Goal: Task Accomplishment & Management: Manage account settings

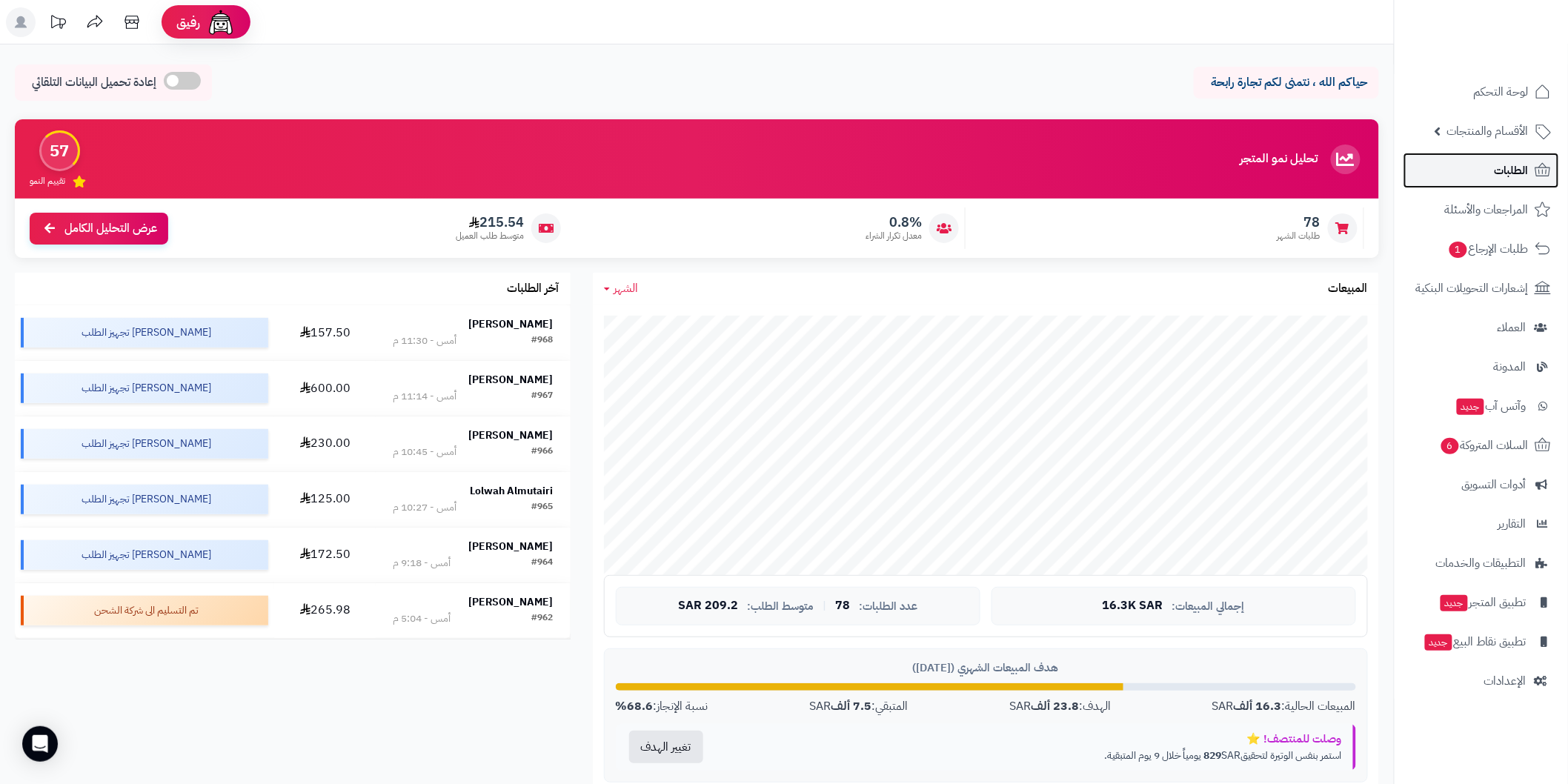
click at [1469, 160] on link "الطلبات" at bounding box center [1481, 170] width 156 height 36
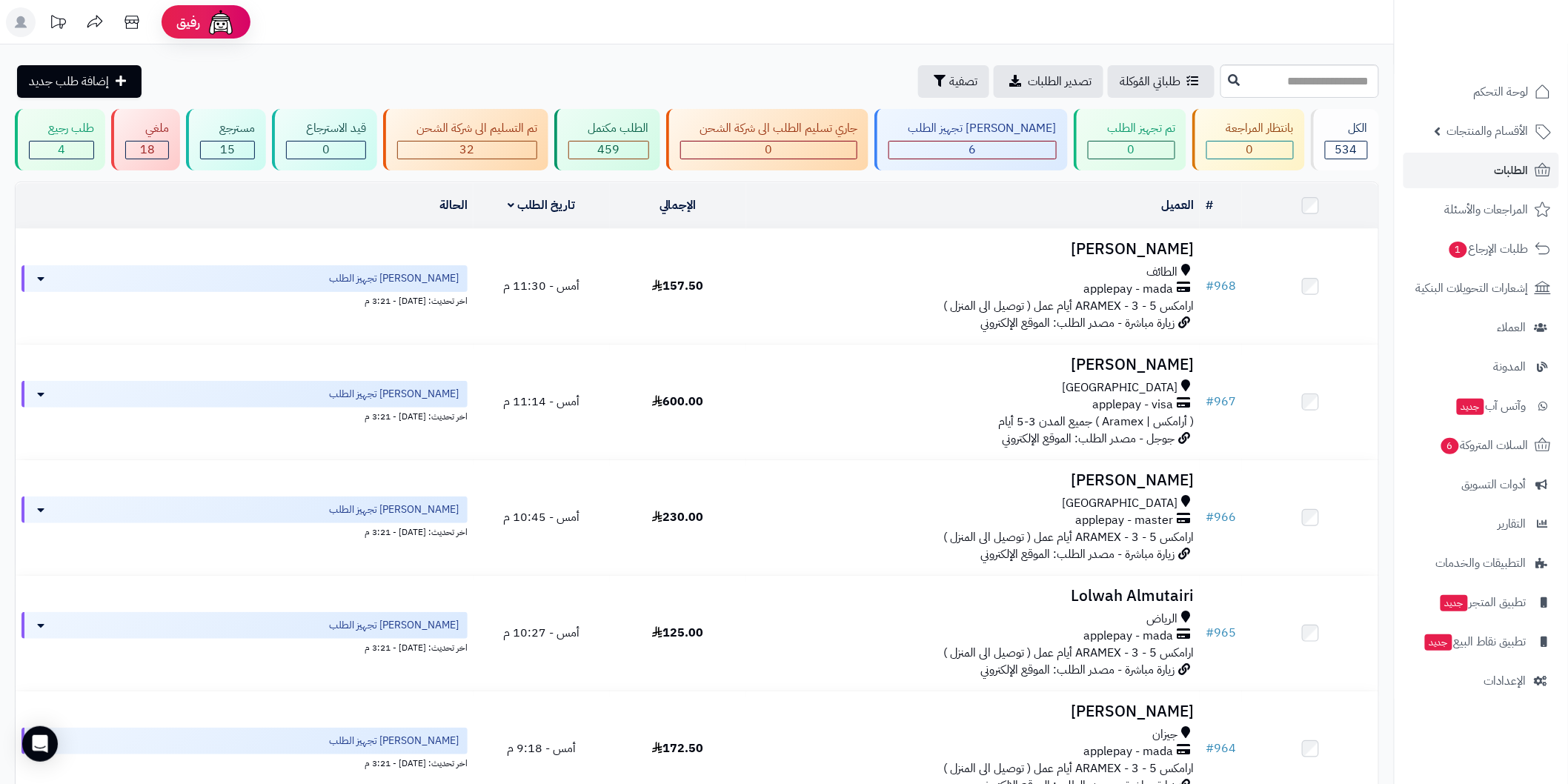
scroll to position [80, 0]
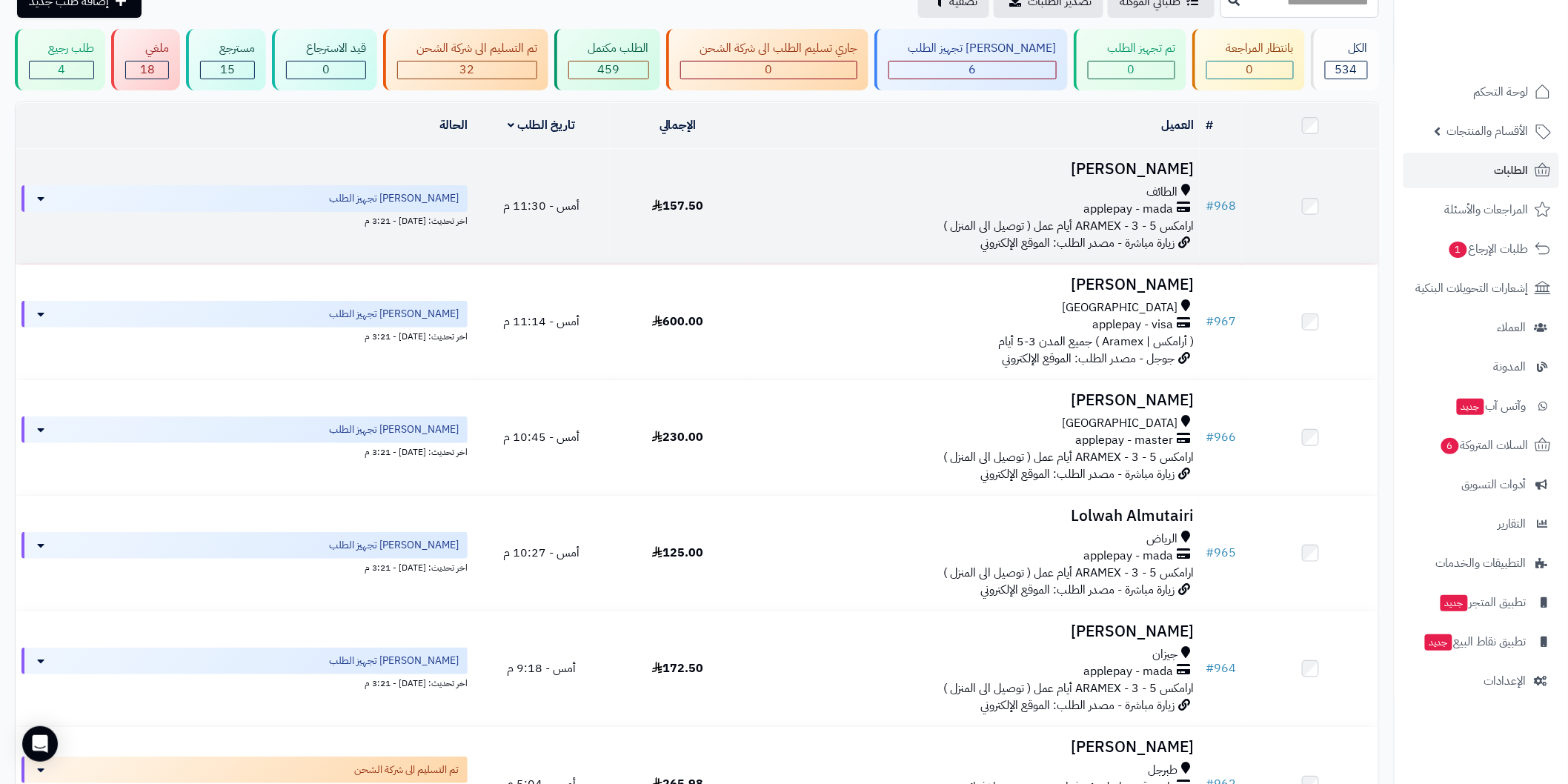
click at [1129, 163] on h3 "Reem Alshihre" at bounding box center [973, 170] width 441 height 17
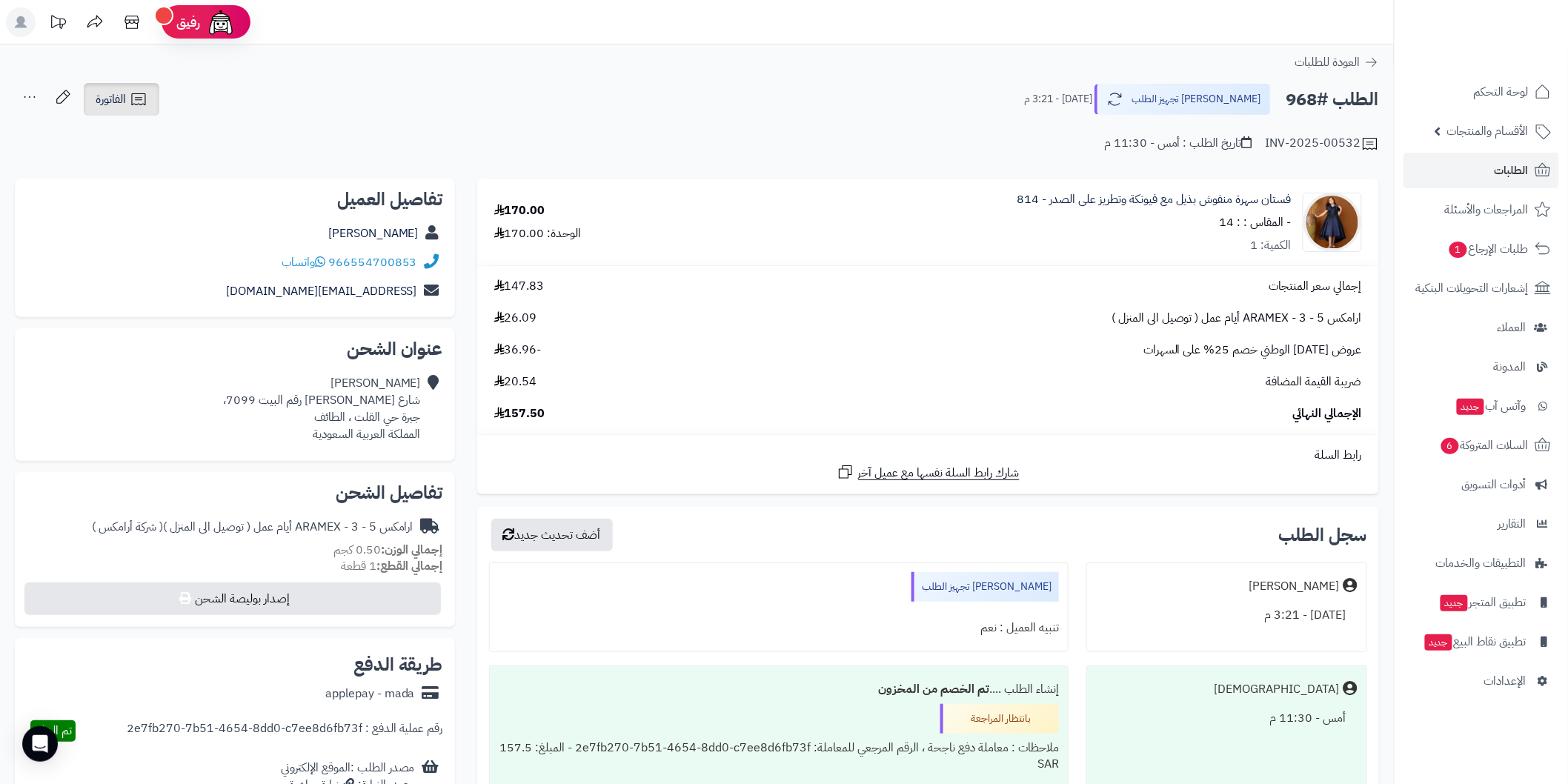
click at [101, 98] on span "الفاتورة" at bounding box center [111, 99] width 31 height 17
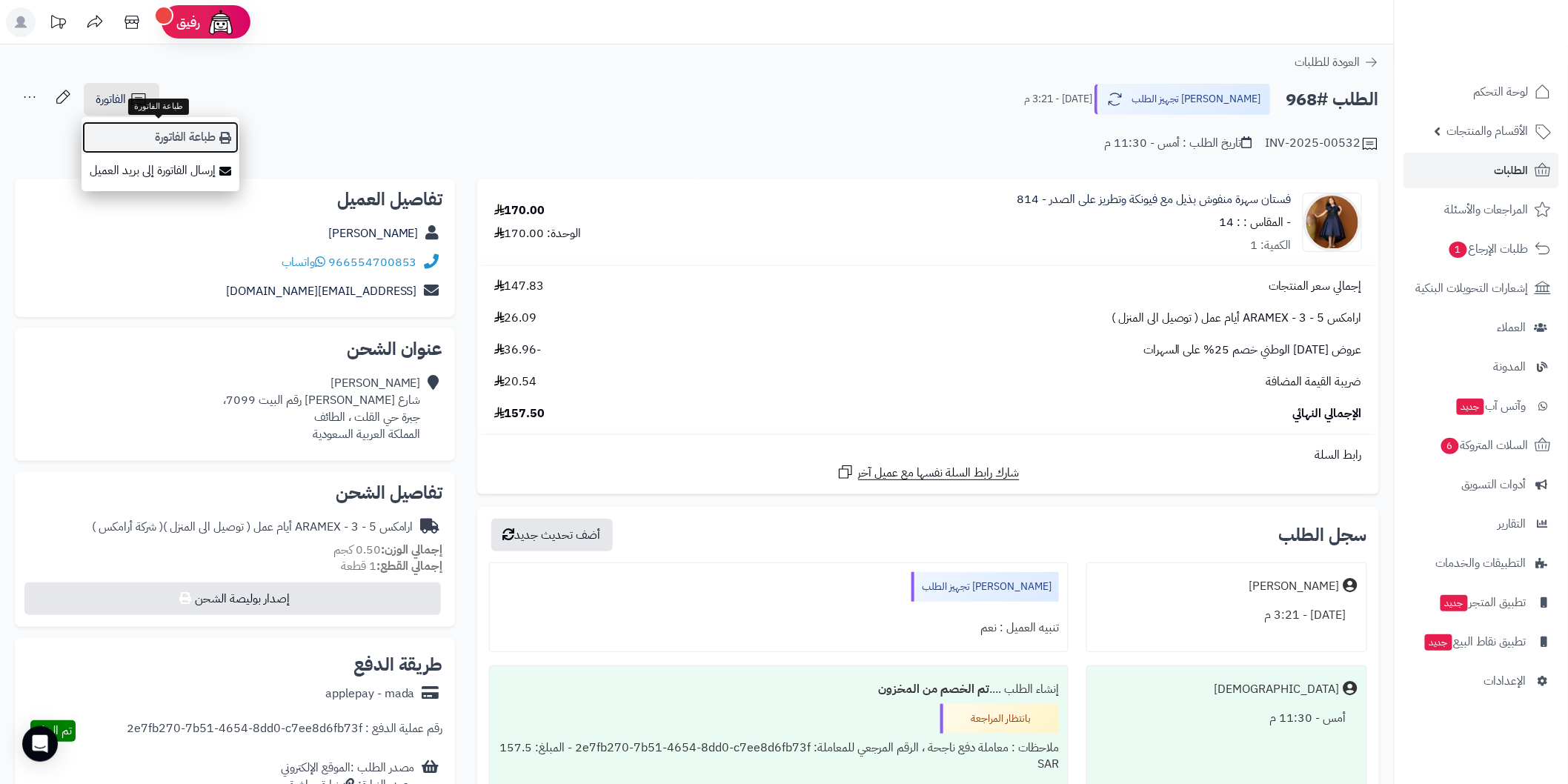
click at [159, 142] on link "طباعة الفاتورة" at bounding box center [161, 137] width 158 height 34
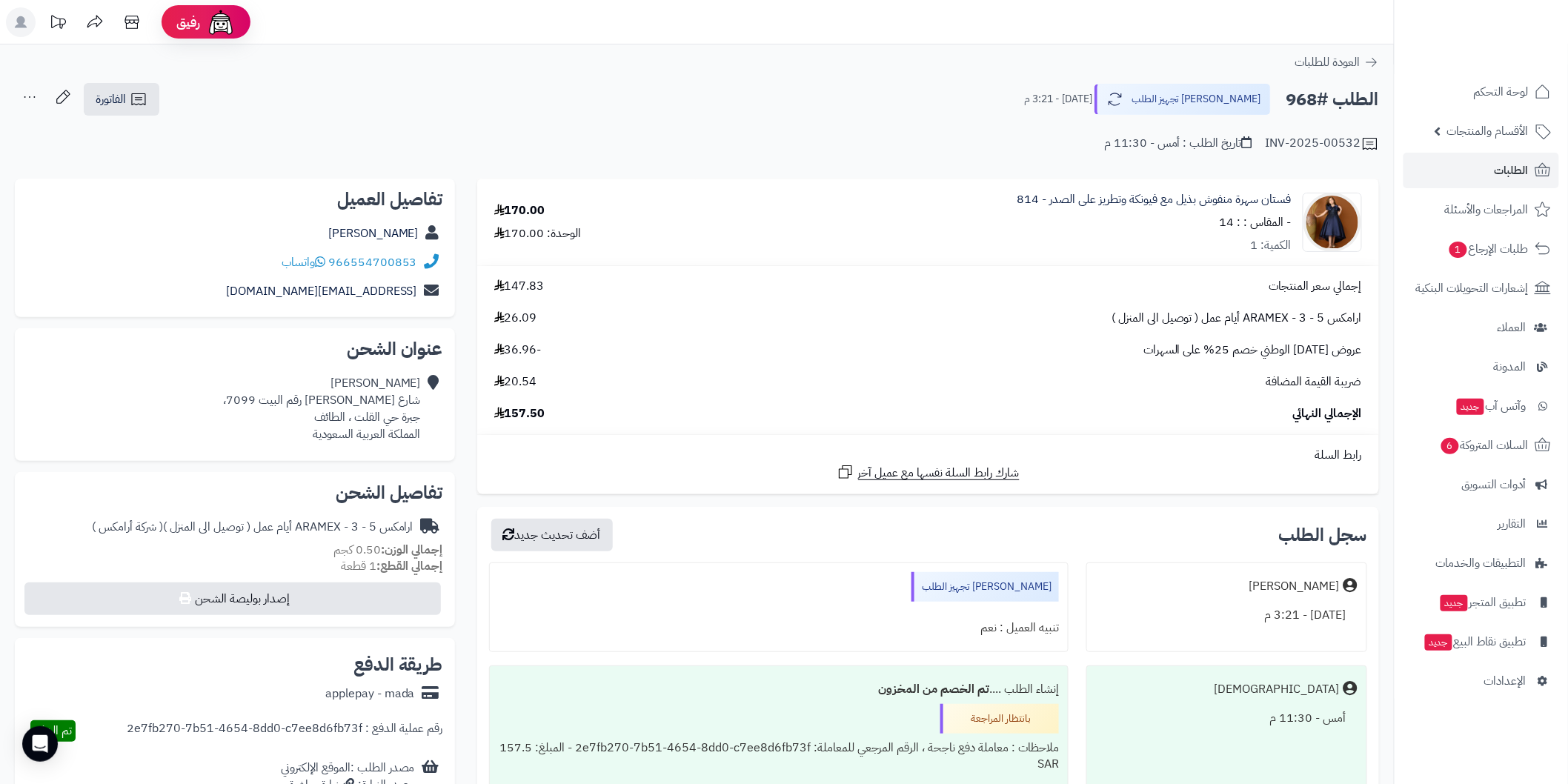
click at [696, 110] on div "الطلب #968 جاري تجهيز الطلب اليوم - 3:21 م الفاتورة طباعة الفاتورة إرسال الفاتو…" at bounding box center [696, 99] width 1364 height 35
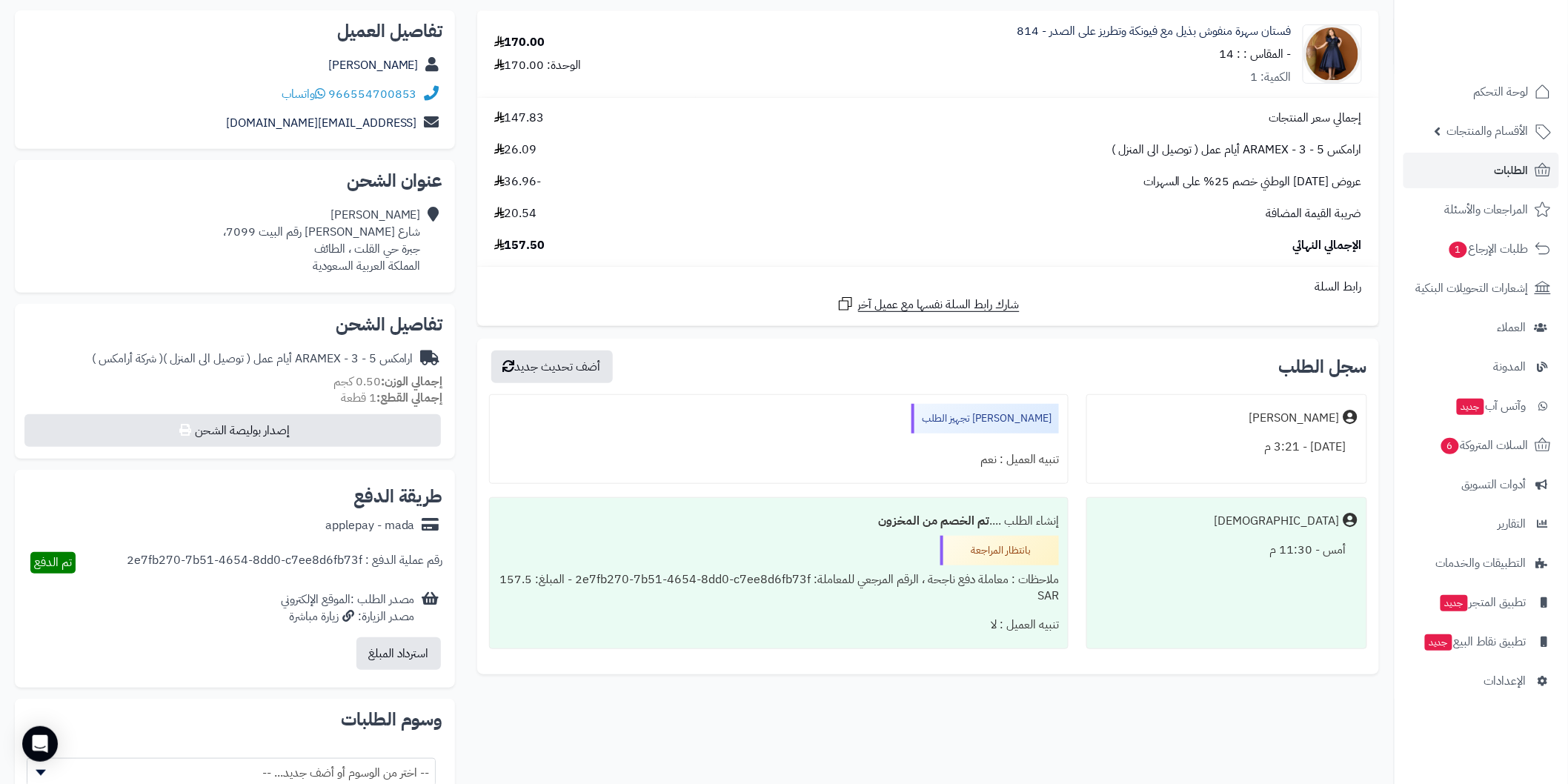
scroll to position [188, 0]
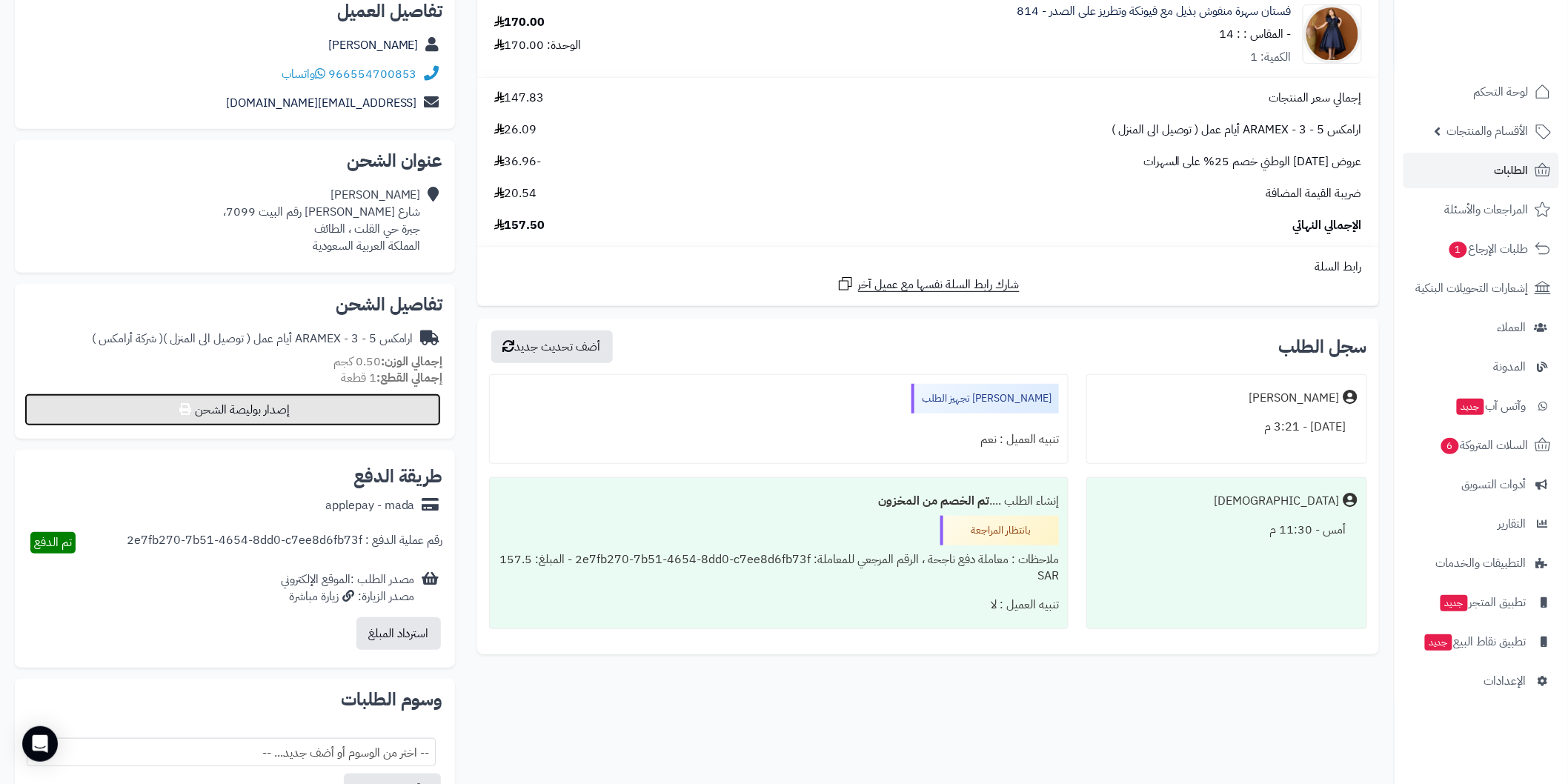
click at [246, 409] on button "إصدار بوليصة الشحن" at bounding box center [232, 409] width 416 height 33
select select "******"
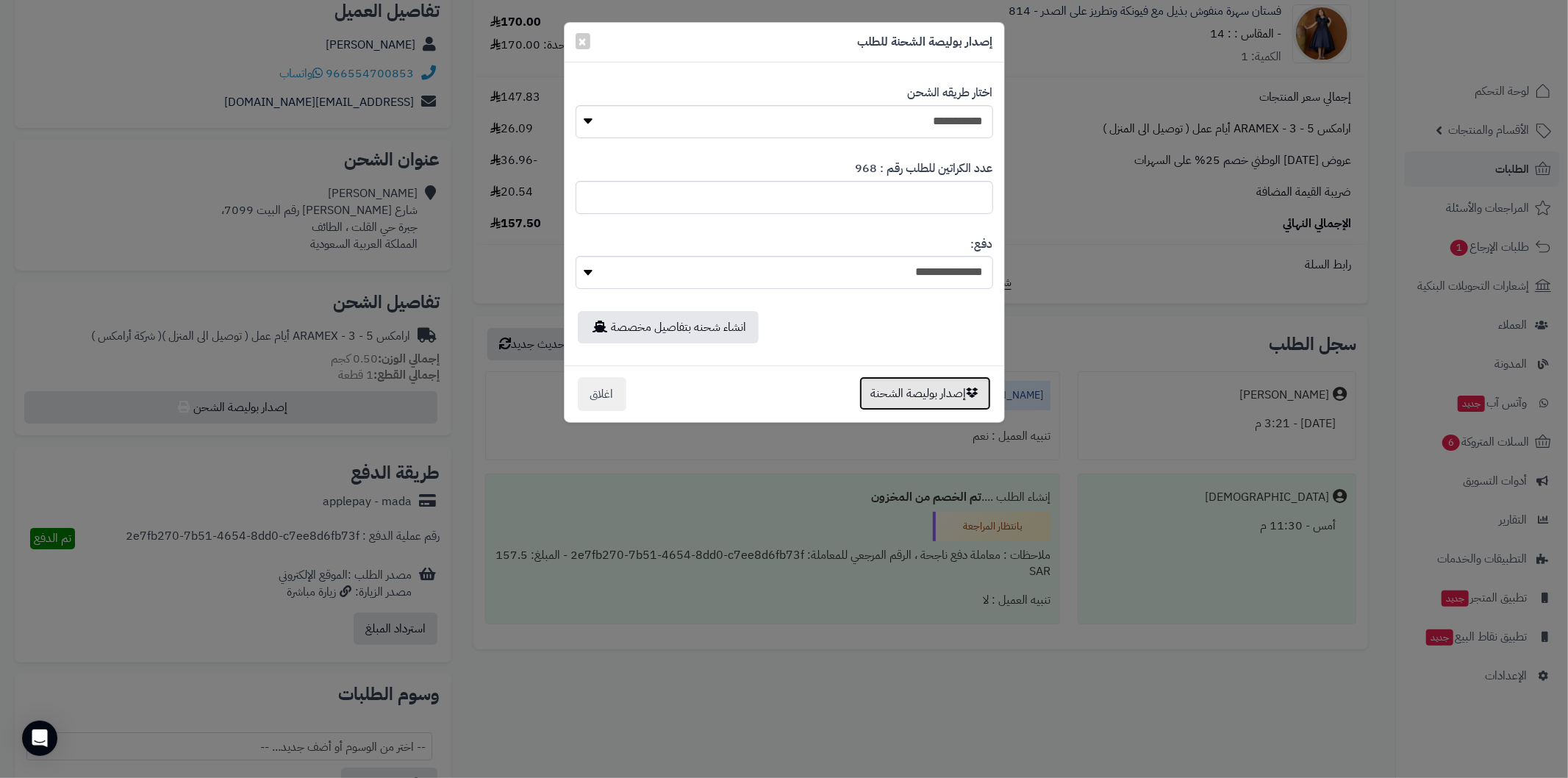
click at [902, 399] on button "إصدار بوليصة الشحنة" at bounding box center [925, 393] width 132 height 33
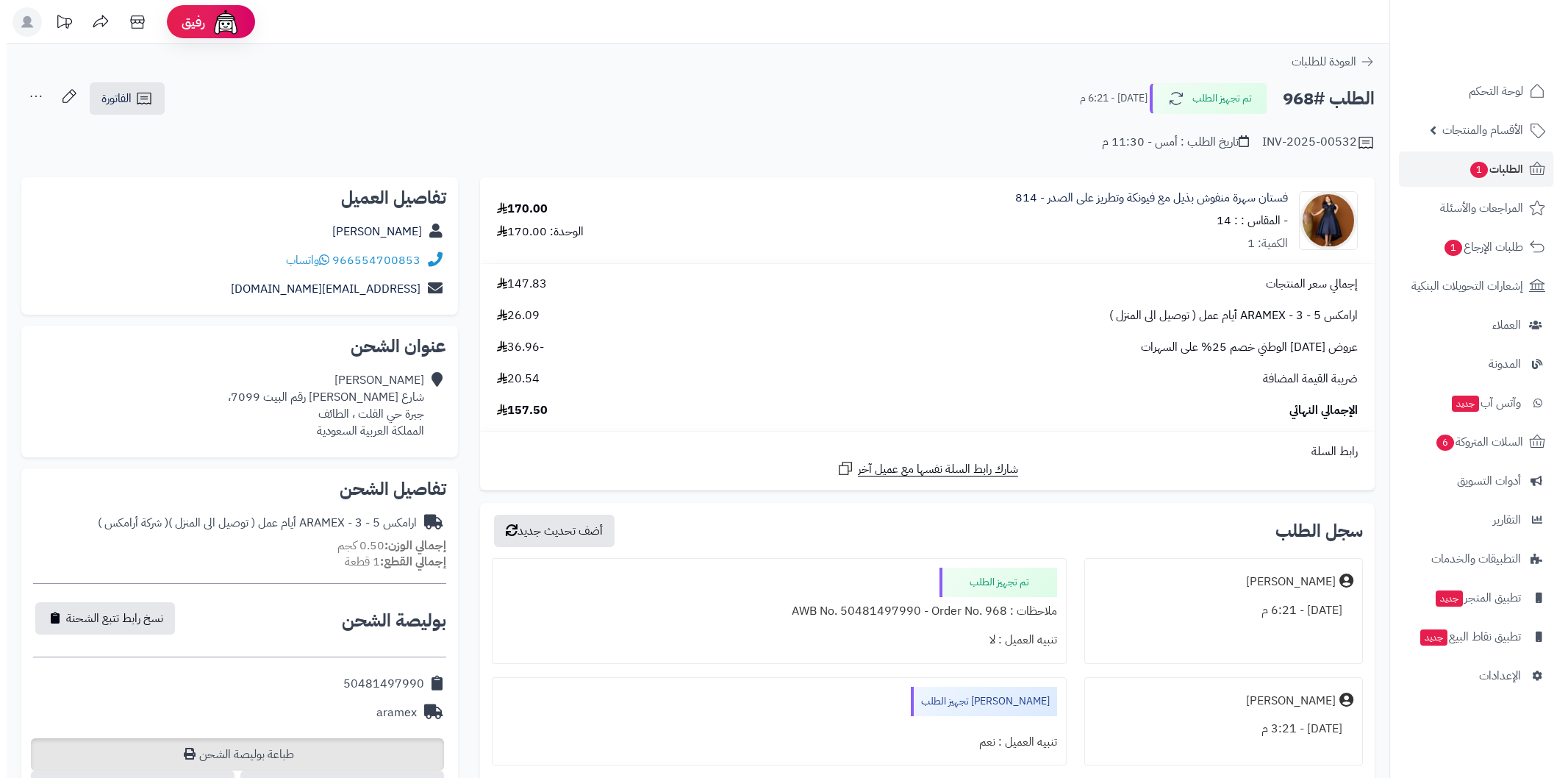
scroll to position [186, 0]
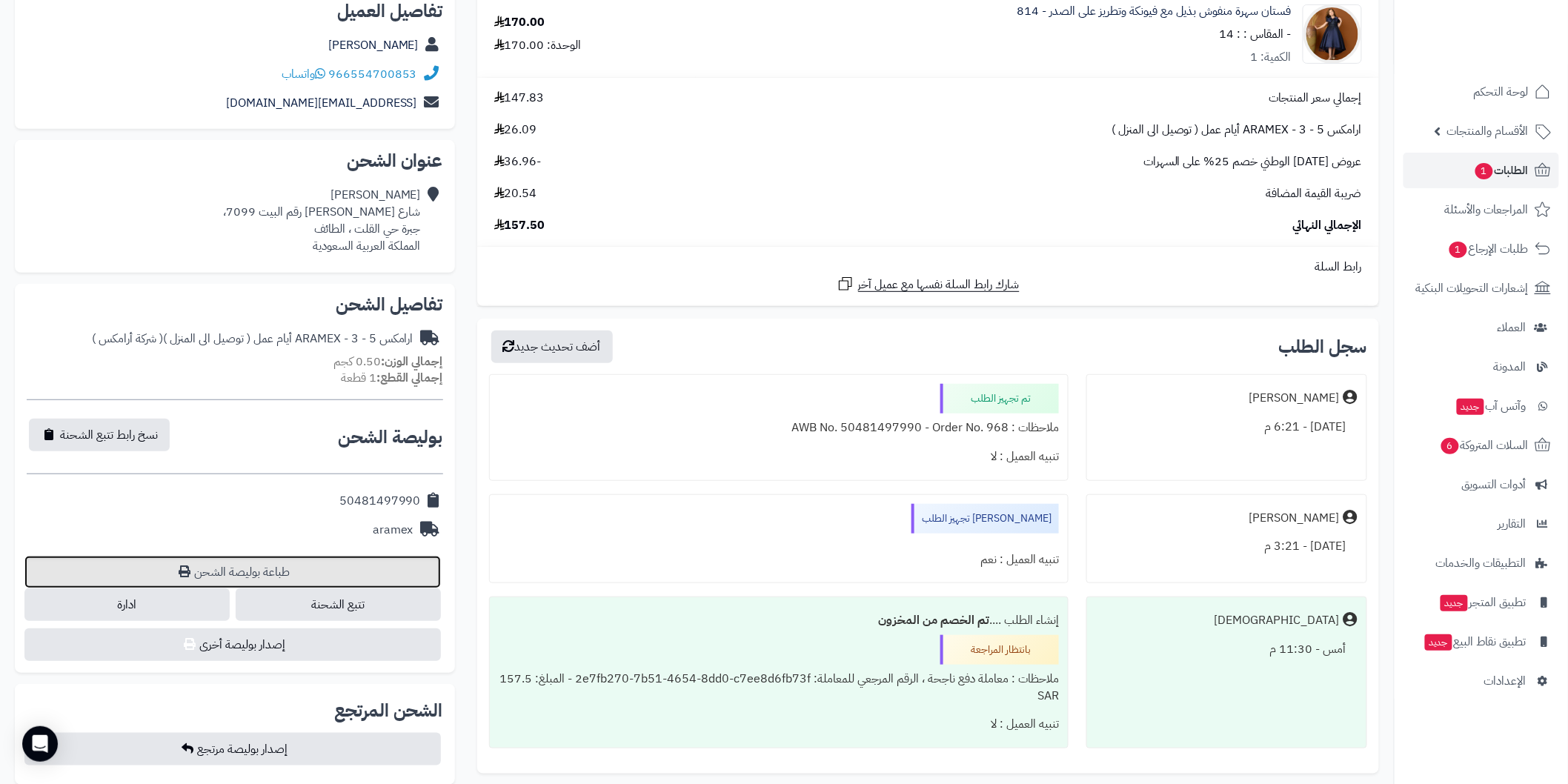
click at [284, 562] on link "طباعة بوليصة الشحن" at bounding box center [232, 572] width 416 height 33
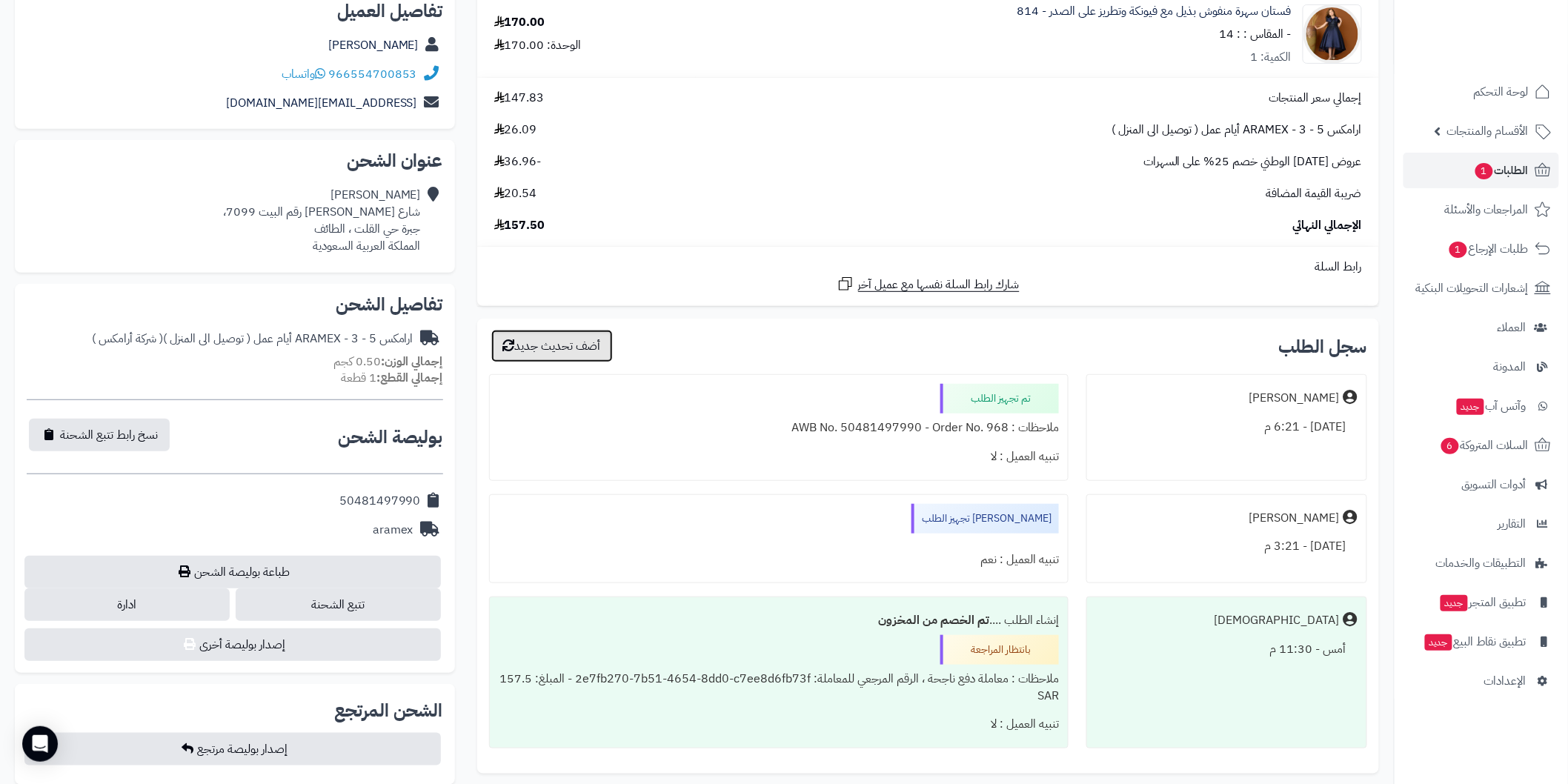
click at [589, 352] on button "أضف تحديث جديد" at bounding box center [552, 346] width 121 height 33
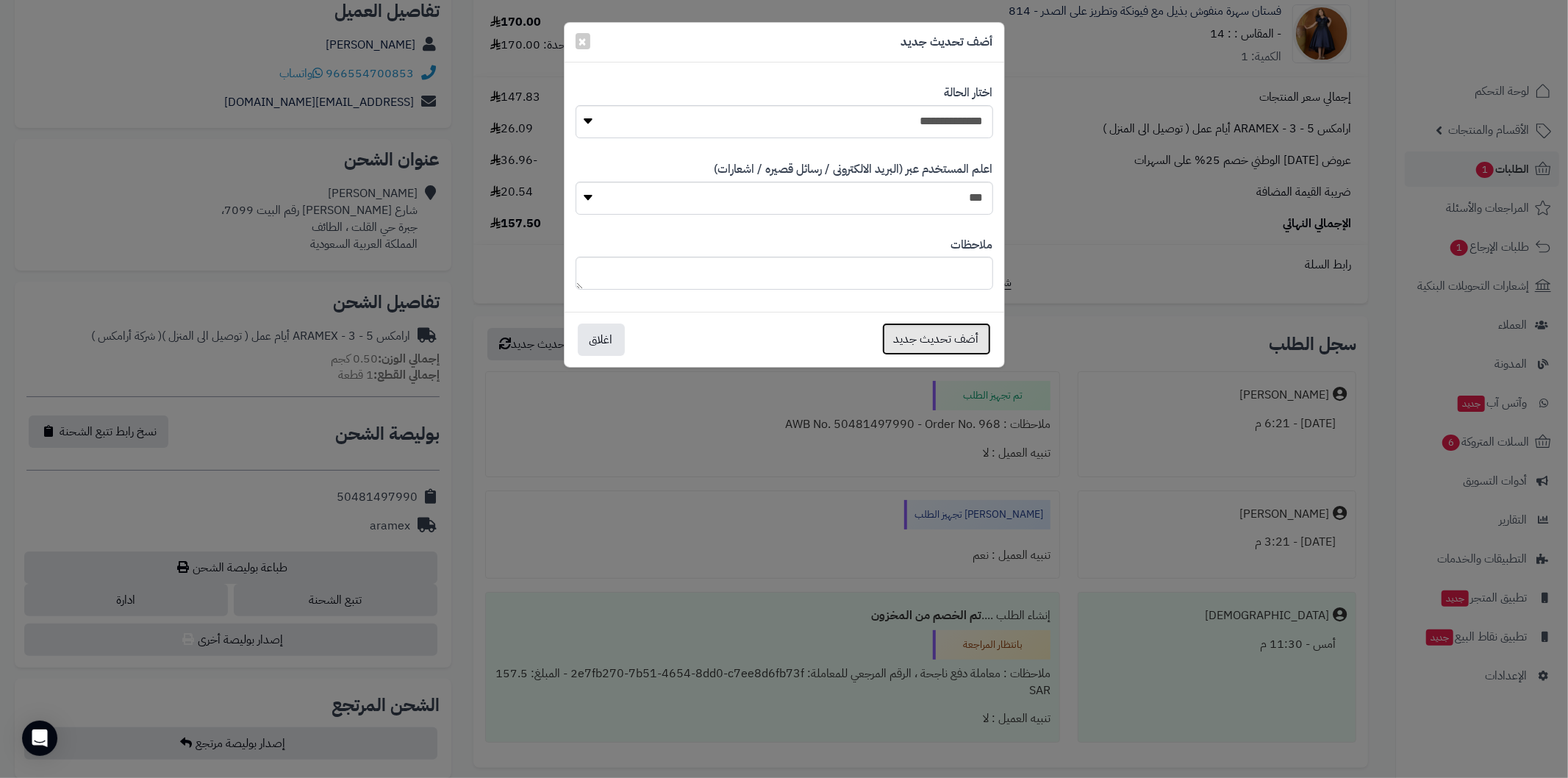
click at [893, 339] on button "أضف تحديث جديد" at bounding box center [936, 339] width 109 height 32
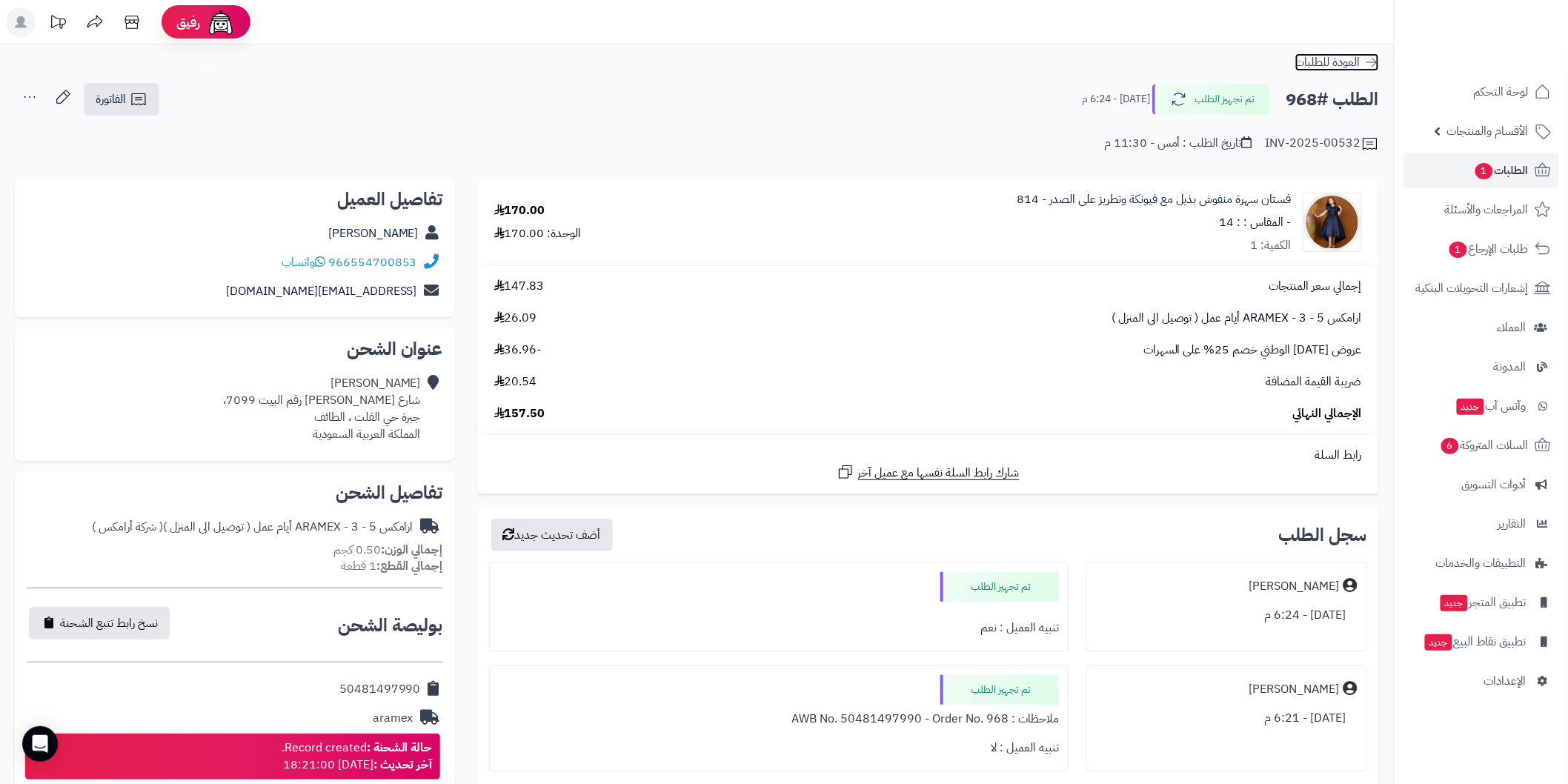
click at [1372, 63] on icon at bounding box center [1372, 62] width 12 height 9
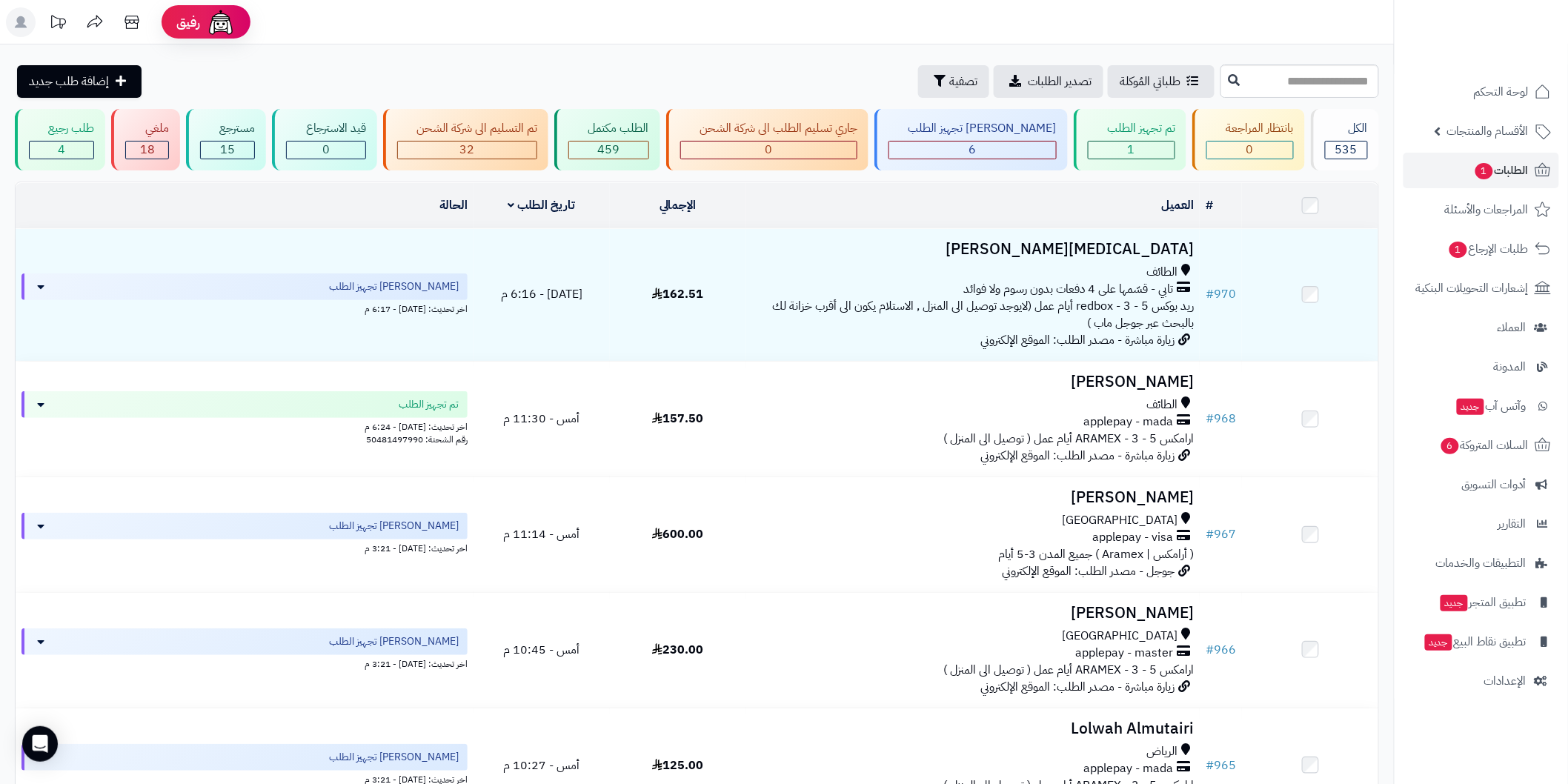
scroll to position [13, 0]
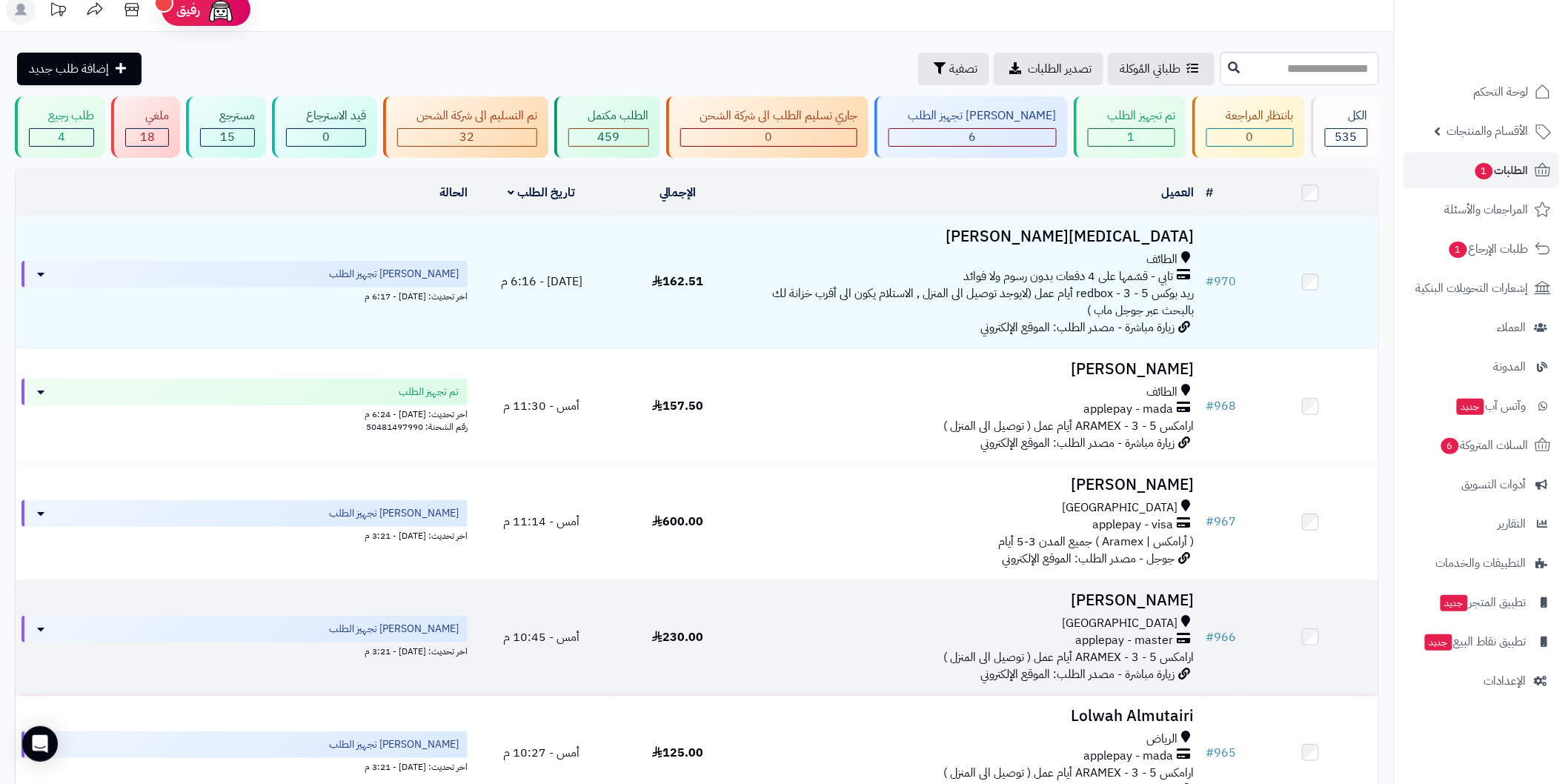
click at [1158, 592] on h3 "[PERSON_NAME]" at bounding box center [973, 601] width 441 height 17
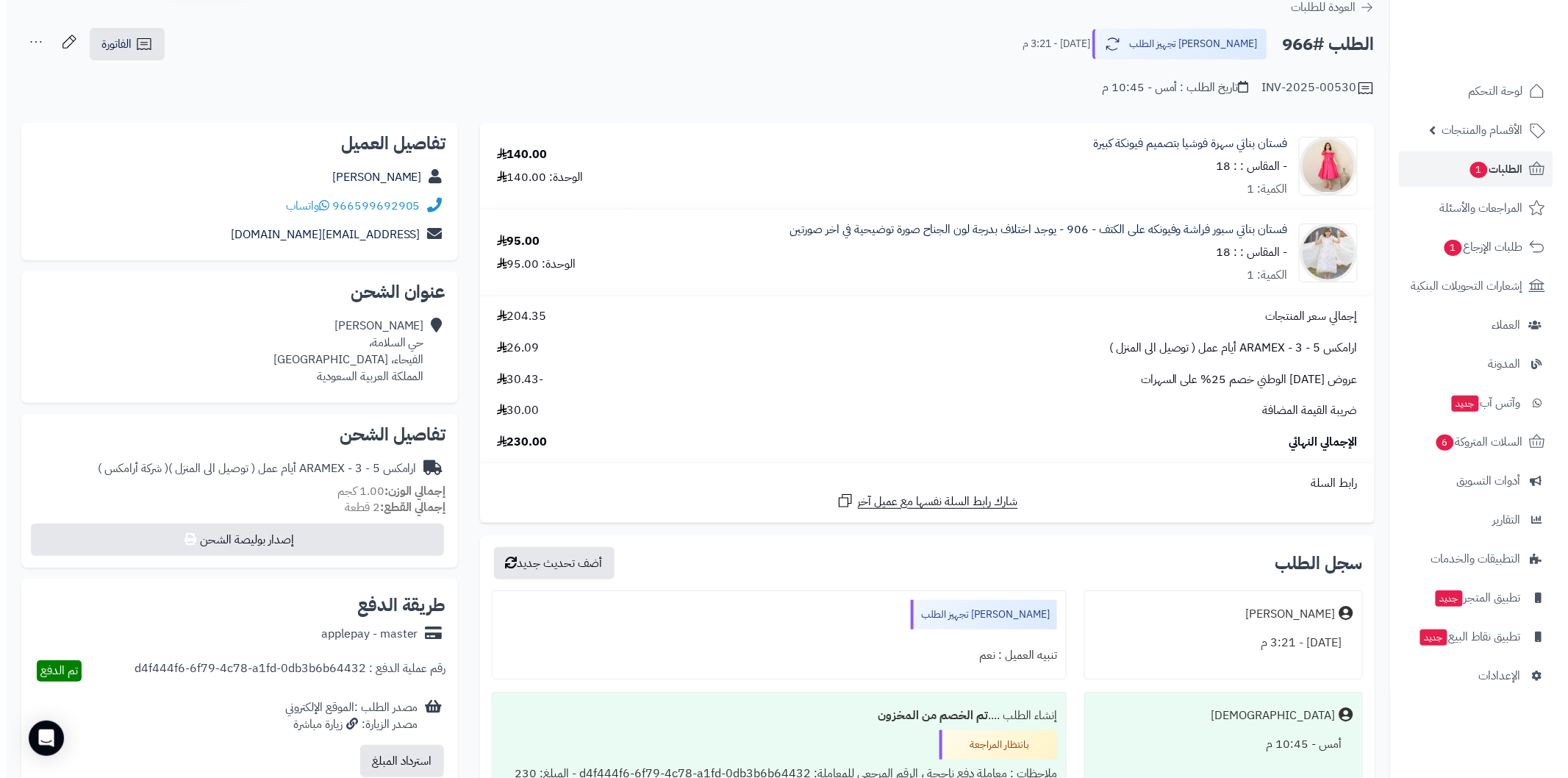
scroll to position [108, 0]
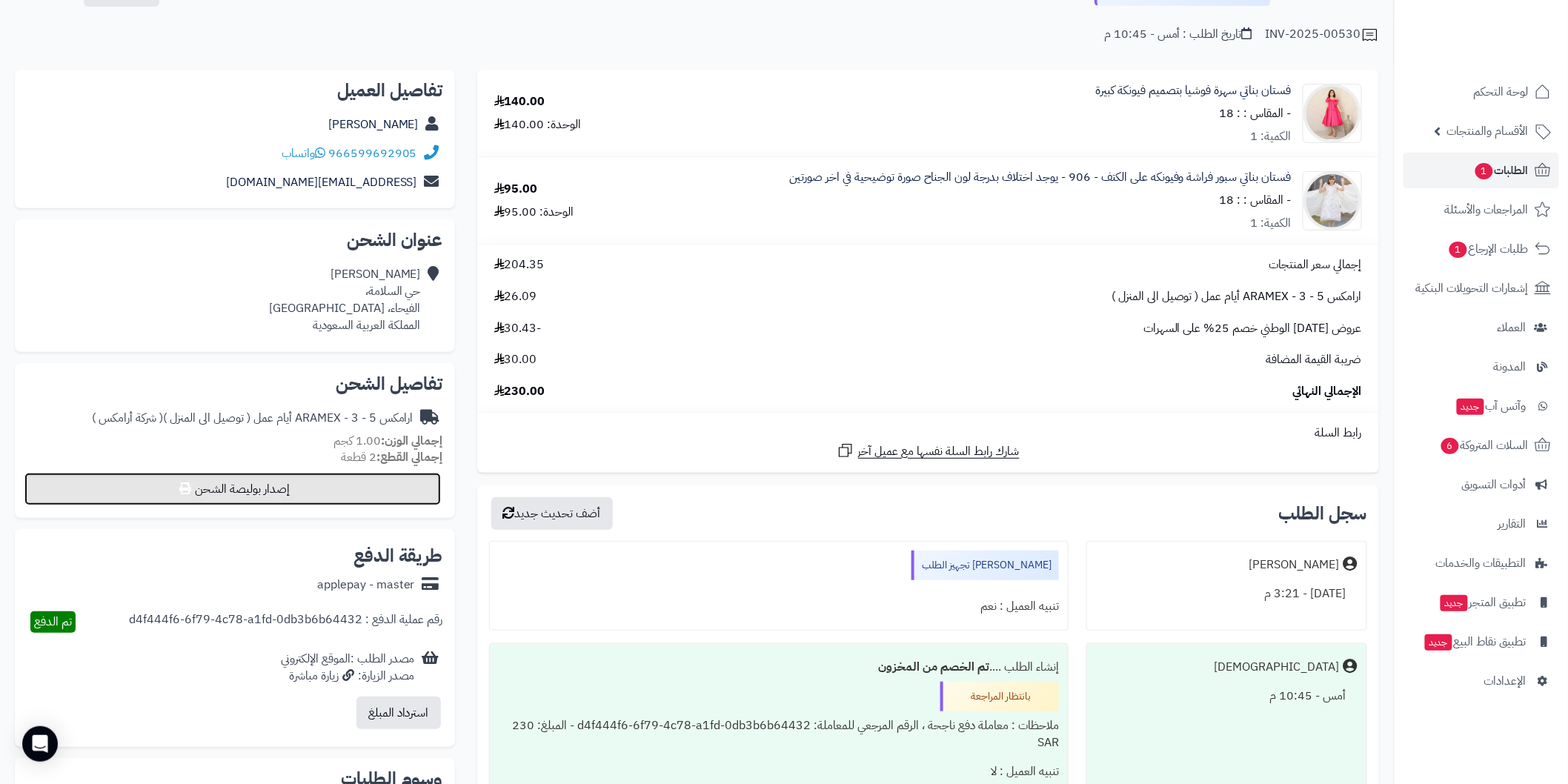
click at [372, 484] on button "إصدار بوليصة الشحن" at bounding box center [232, 489] width 416 height 33
select select "******"
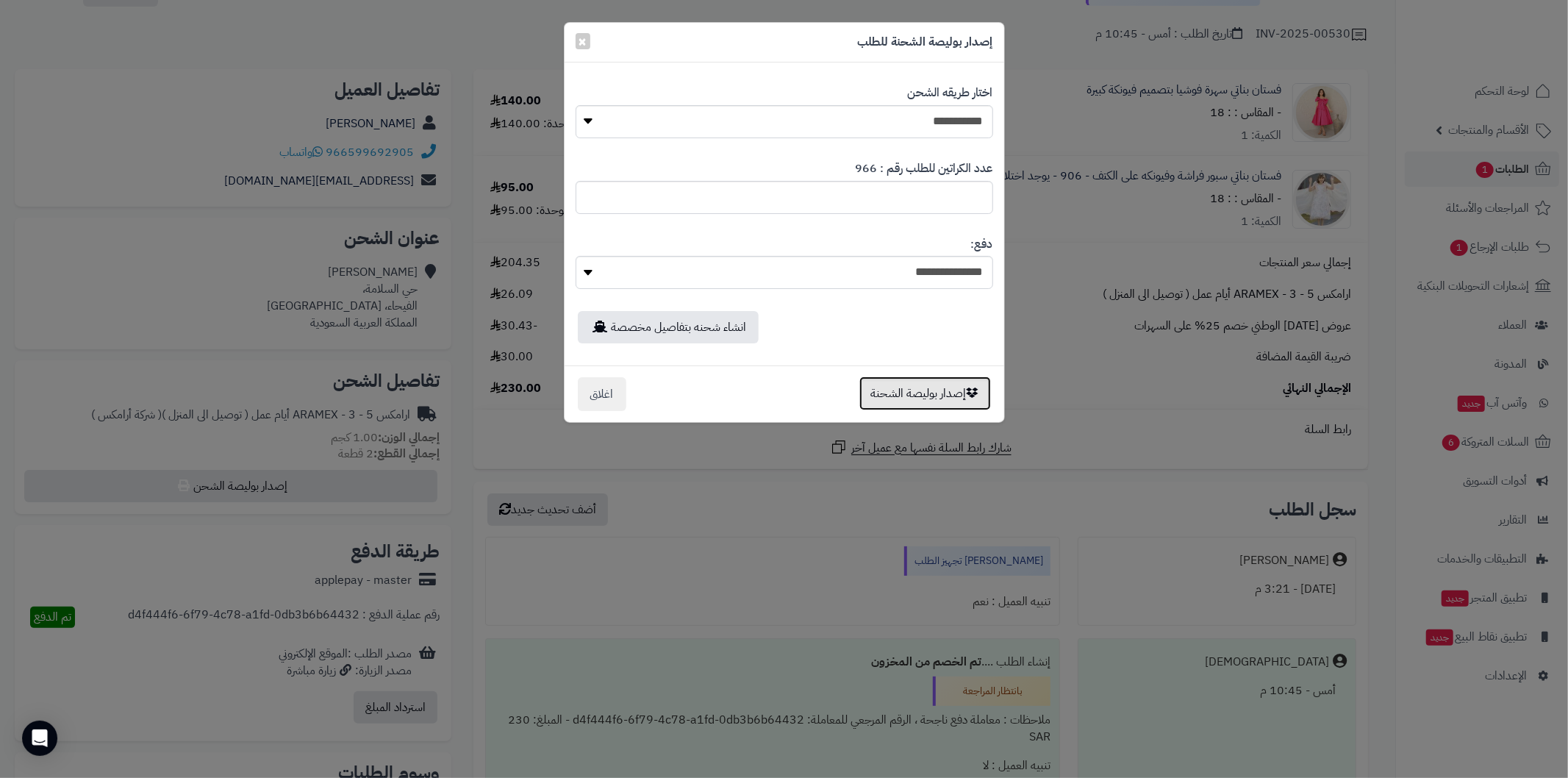
click at [877, 395] on button "إصدار بوليصة الشحنة" at bounding box center [925, 393] width 132 height 33
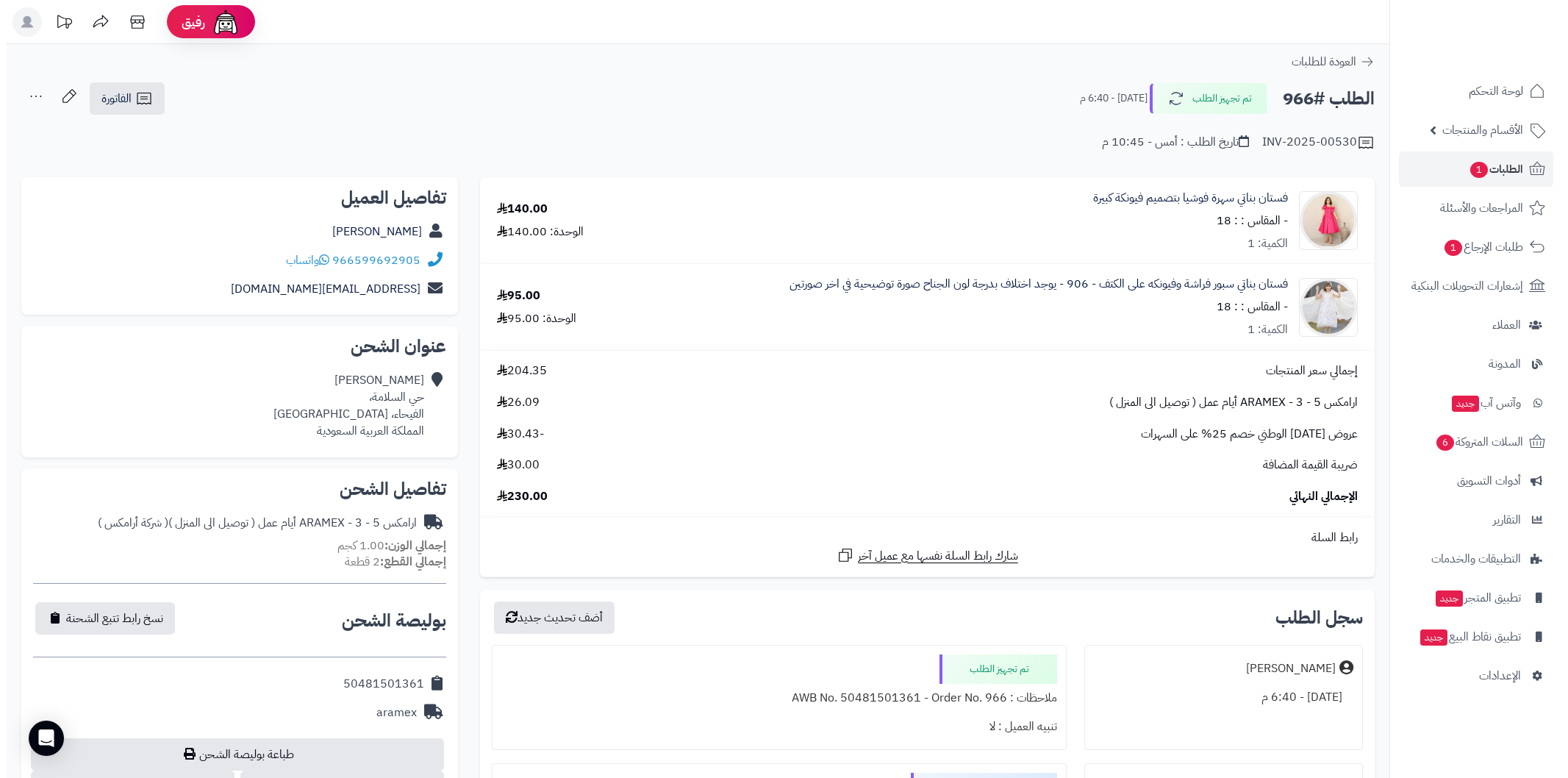
scroll to position [107, 0]
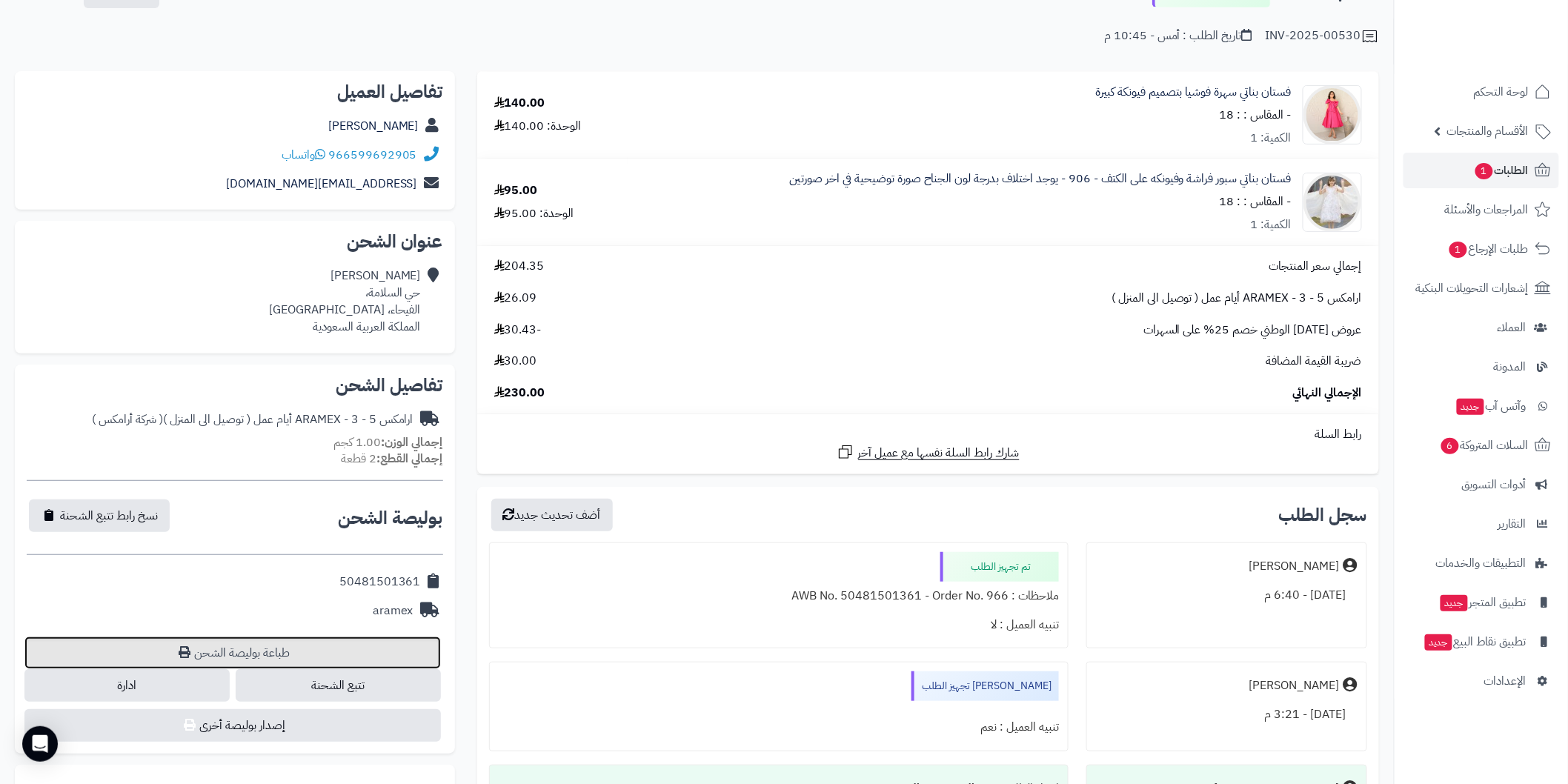
click at [280, 641] on link "طباعة بوليصة الشحن" at bounding box center [232, 653] width 416 height 33
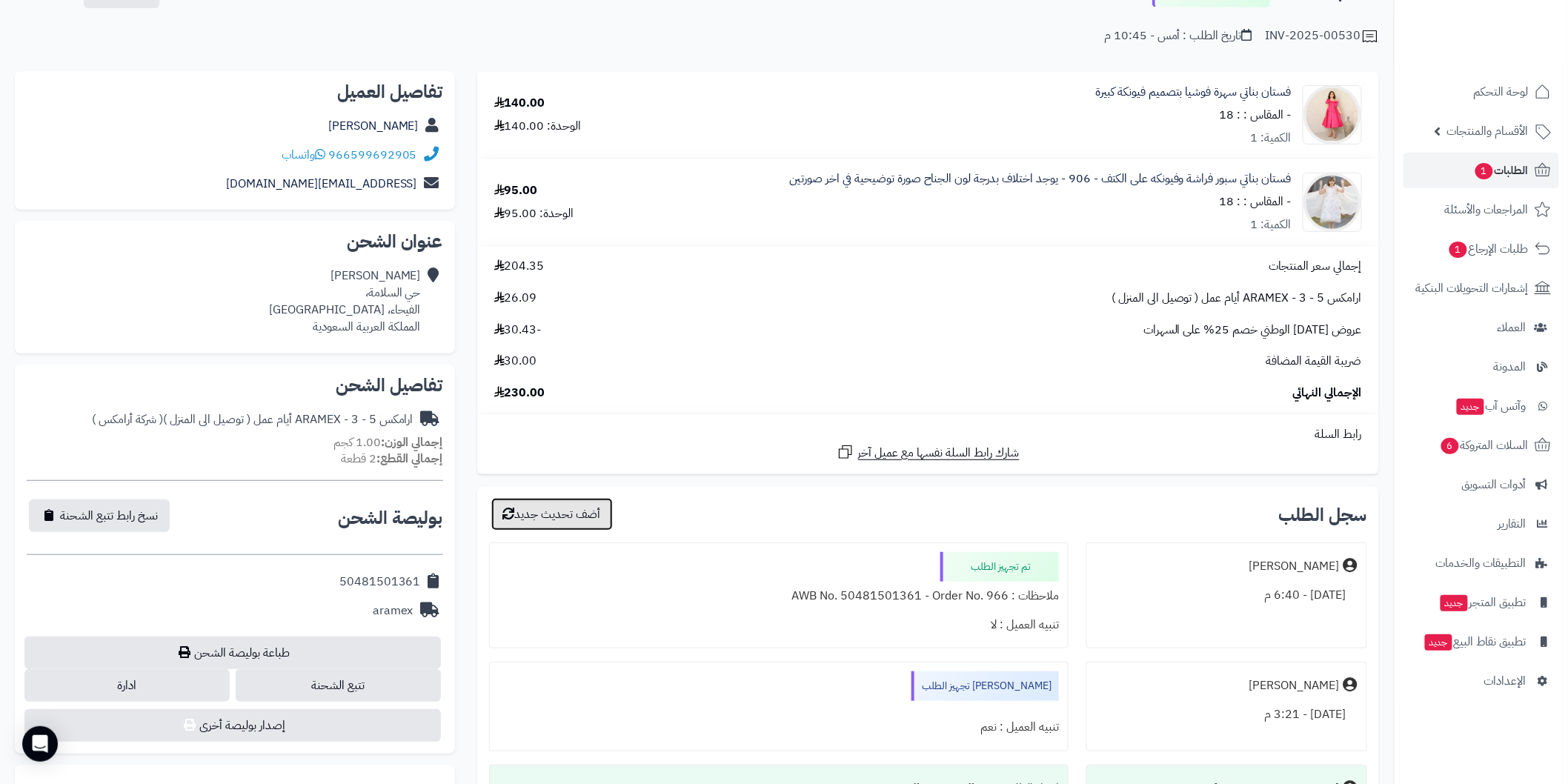
click at [597, 509] on button "أضف تحديث جديد" at bounding box center [552, 514] width 121 height 33
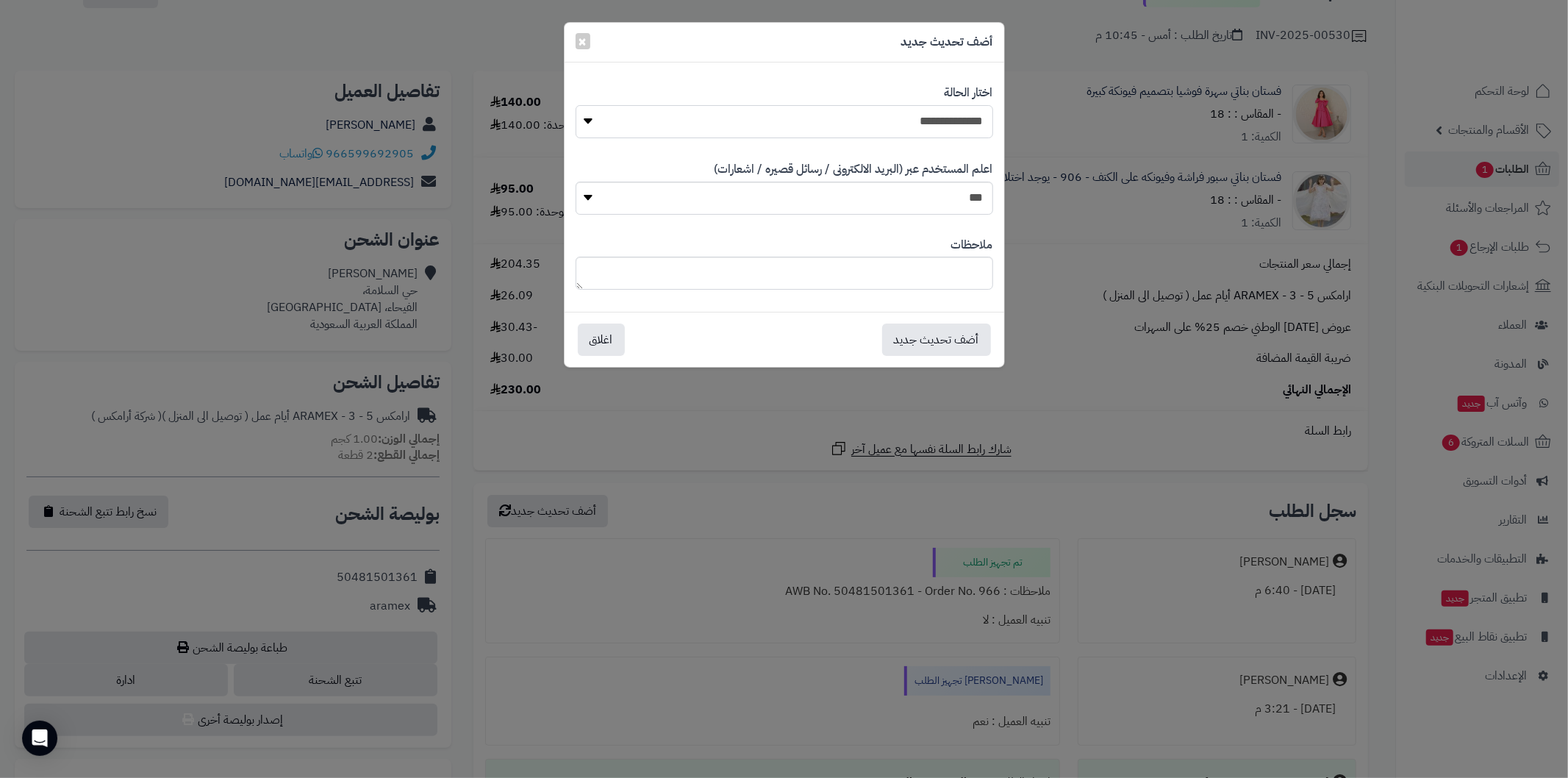
click at [934, 119] on select "**********" at bounding box center [784, 121] width 418 height 33
click at [906, 343] on button "أضف تحديث جديد" at bounding box center [936, 339] width 109 height 32
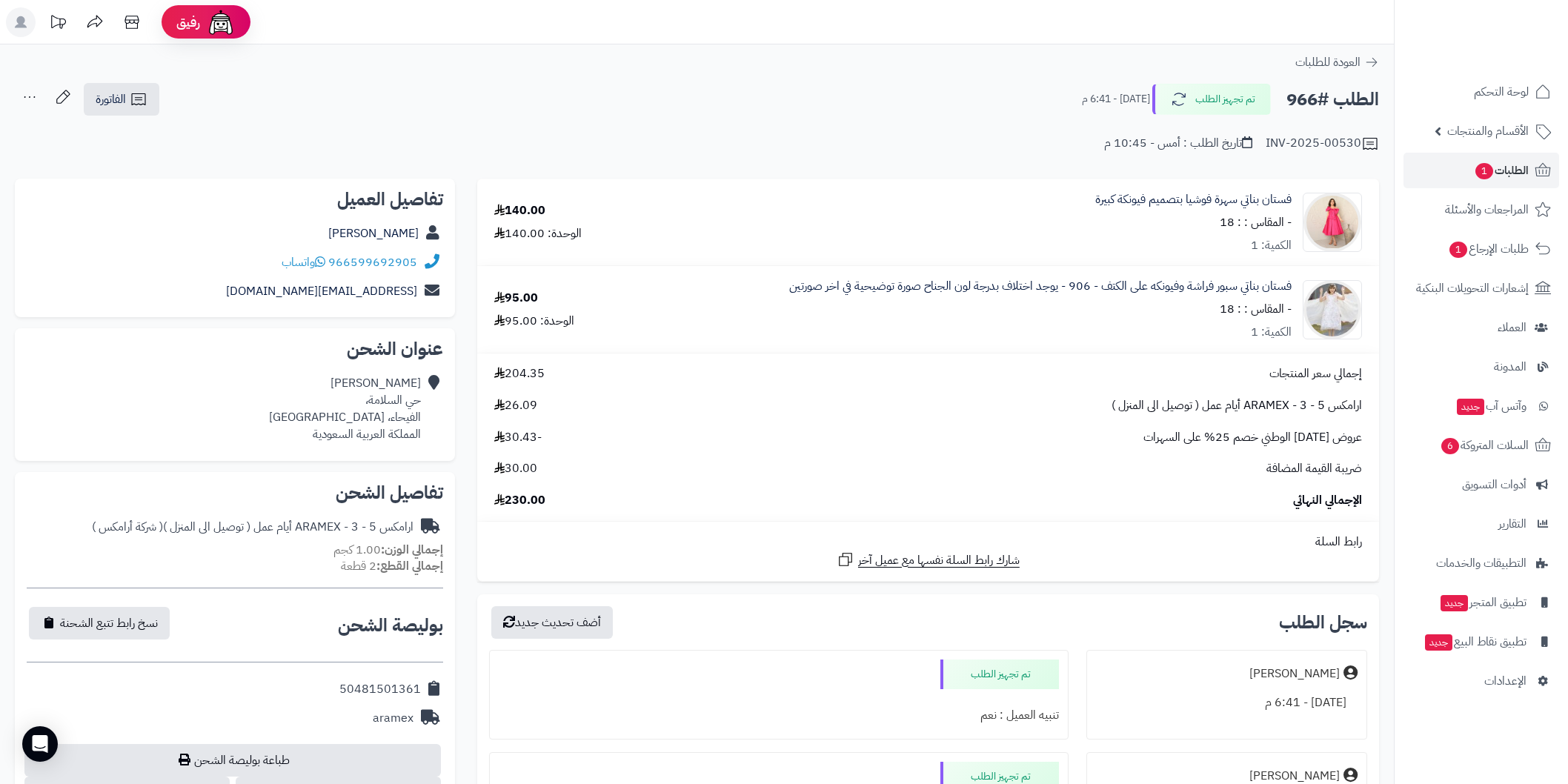
scroll to position [104, 0]
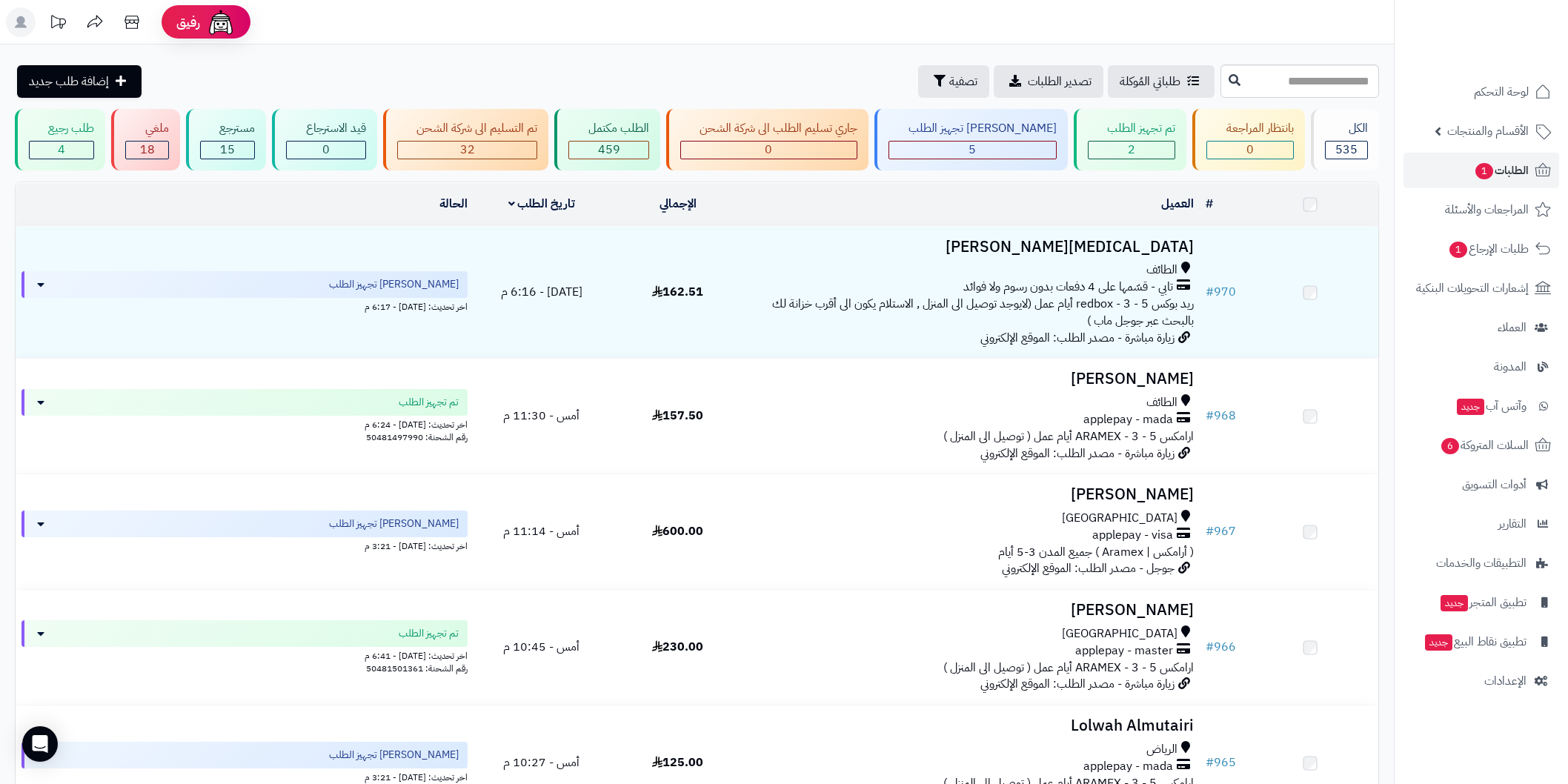
scroll to position [13, 0]
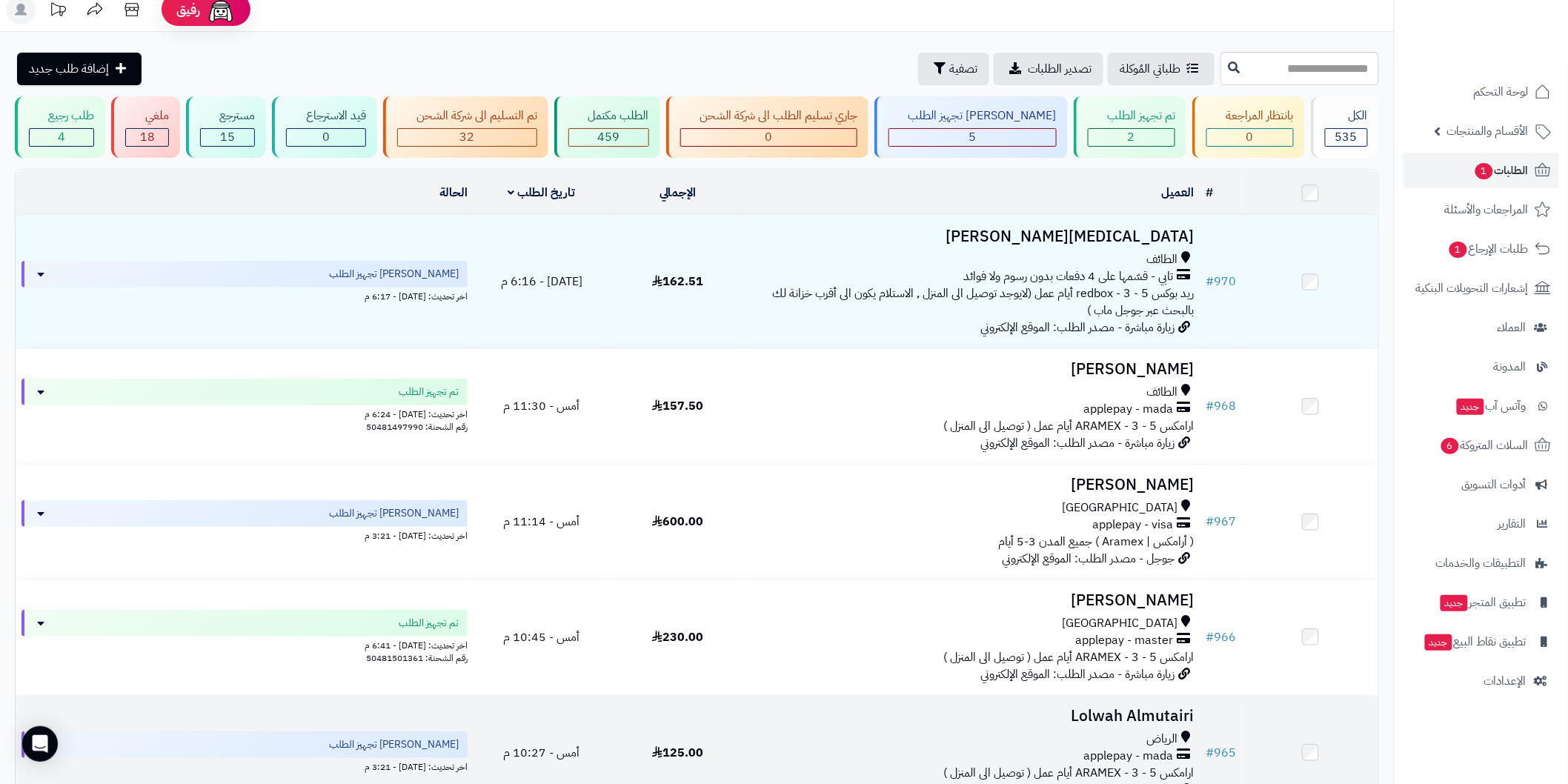
click at [1153, 708] on h3 "Lolwah Almutairi" at bounding box center [973, 717] width 441 height 17
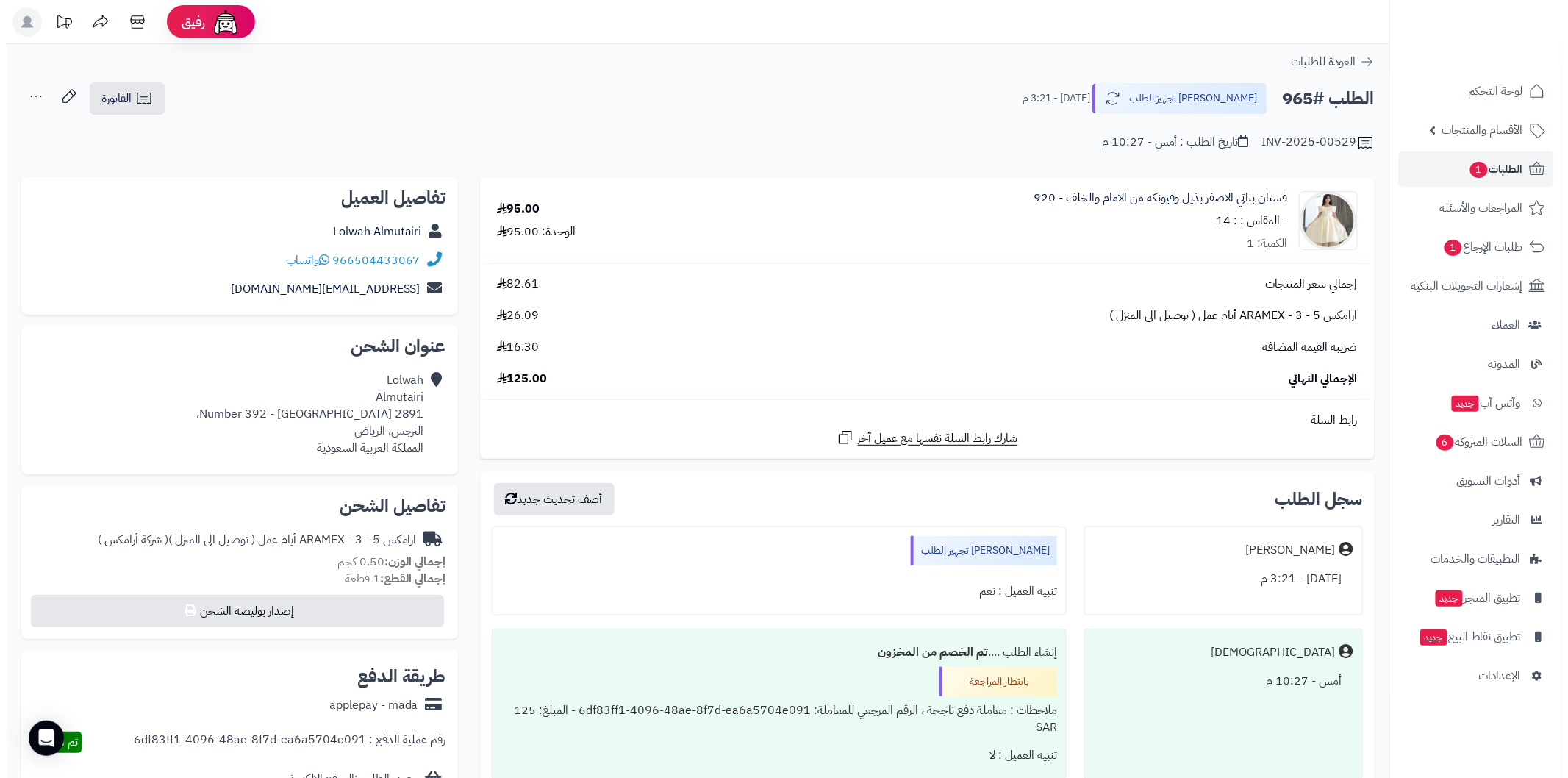
scroll to position [54, 0]
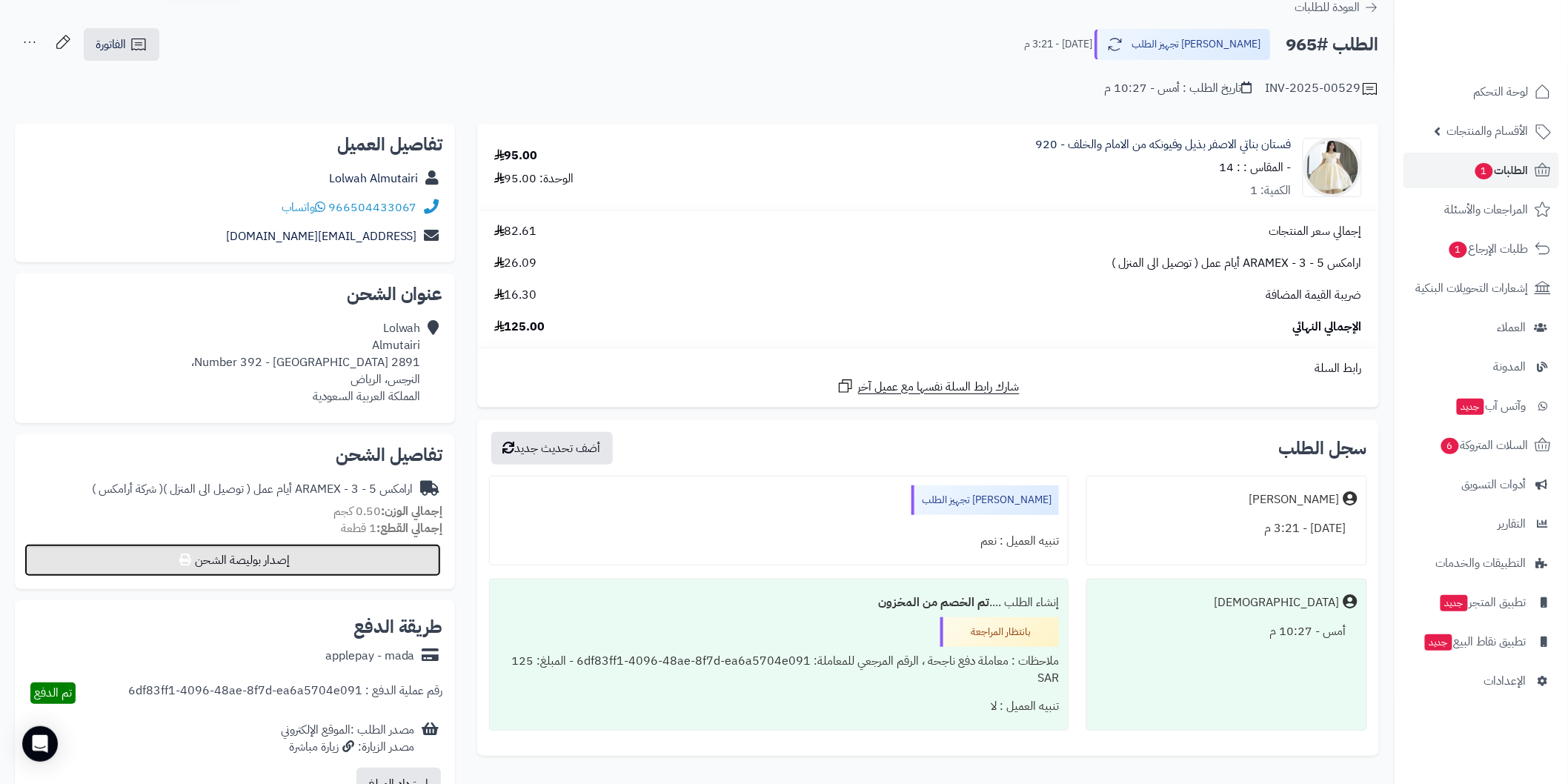
click at [268, 567] on button "إصدار بوليصة الشحن" at bounding box center [232, 561] width 416 height 33
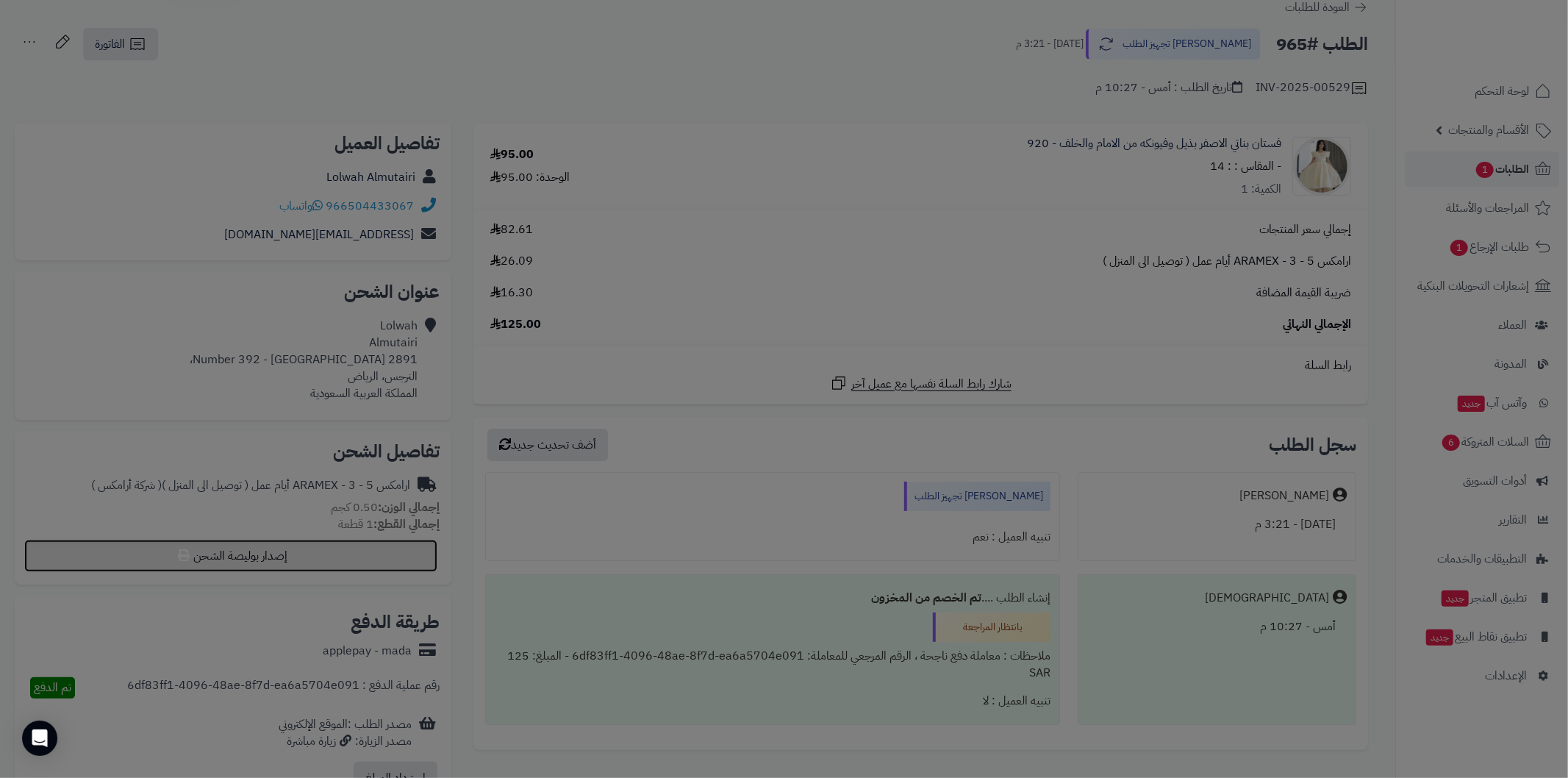
select select "******"
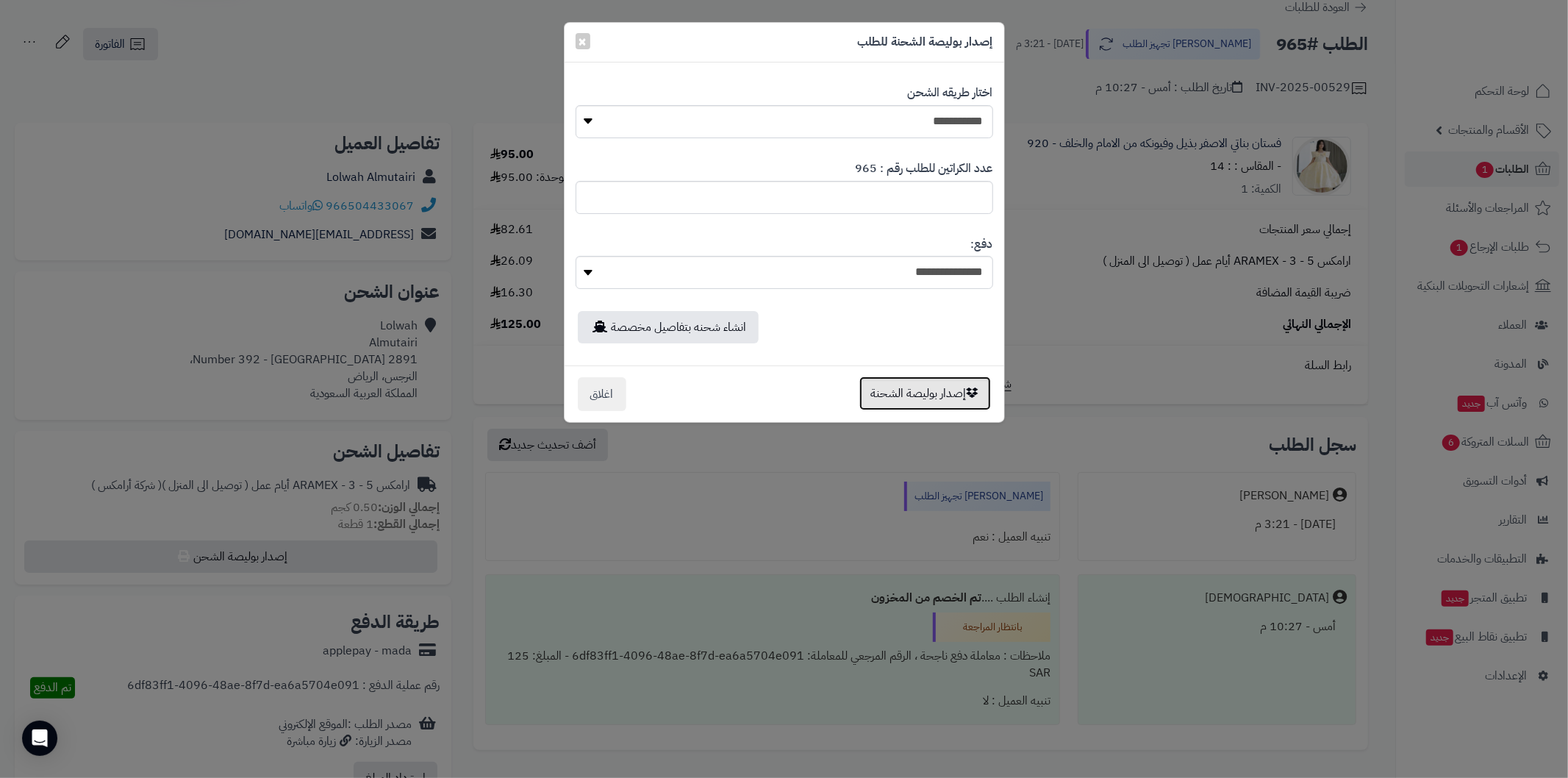
click at [927, 403] on button "إصدار بوليصة الشحنة" at bounding box center [925, 393] width 132 height 33
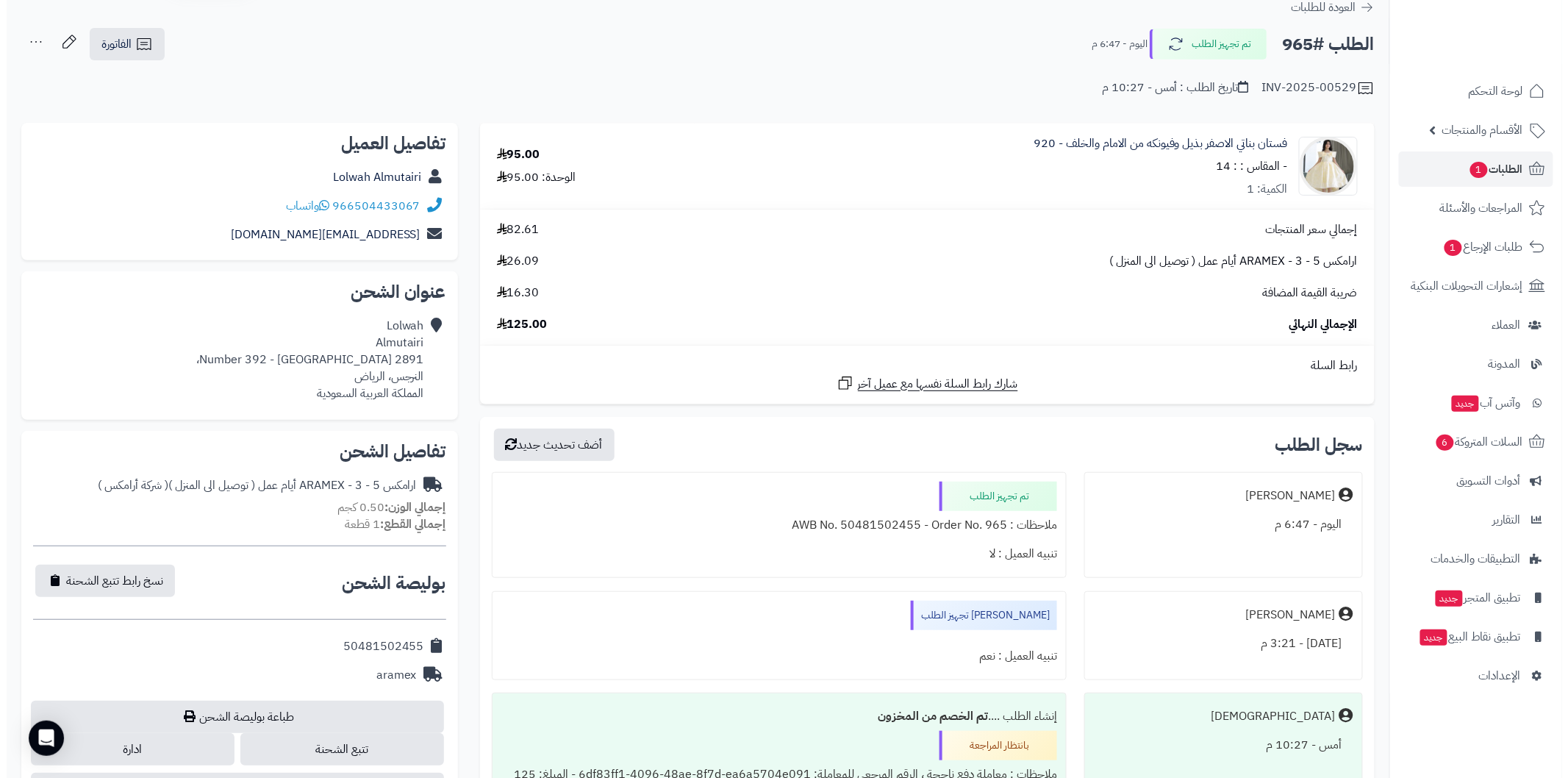
scroll to position [109, 0]
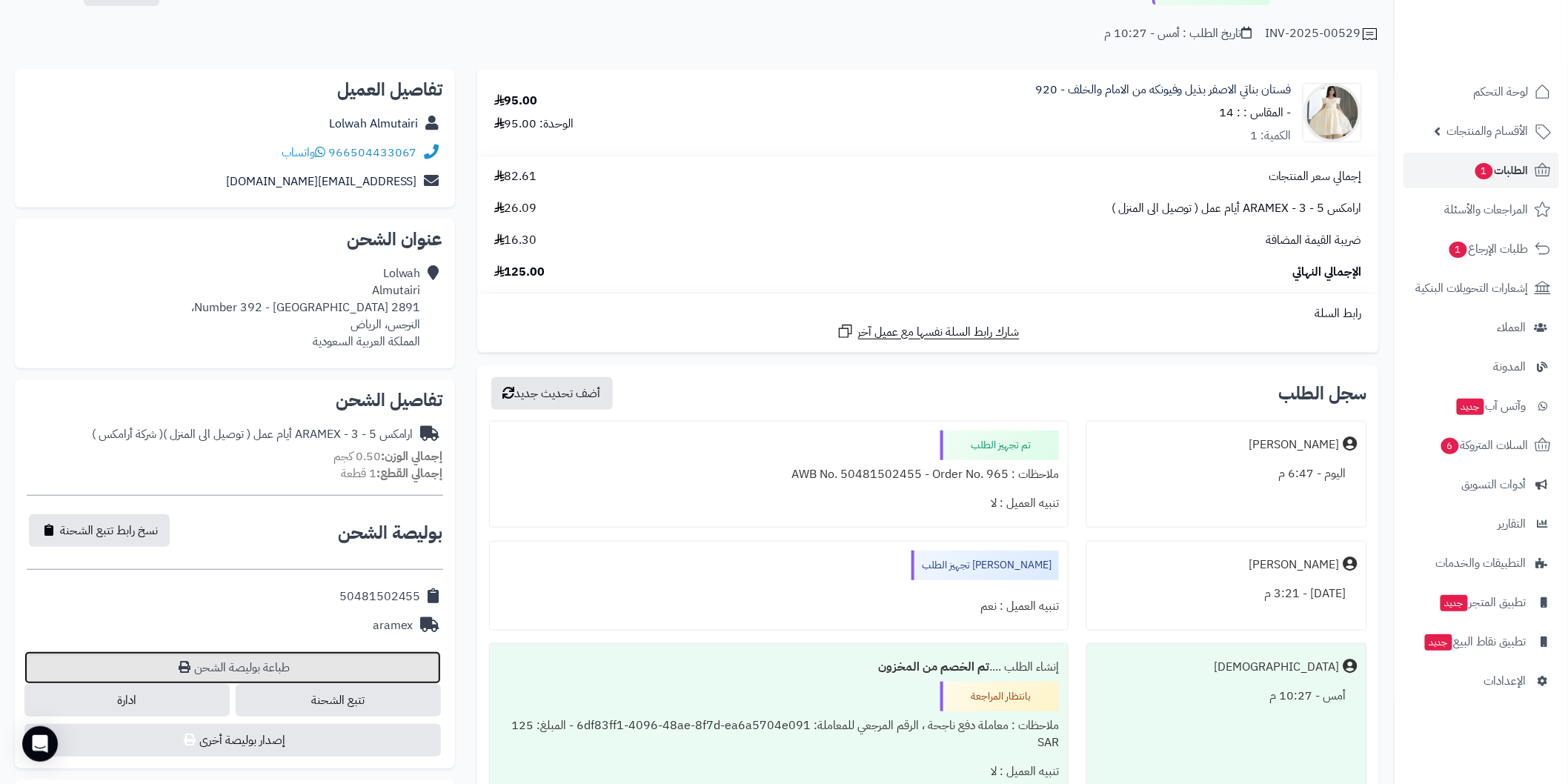
click at [352, 658] on link "طباعة بوليصة الشحن" at bounding box center [232, 667] width 416 height 33
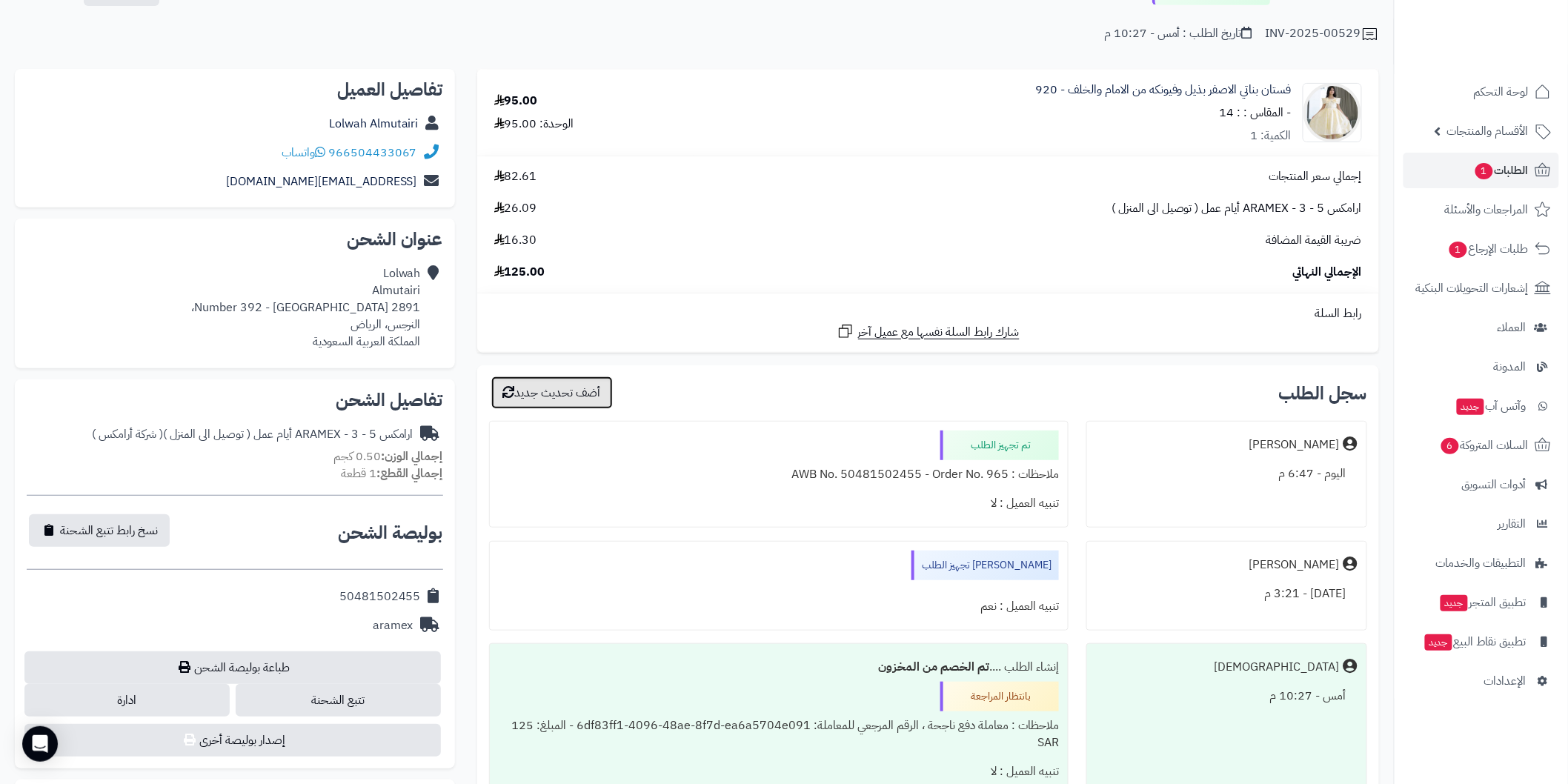
click at [597, 398] on button "أضف تحديث جديد" at bounding box center [552, 393] width 121 height 33
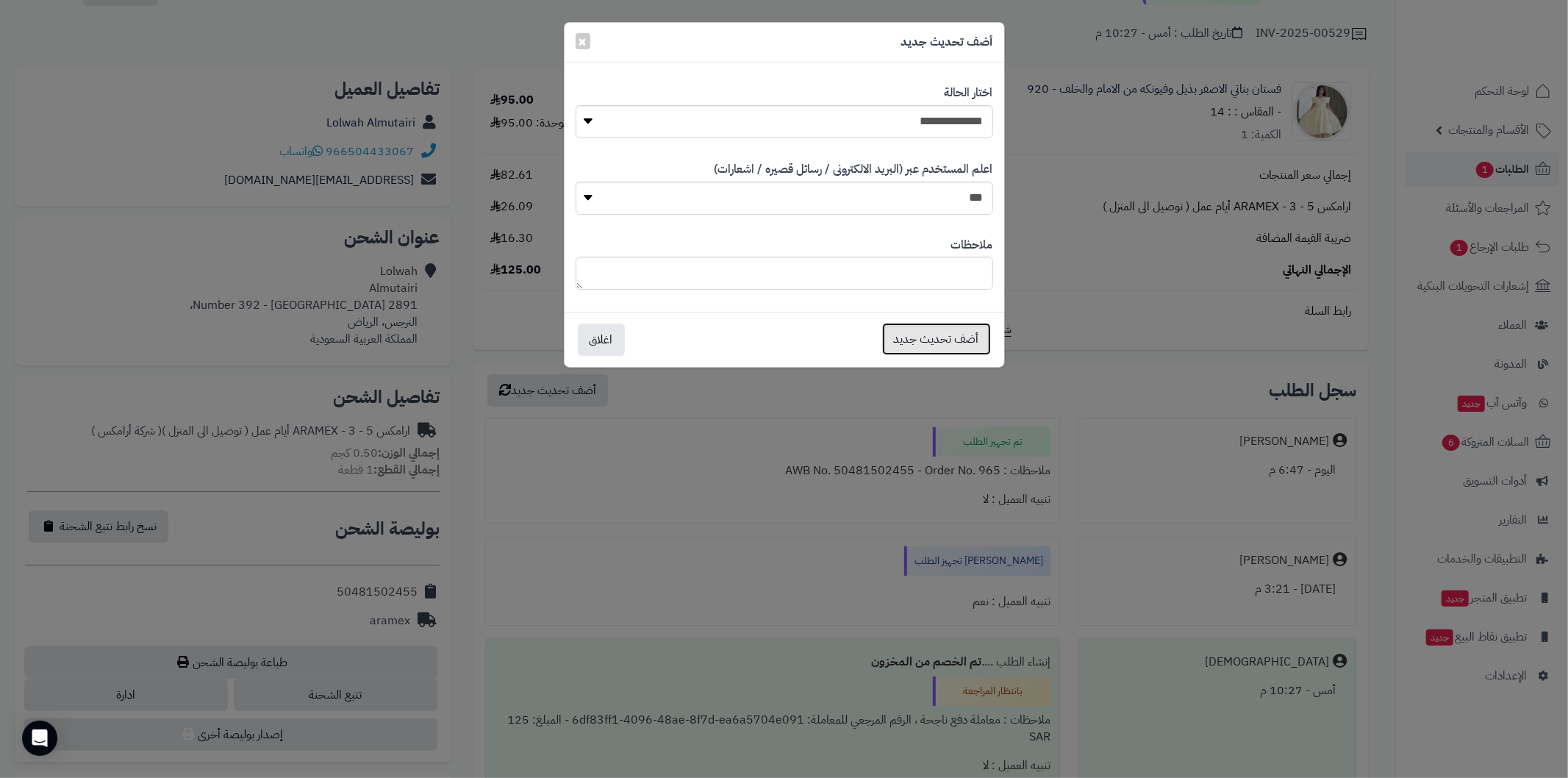
click at [916, 347] on button "أضف تحديث جديد" at bounding box center [936, 339] width 109 height 32
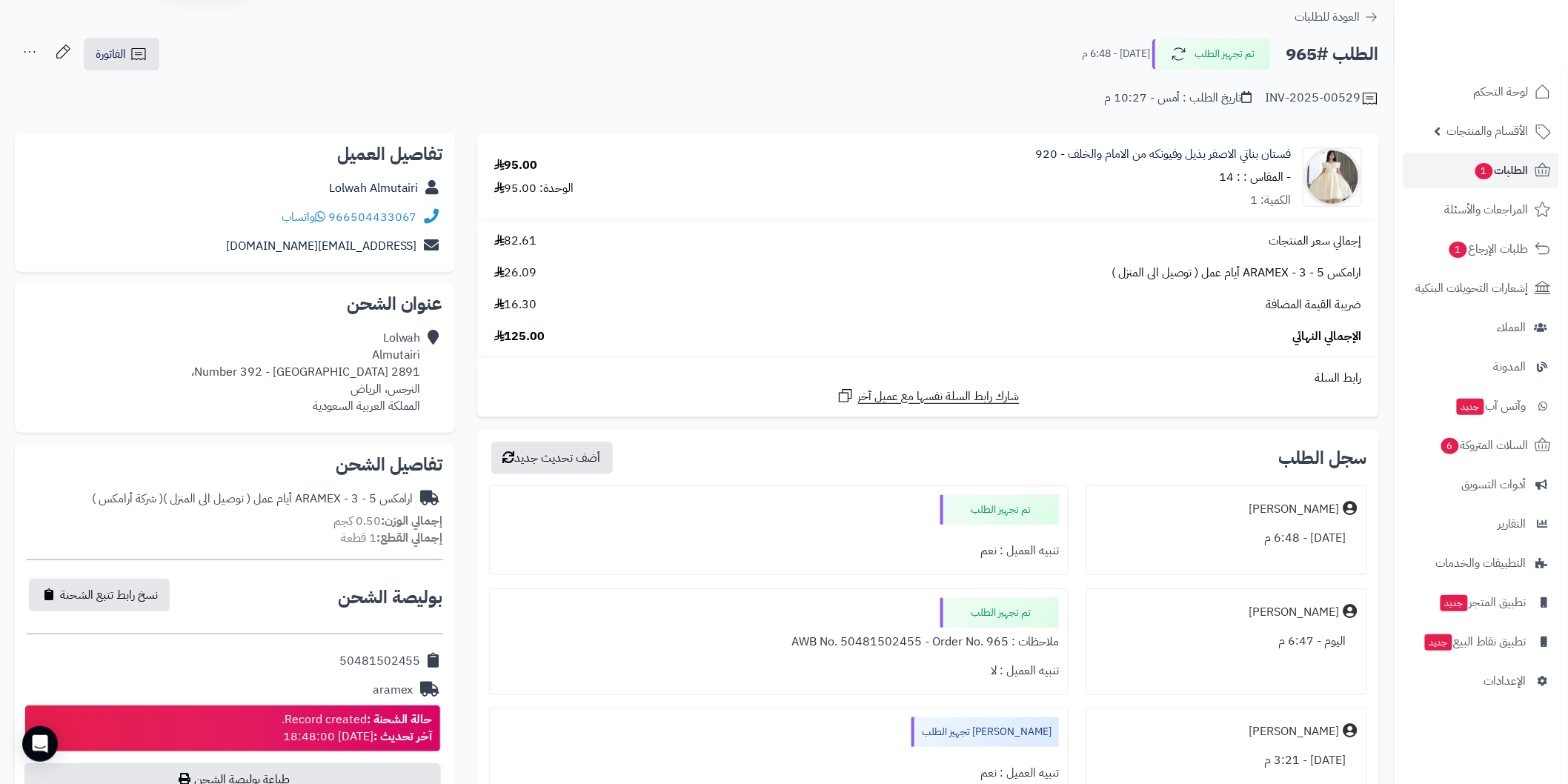
scroll to position [38, 0]
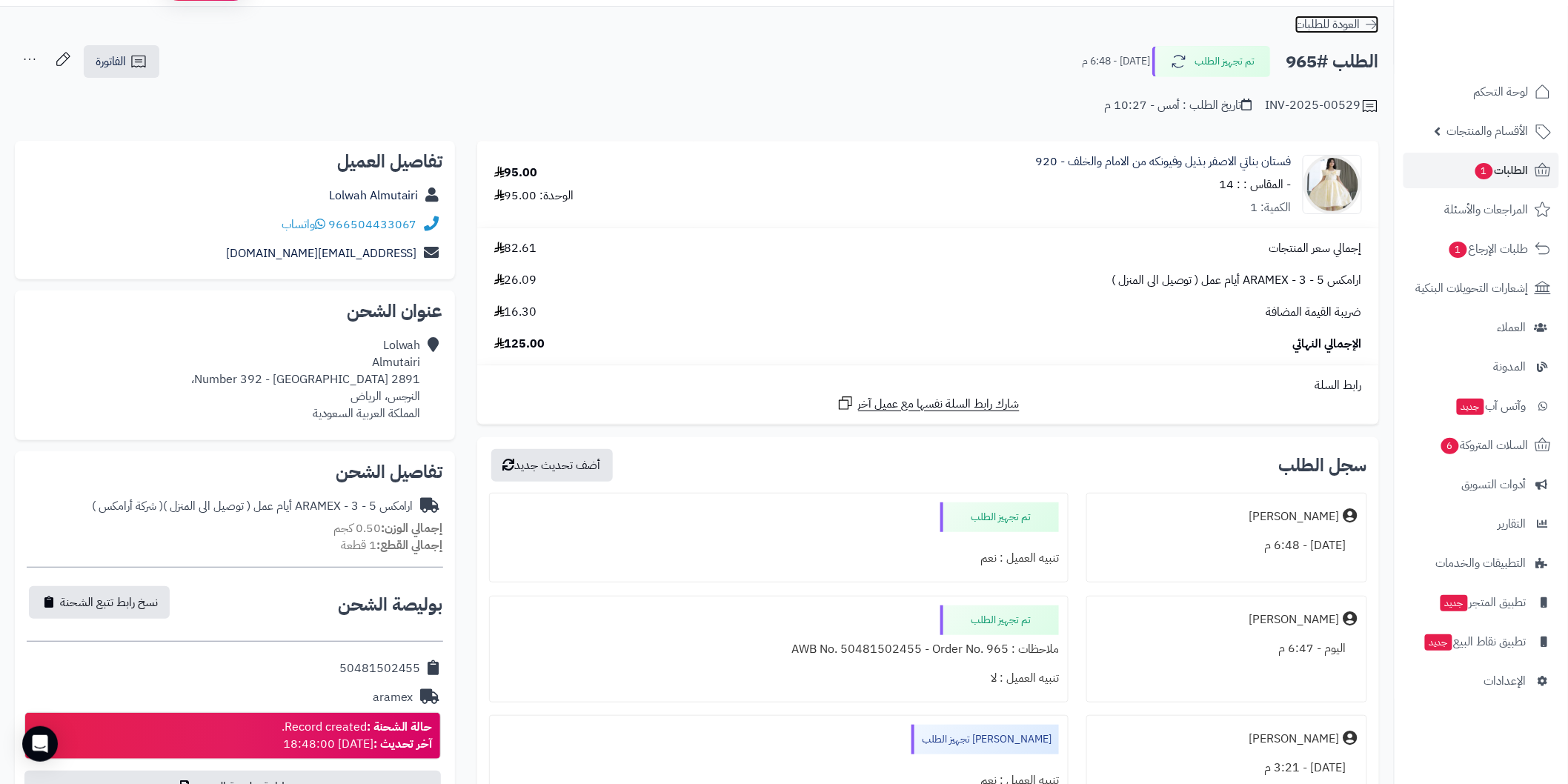
click at [1368, 17] on icon at bounding box center [1371, 24] width 14 height 14
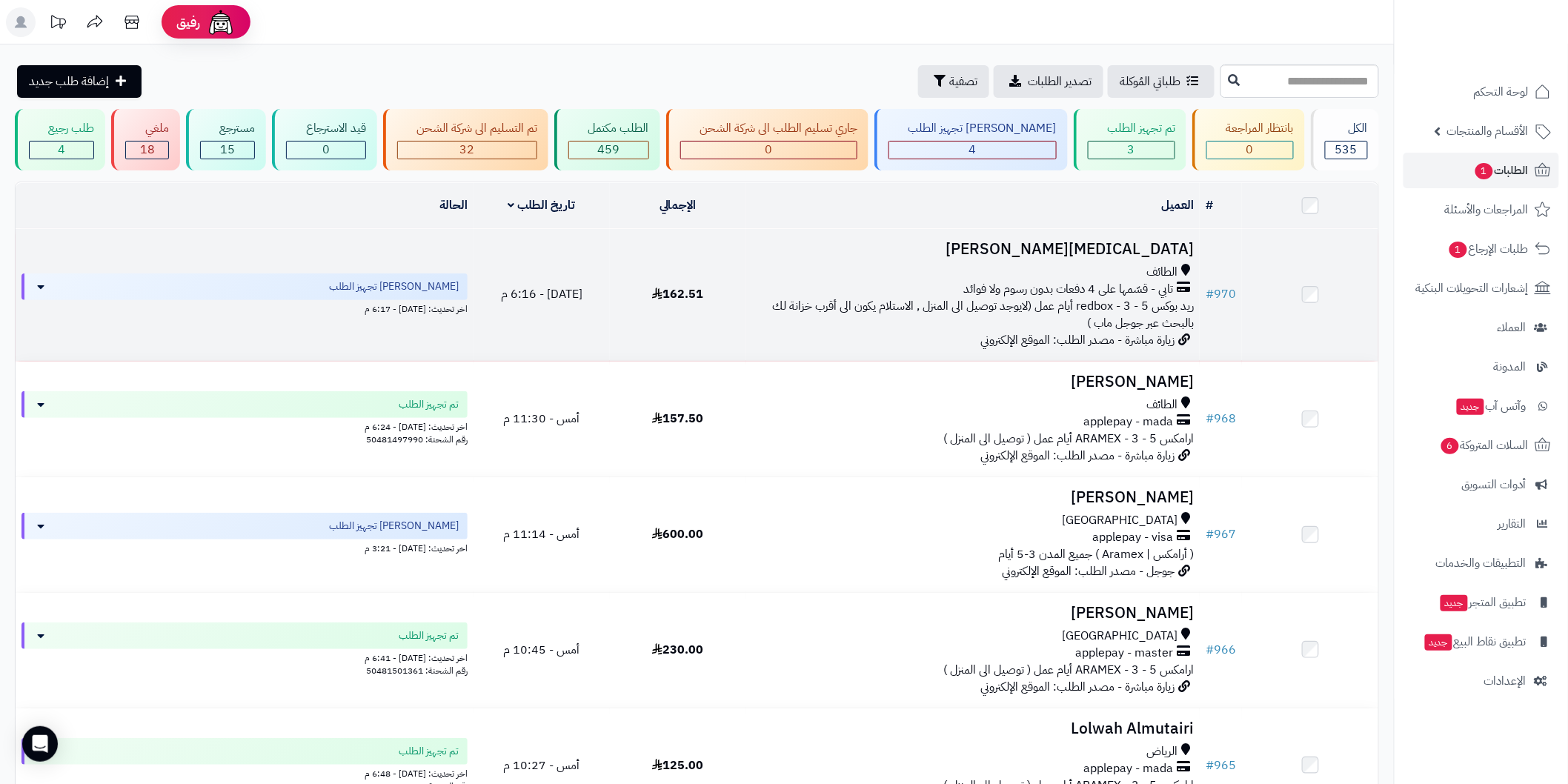
click at [1119, 246] on h3 "Yasmin Saleem" at bounding box center [973, 249] width 441 height 17
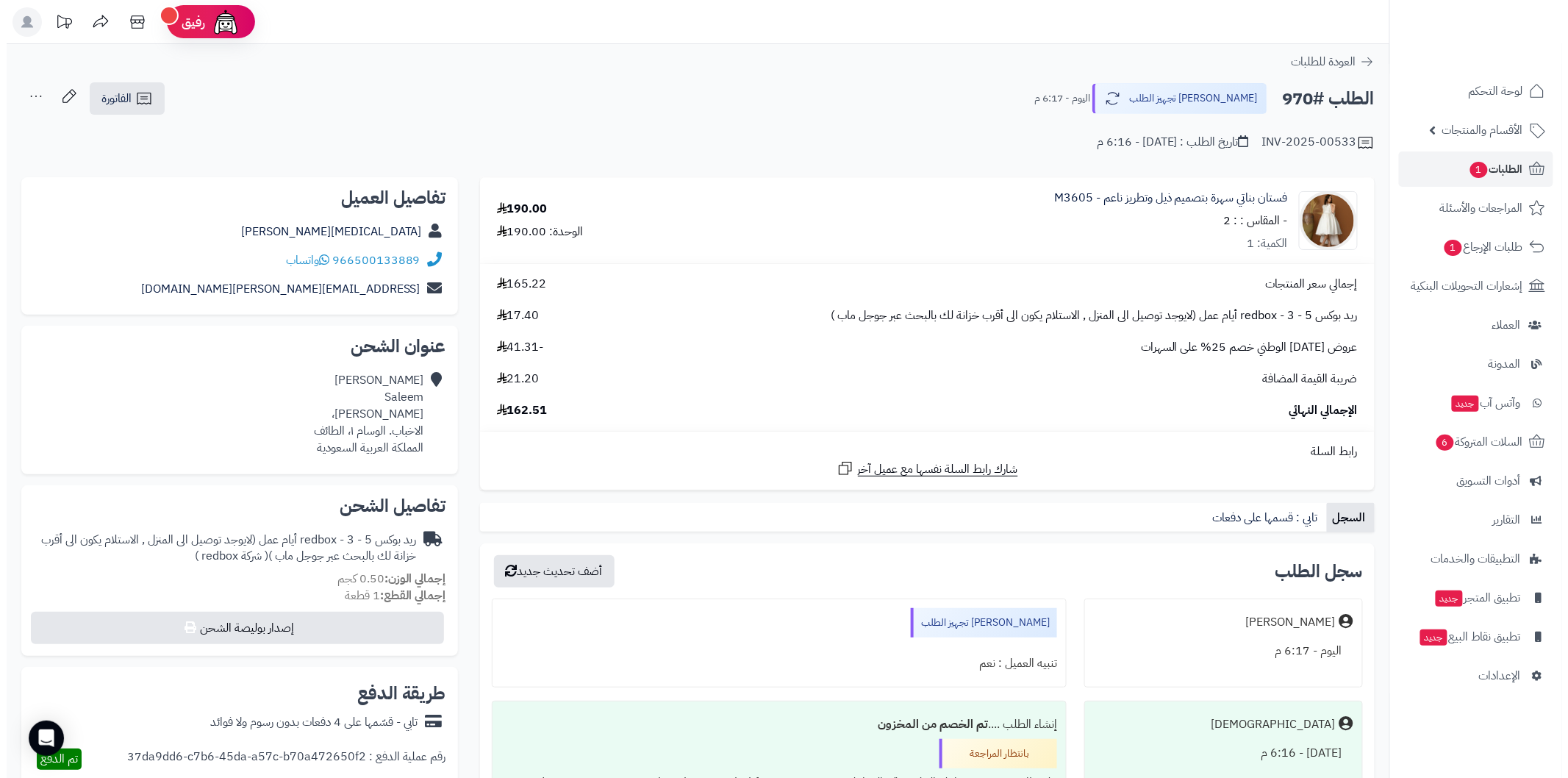
scroll to position [54, 0]
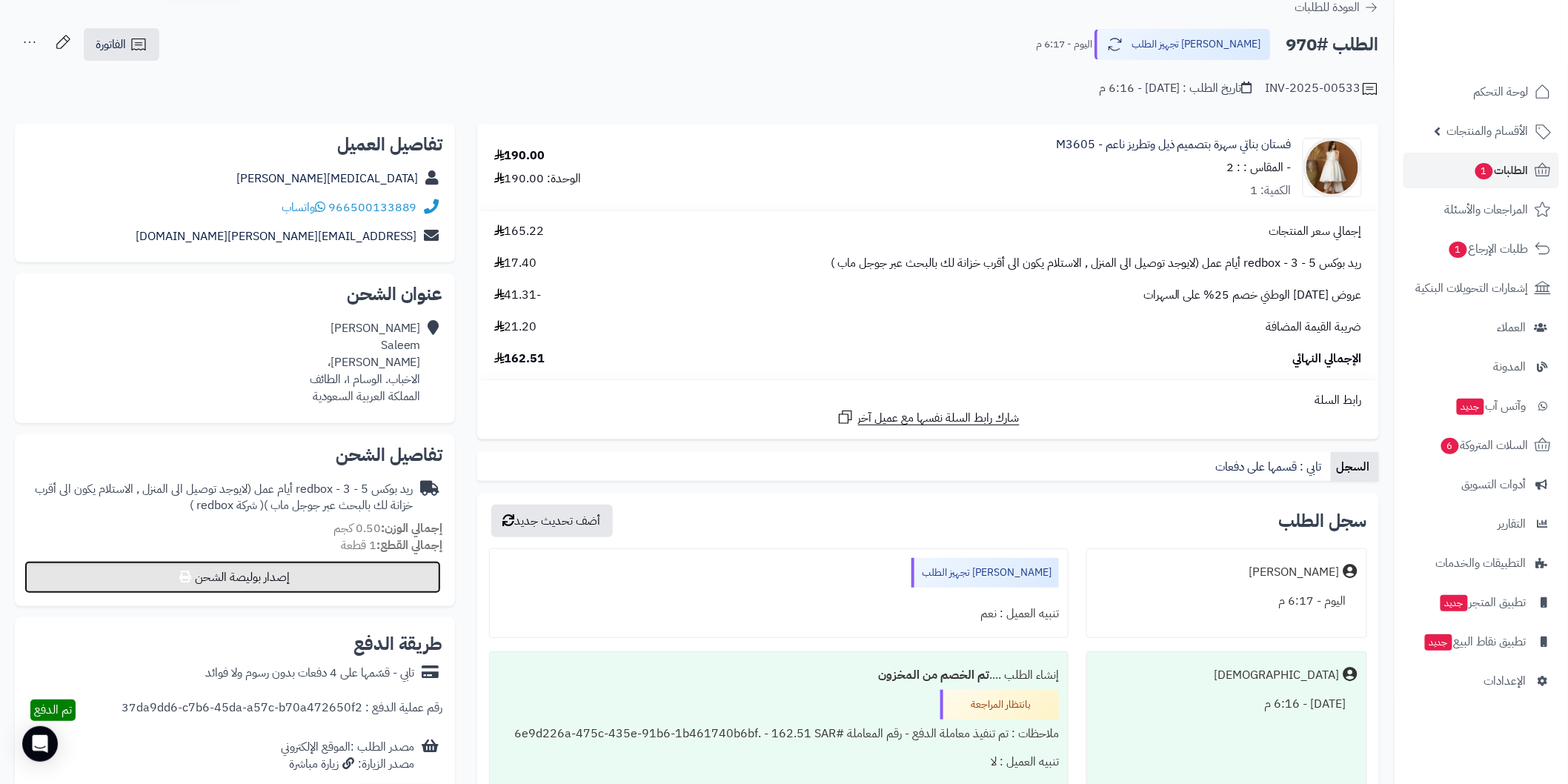
click at [382, 584] on button "إصدار بوليصة الشحن" at bounding box center [232, 577] width 416 height 33
select select "******"
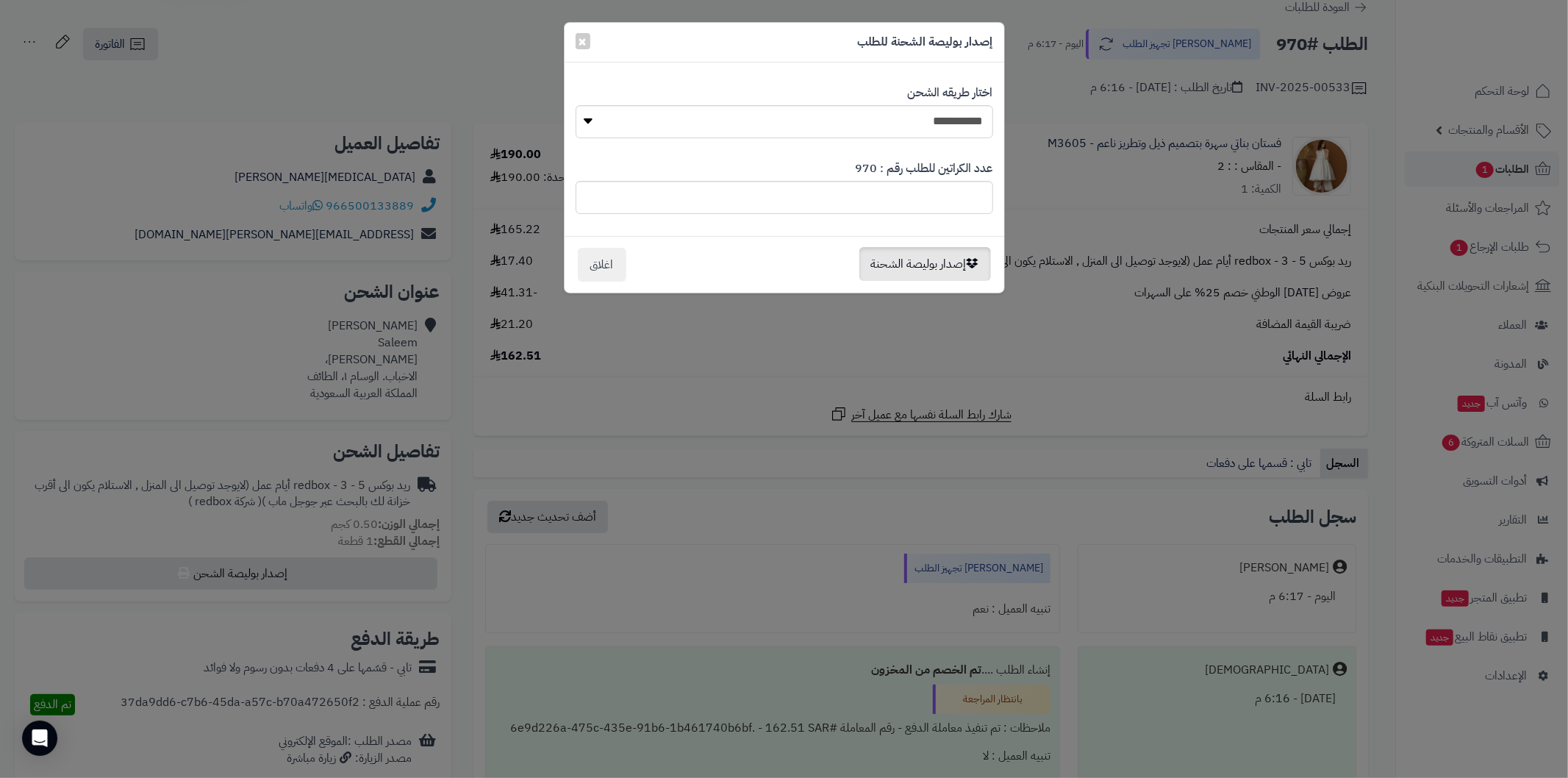
click at [875, 281] on div "إصدار بوليصة الشحنة اغلاق" at bounding box center [784, 264] width 418 height 33
click at [881, 266] on button "إصدار بوليصة الشحنة" at bounding box center [925, 263] width 132 height 33
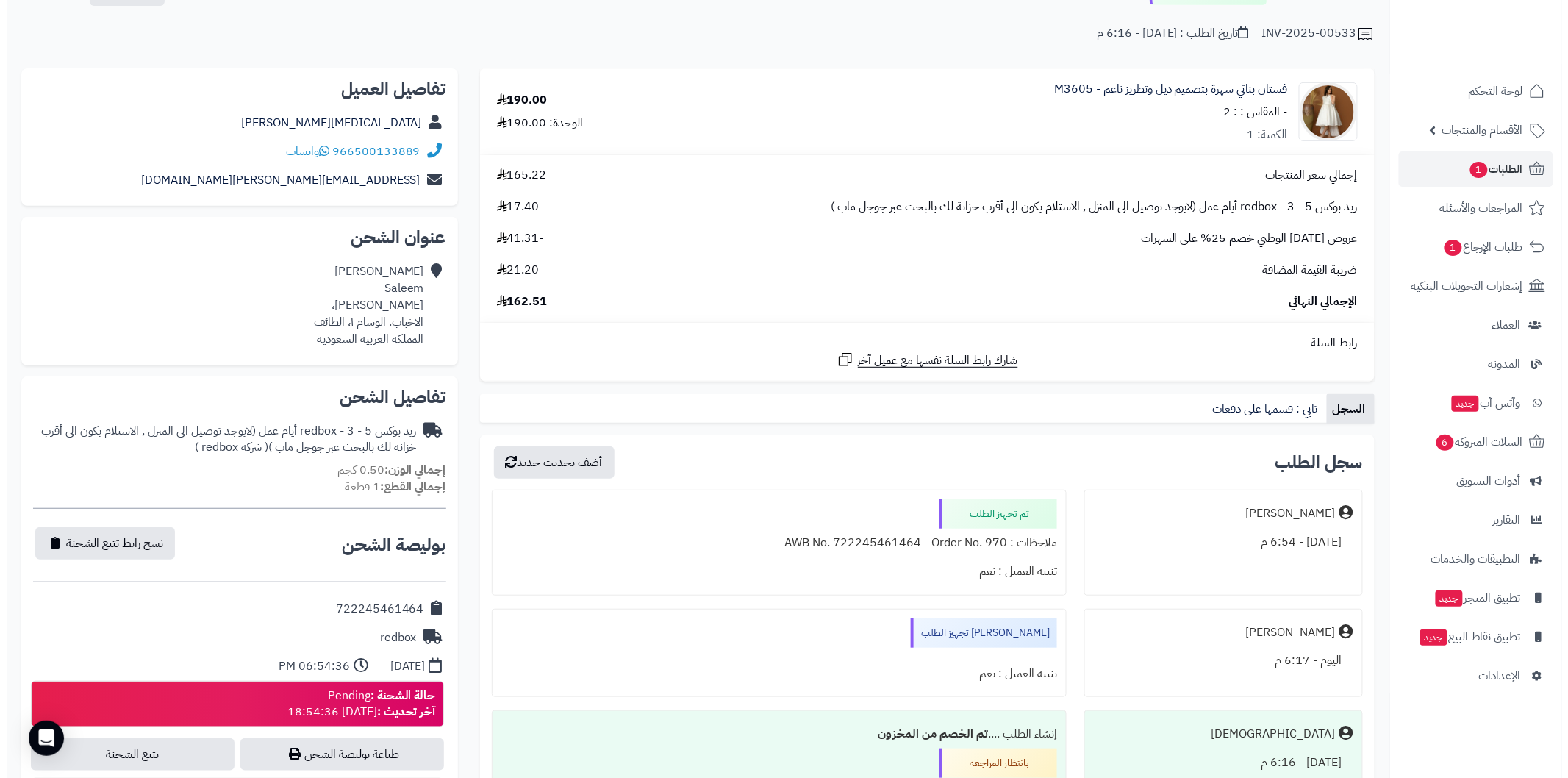
scroll to position [163, 0]
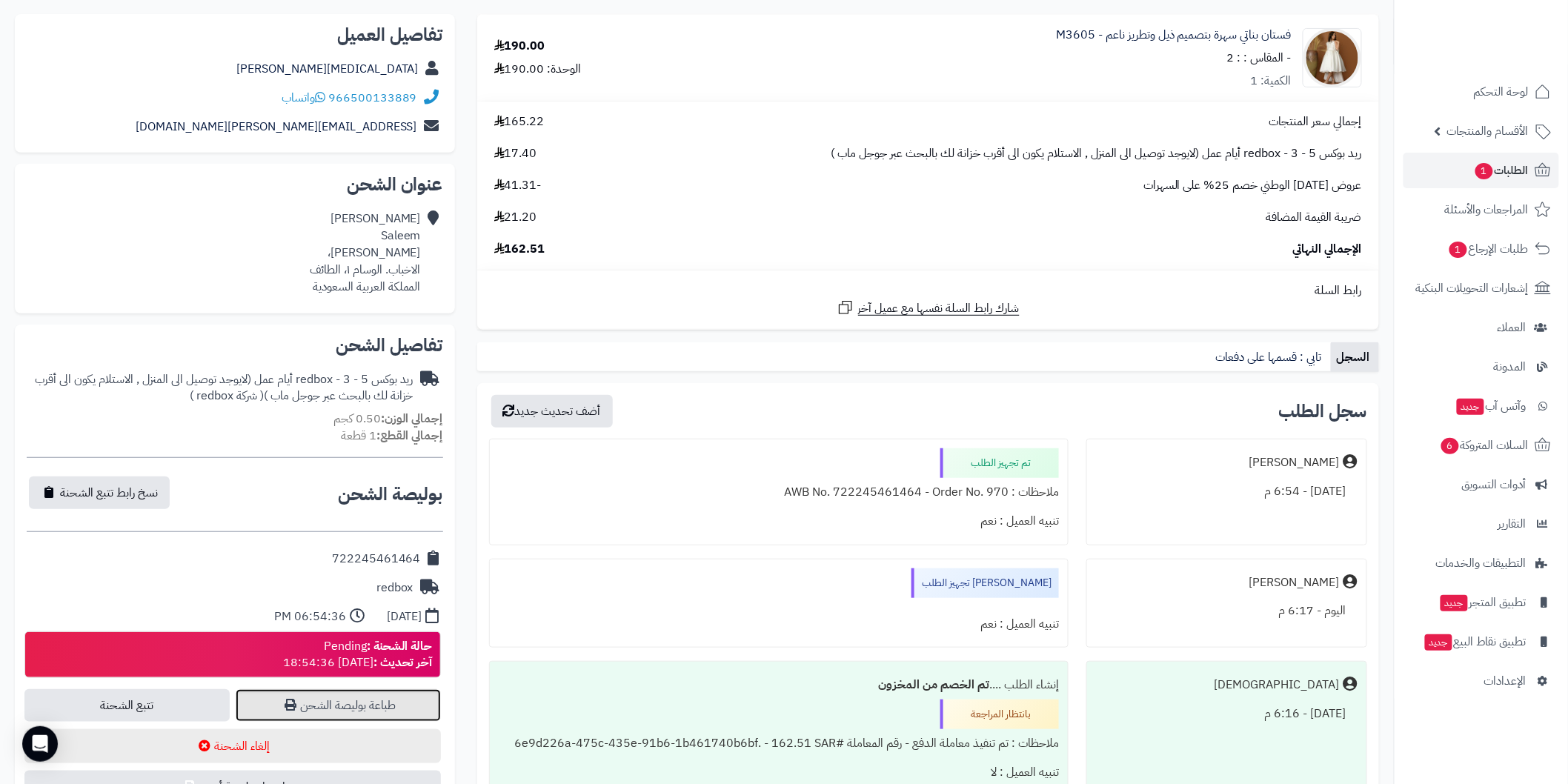
click at [374, 706] on link "طباعة بوليصة الشحن" at bounding box center [338, 705] width 205 height 33
click at [588, 412] on button "أضف تحديث جديد" at bounding box center [552, 410] width 121 height 33
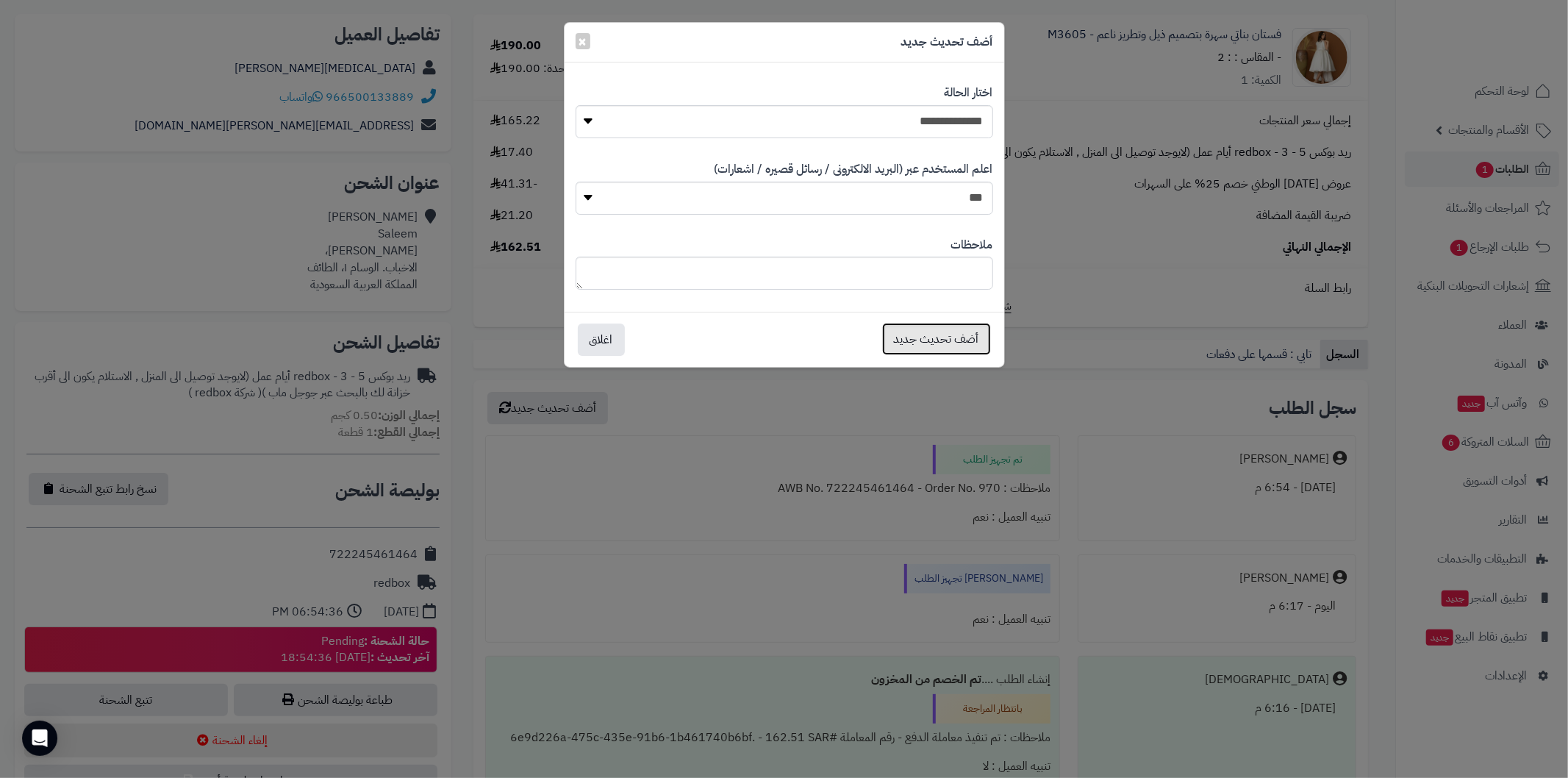
click at [906, 347] on button "أضف تحديث جديد" at bounding box center [936, 339] width 109 height 32
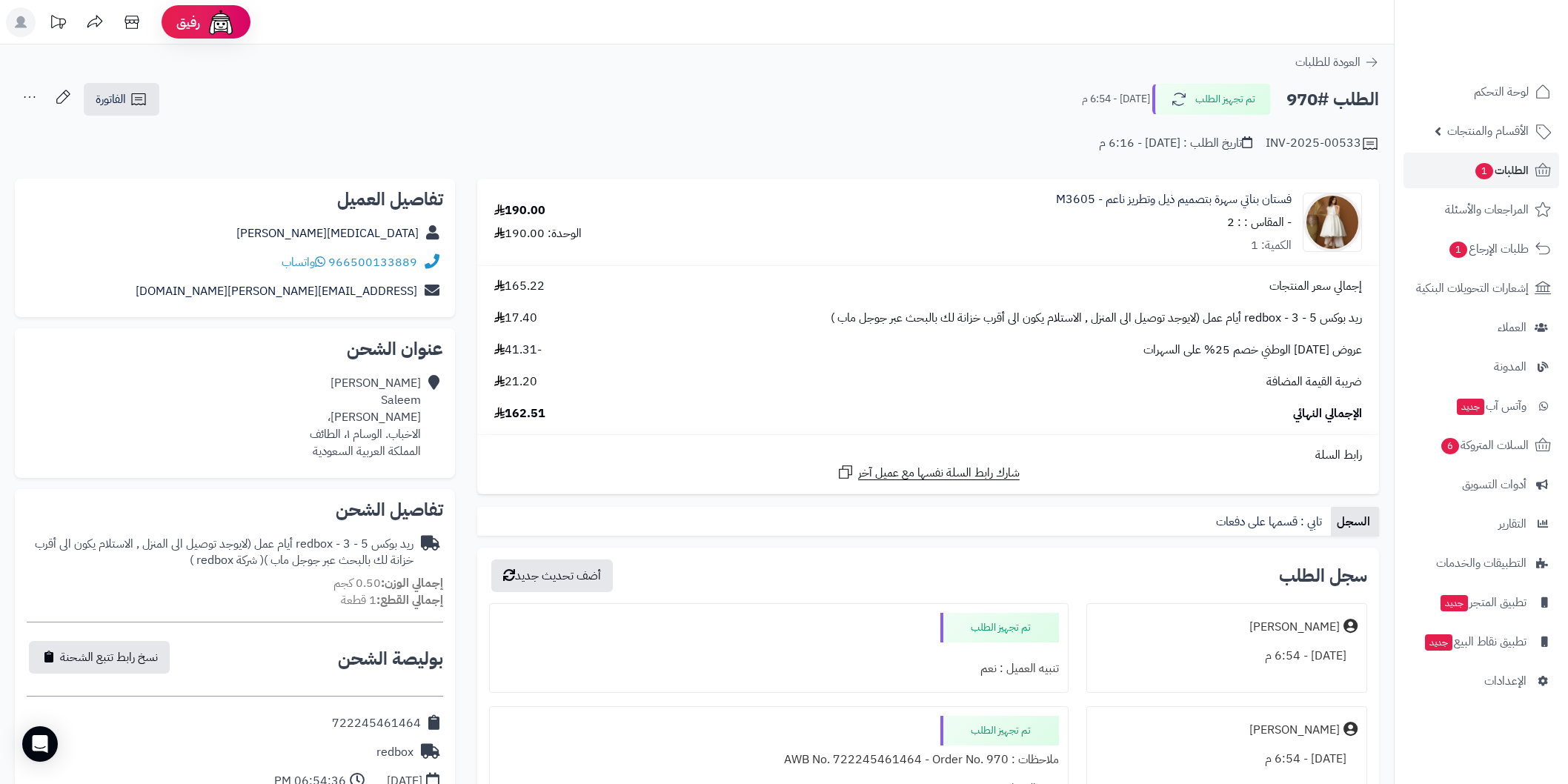
scroll to position [165, 0]
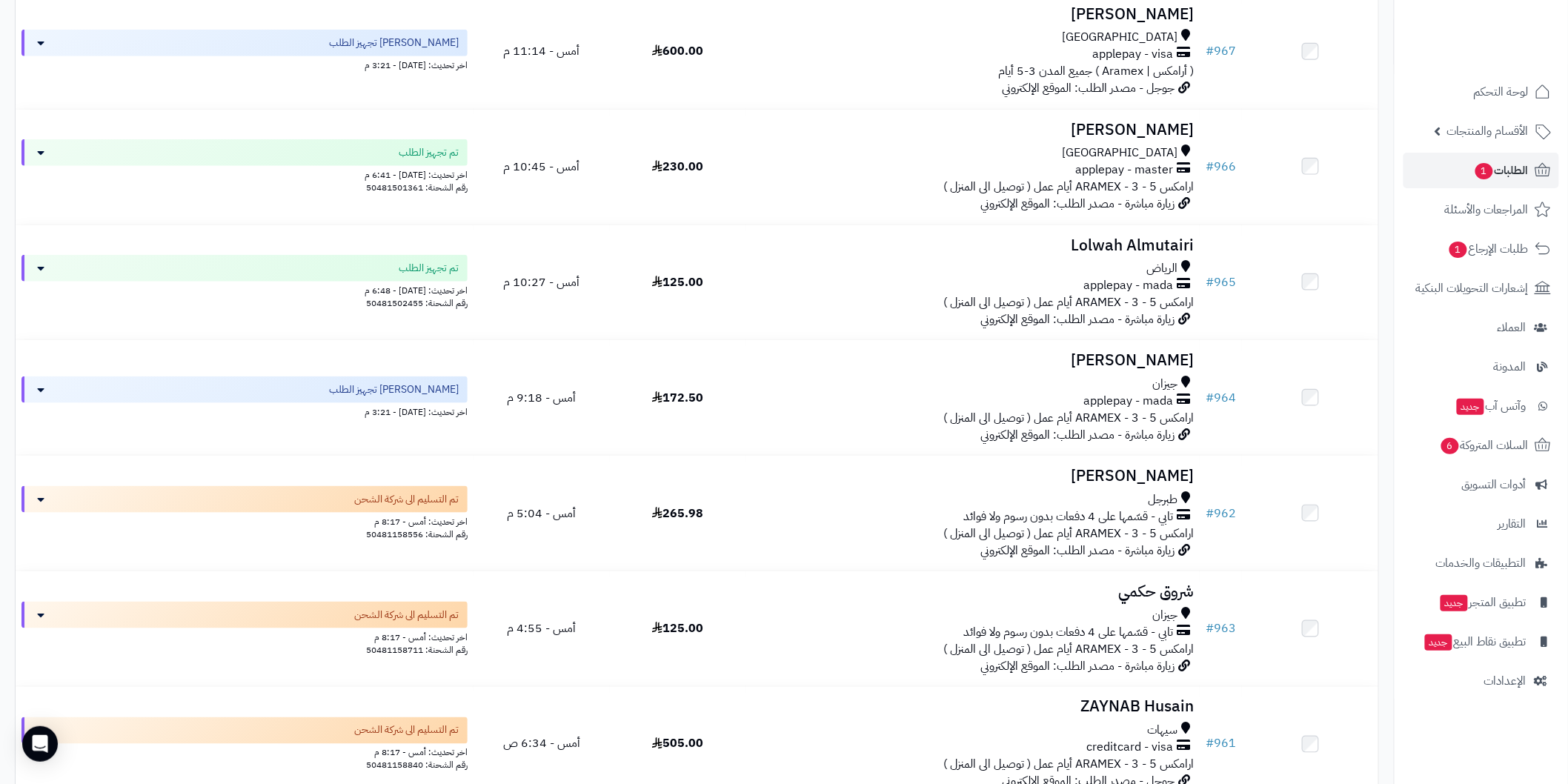
scroll to position [376, 0]
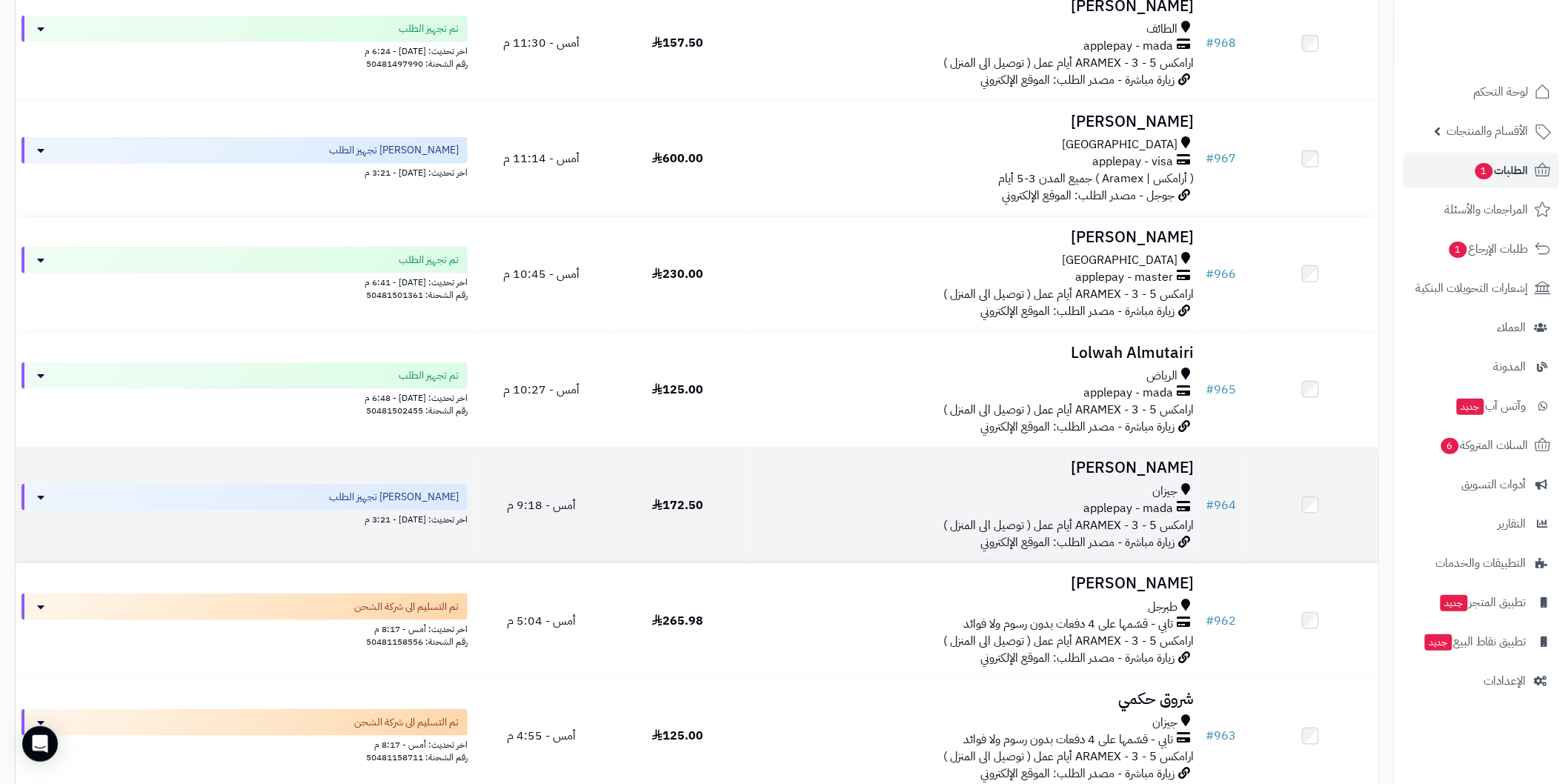
click at [1138, 470] on h3 "[PERSON_NAME]" at bounding box center [973, 468] width 441 height 17
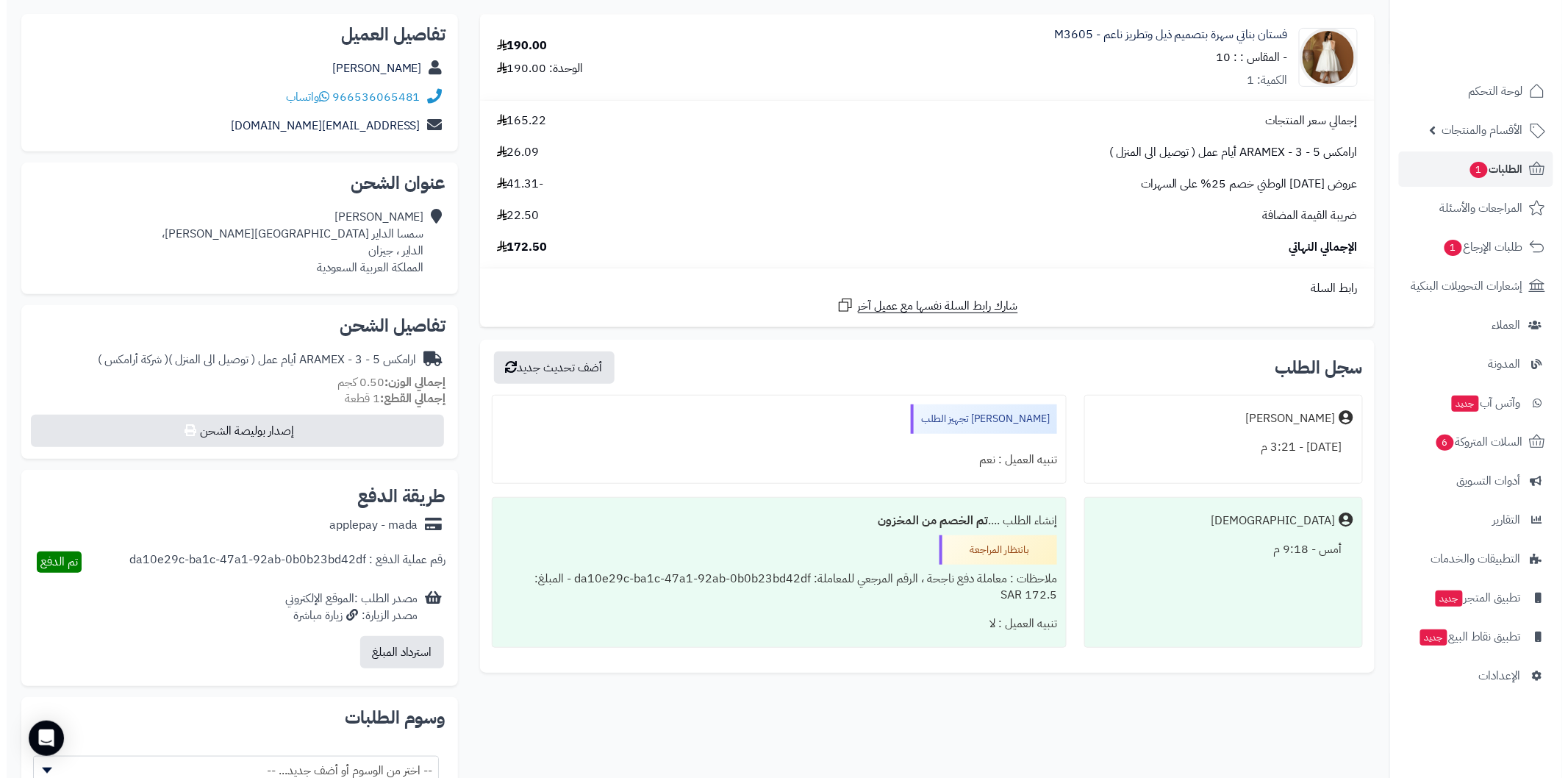
scroll to position [108, 0]
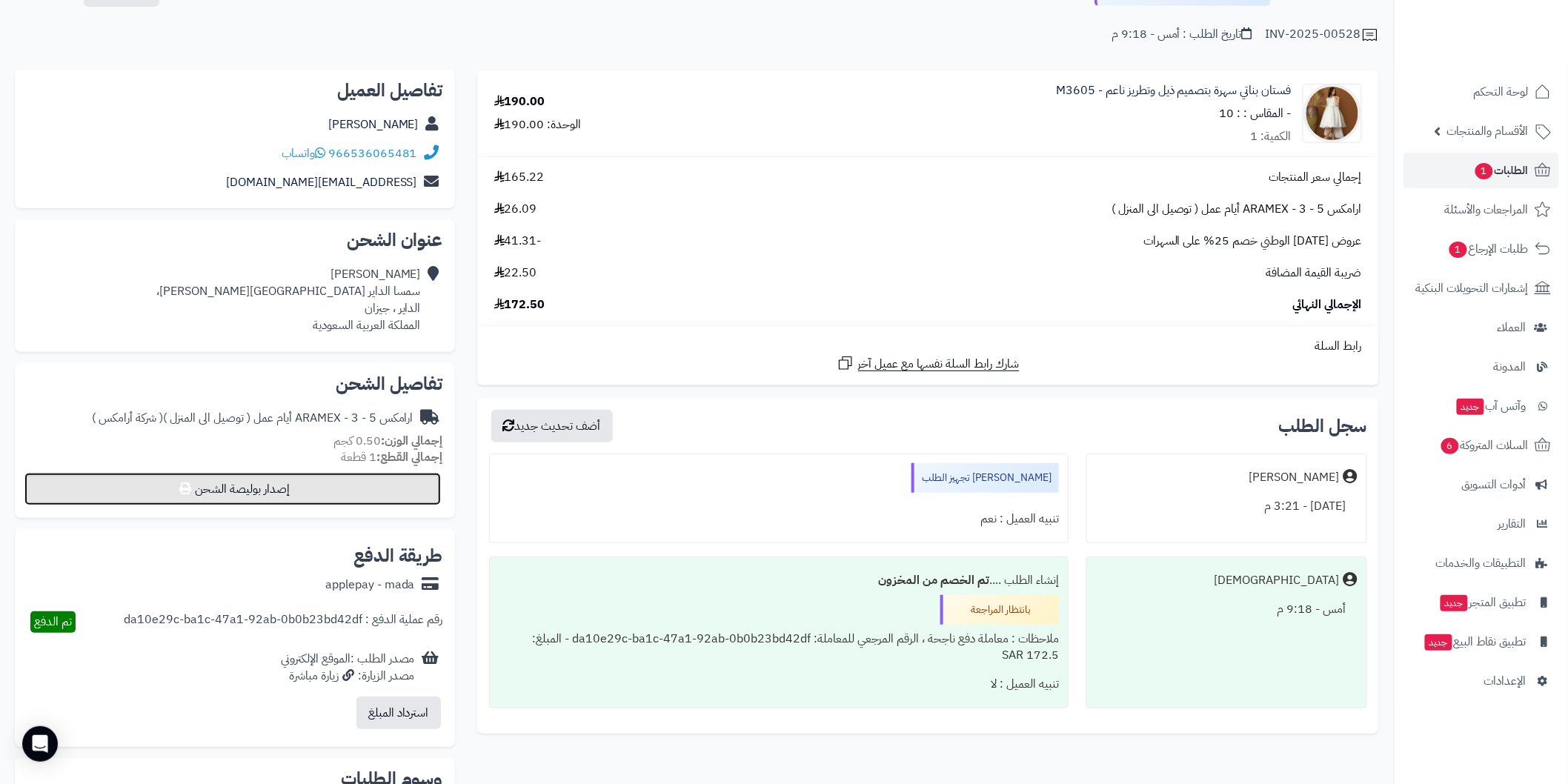
click at [365, 483] on button "إصدار بوليصة الشحن" at bounding box center [232, 489] width 416 height 33
select select "******"
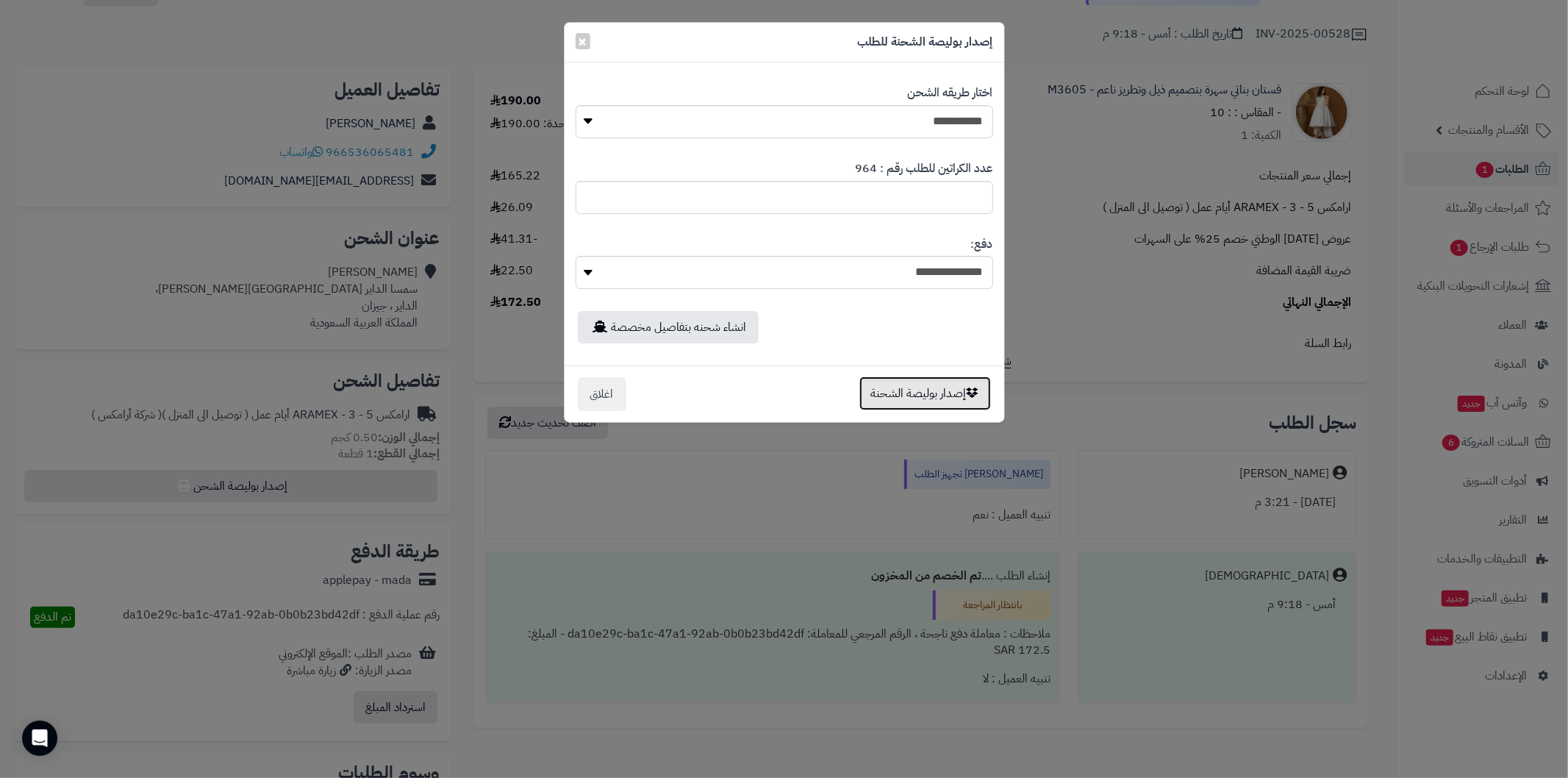
click at [881, 387] on button "إصدار بوليصة الشحنة" at bounding box center [925, 393] width 132 height 33
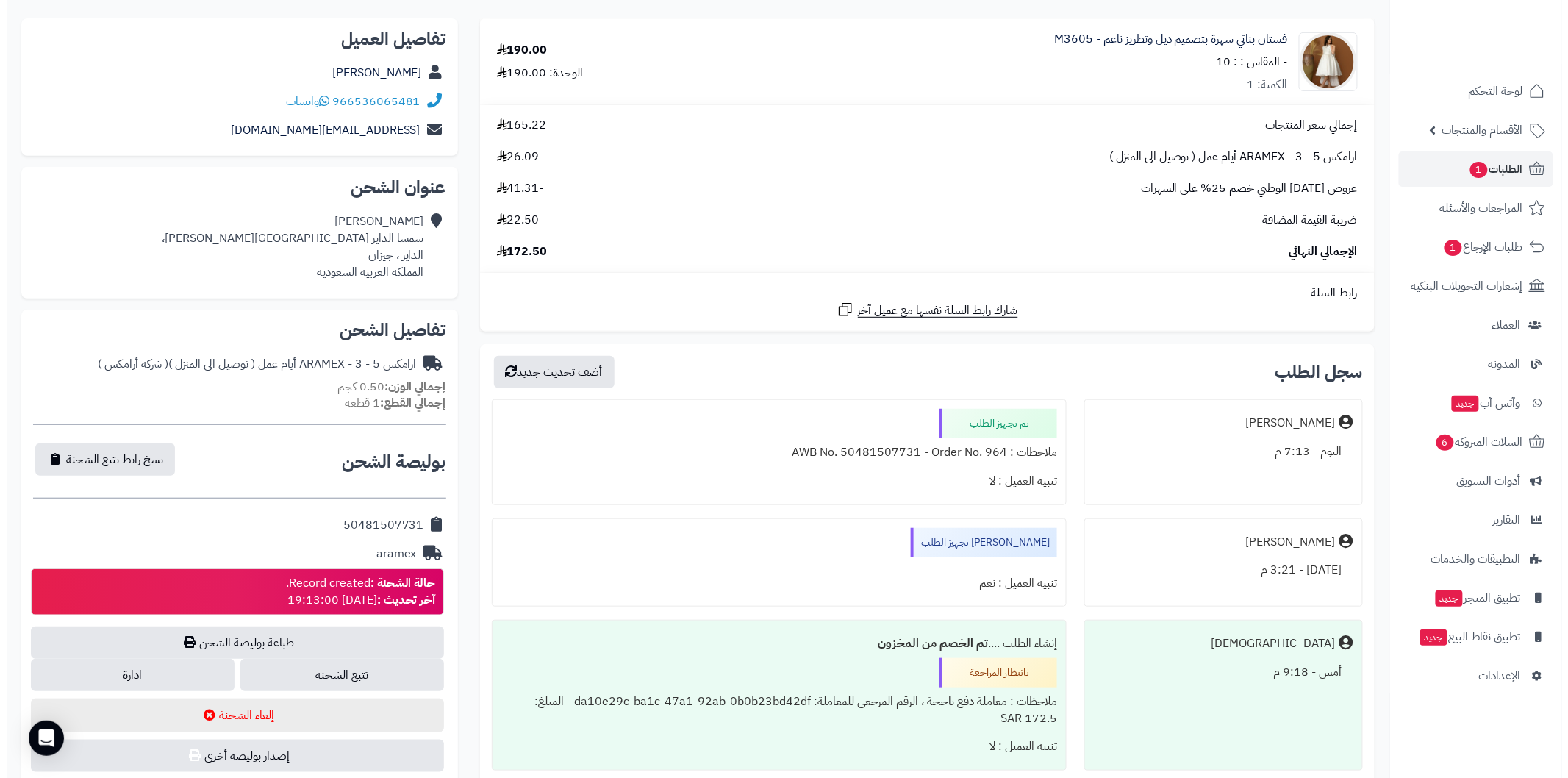
scroll to position [213, 0]
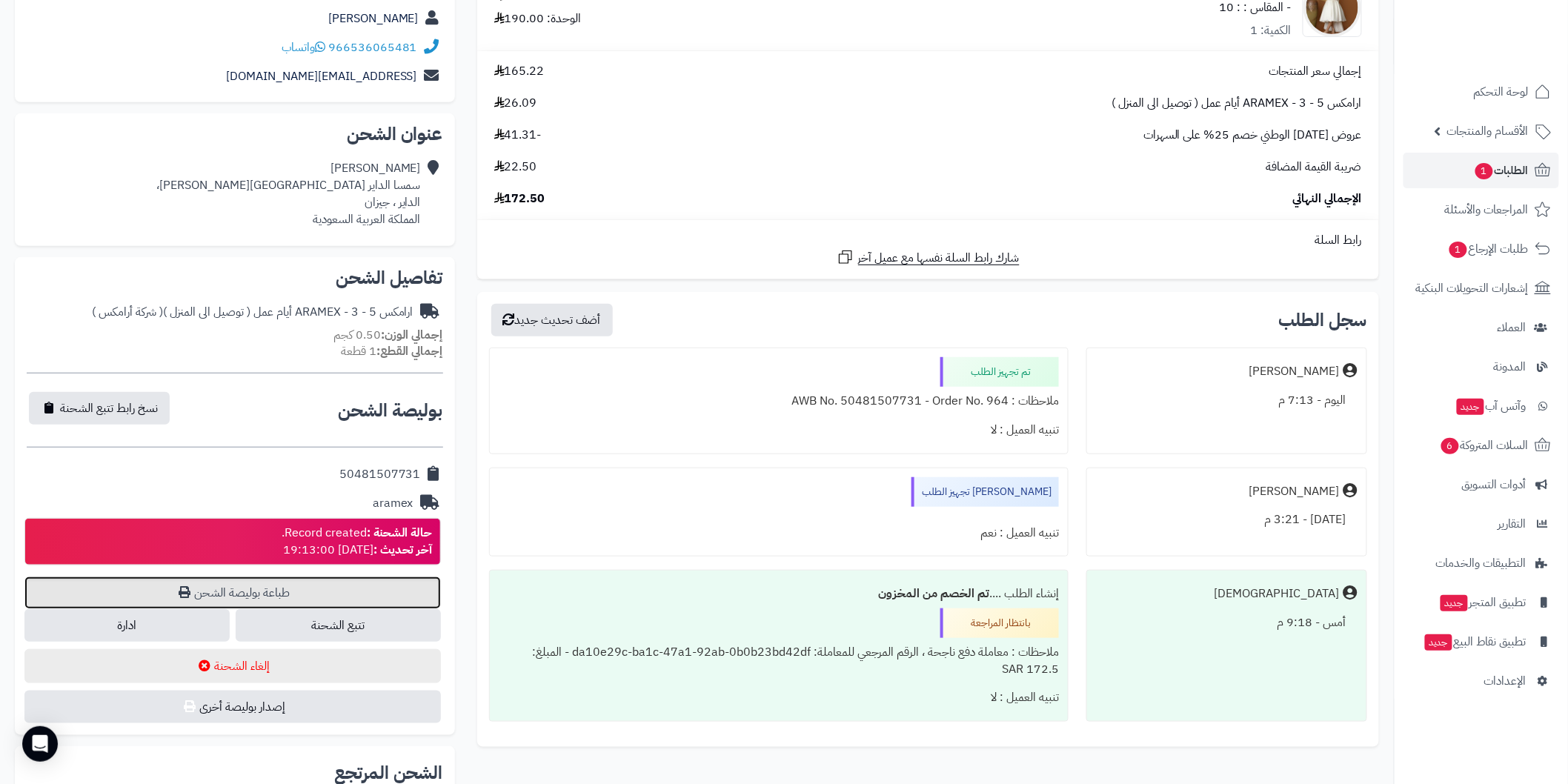
click at [258, 589] on link "طباعة بوليصة الشحن" at bounding box center [232, 592] width 416 height 33
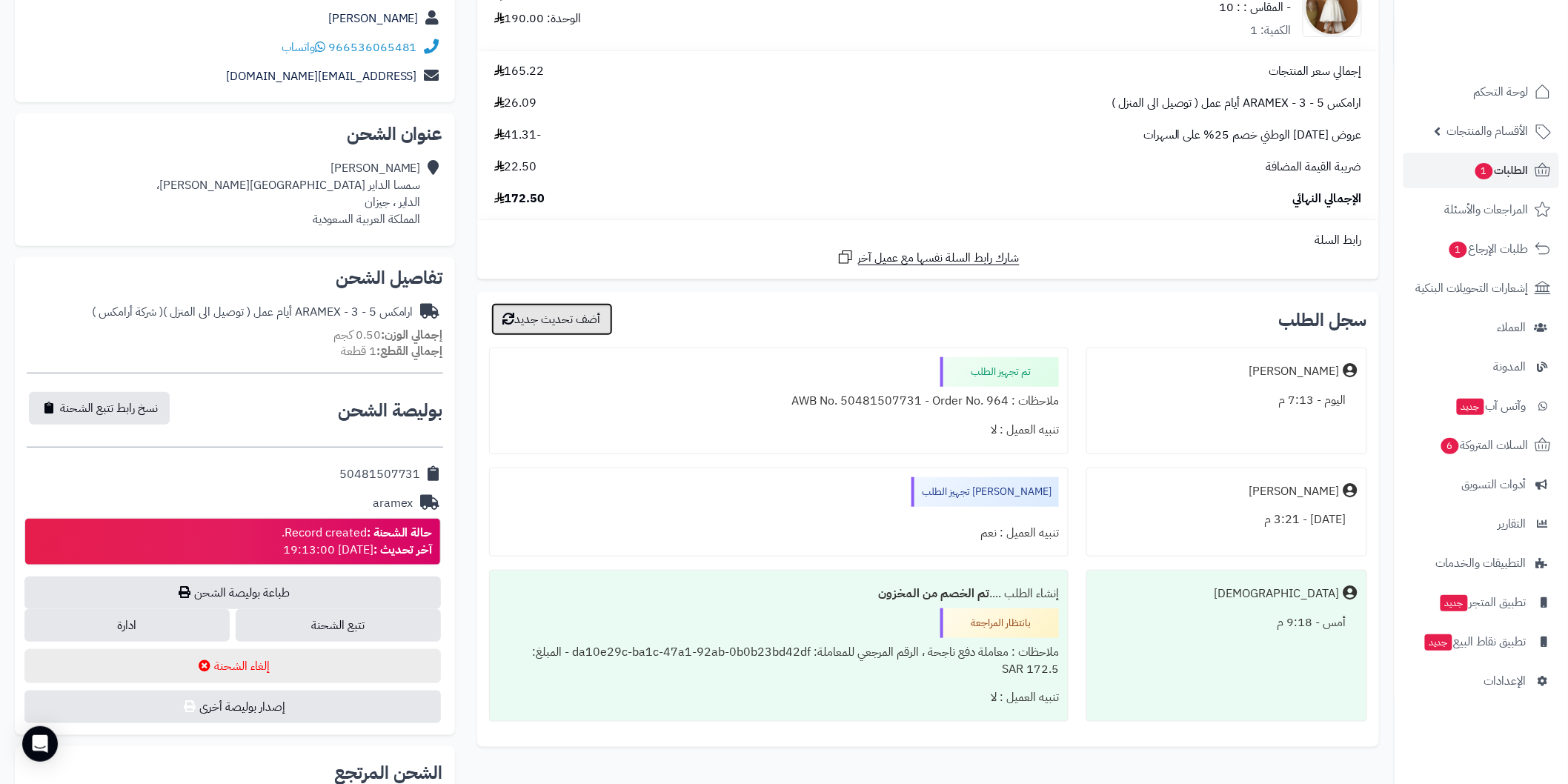
click at [578, 306] on button "أضف تحديث جديد" at bounding box center [552, 320] width 121 height 33
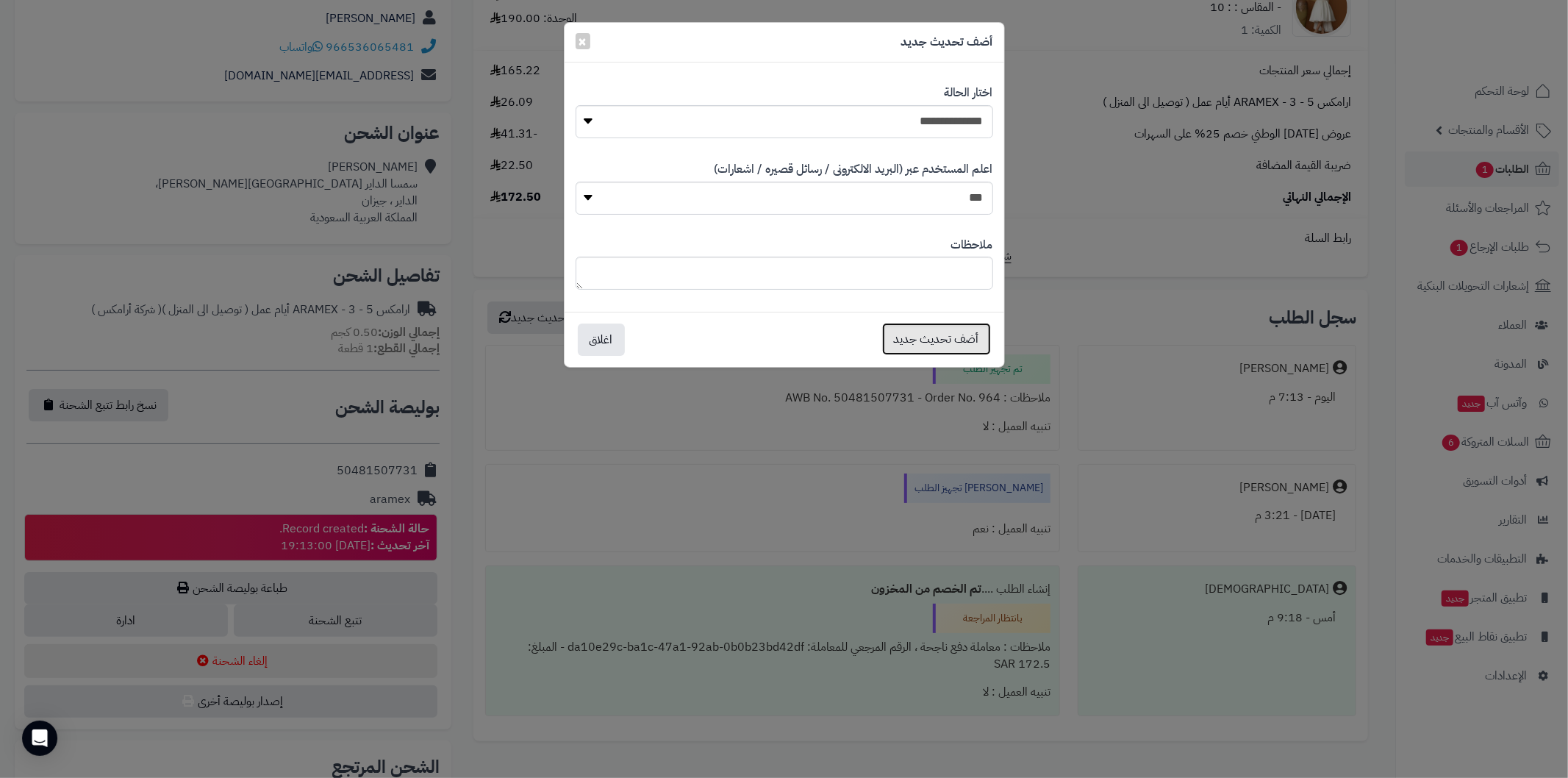
click at [928, 340] on button "أضف تحديث جديد" at bounding box center [936, 339] width 109 height 32
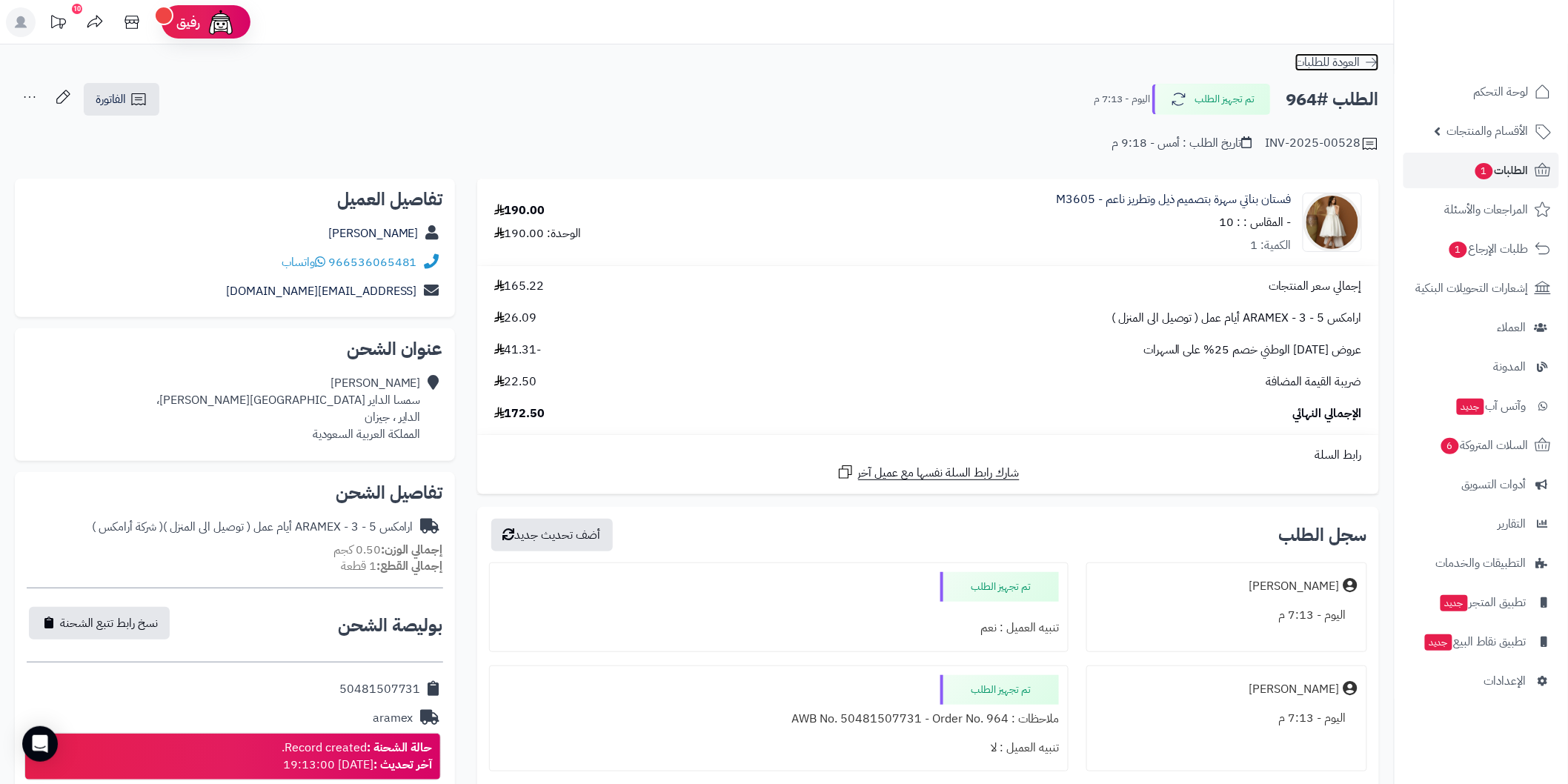
click at [1372, 67] on icon at bounding box center [1371, 62] width 14 height 14
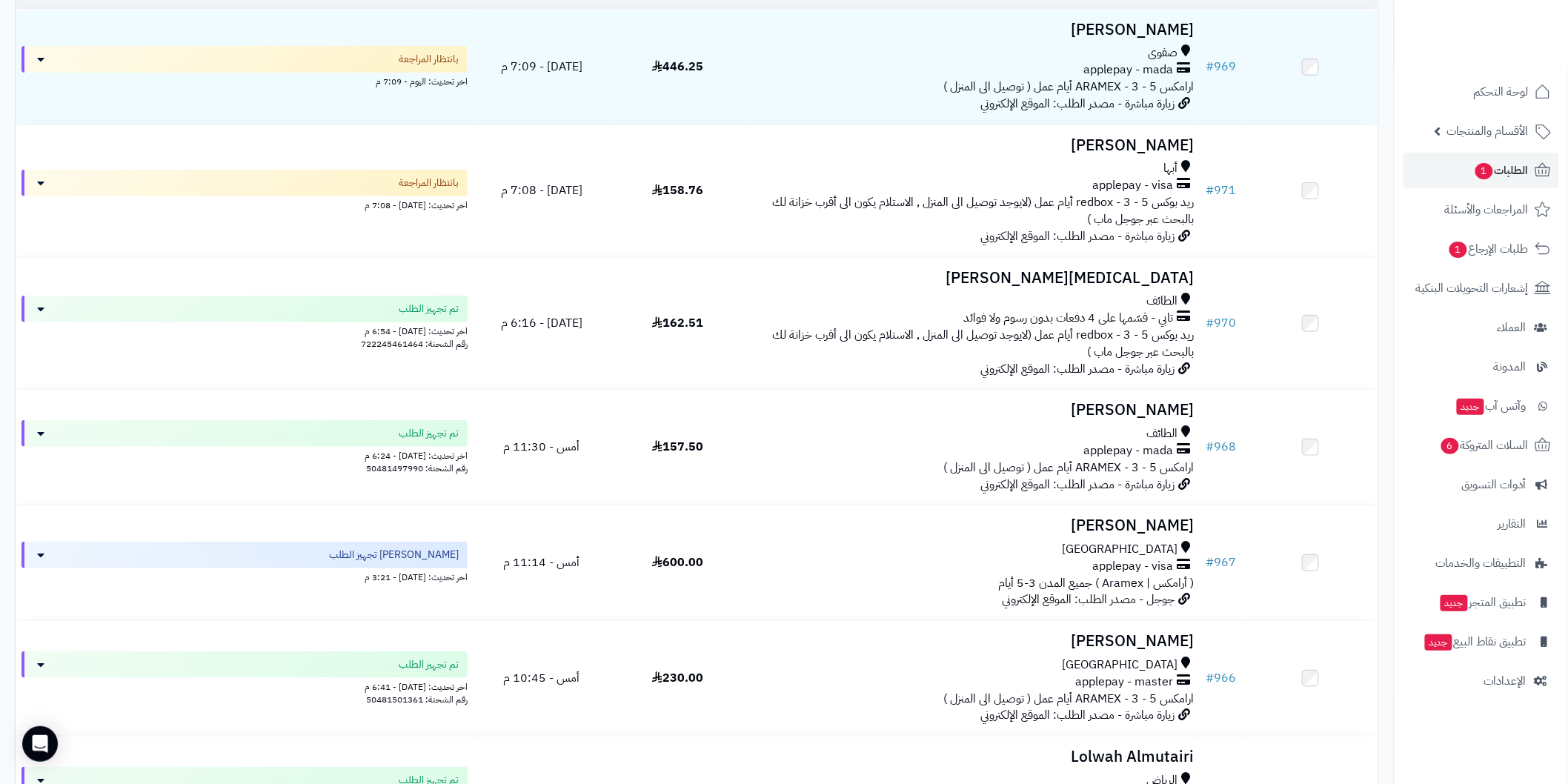
scroll to position [274, 0]
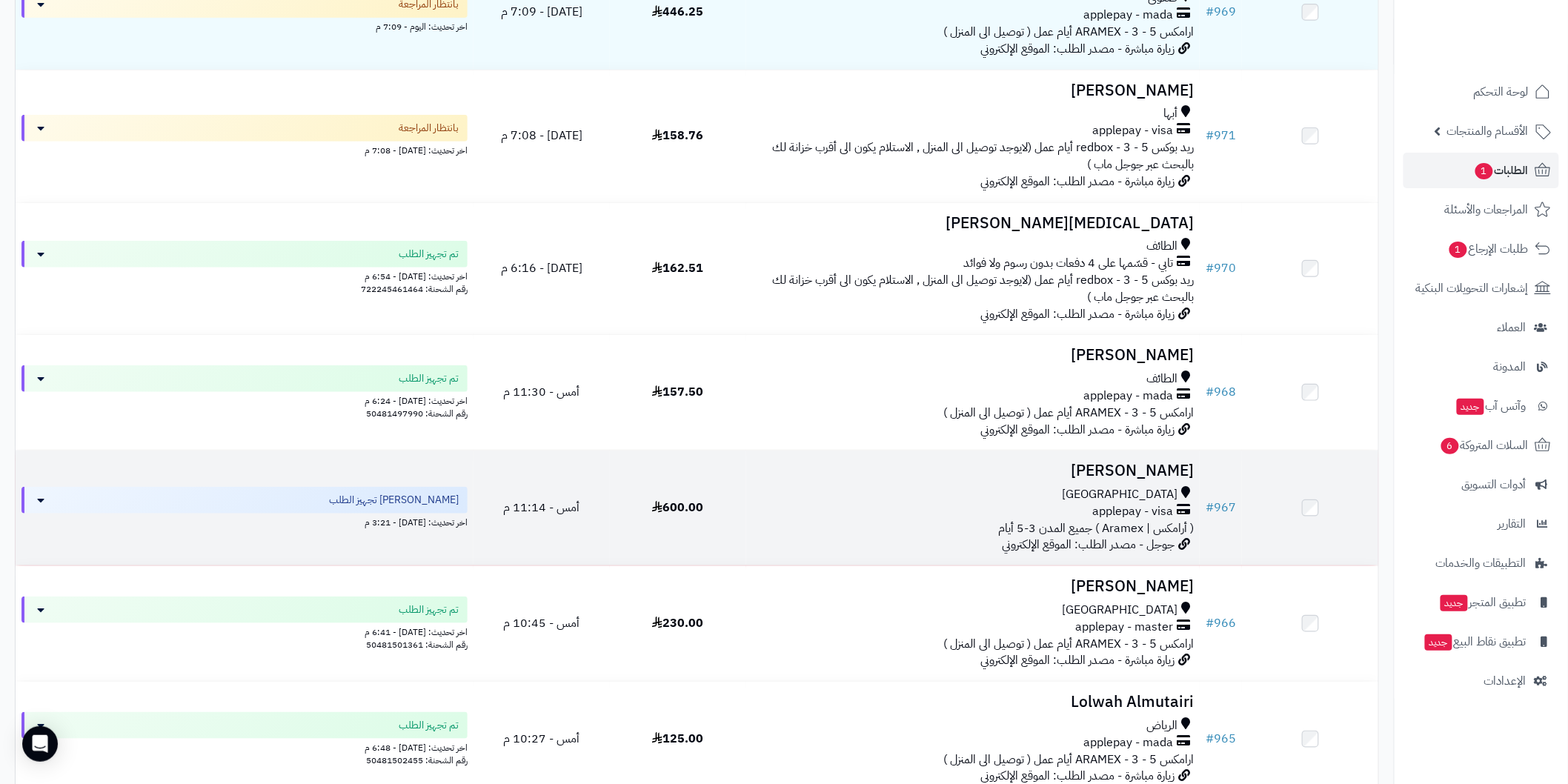
click at [1138, 467] on h3 "Afnan Olaqi" at bounding box center [973, 471] width 441 height 17
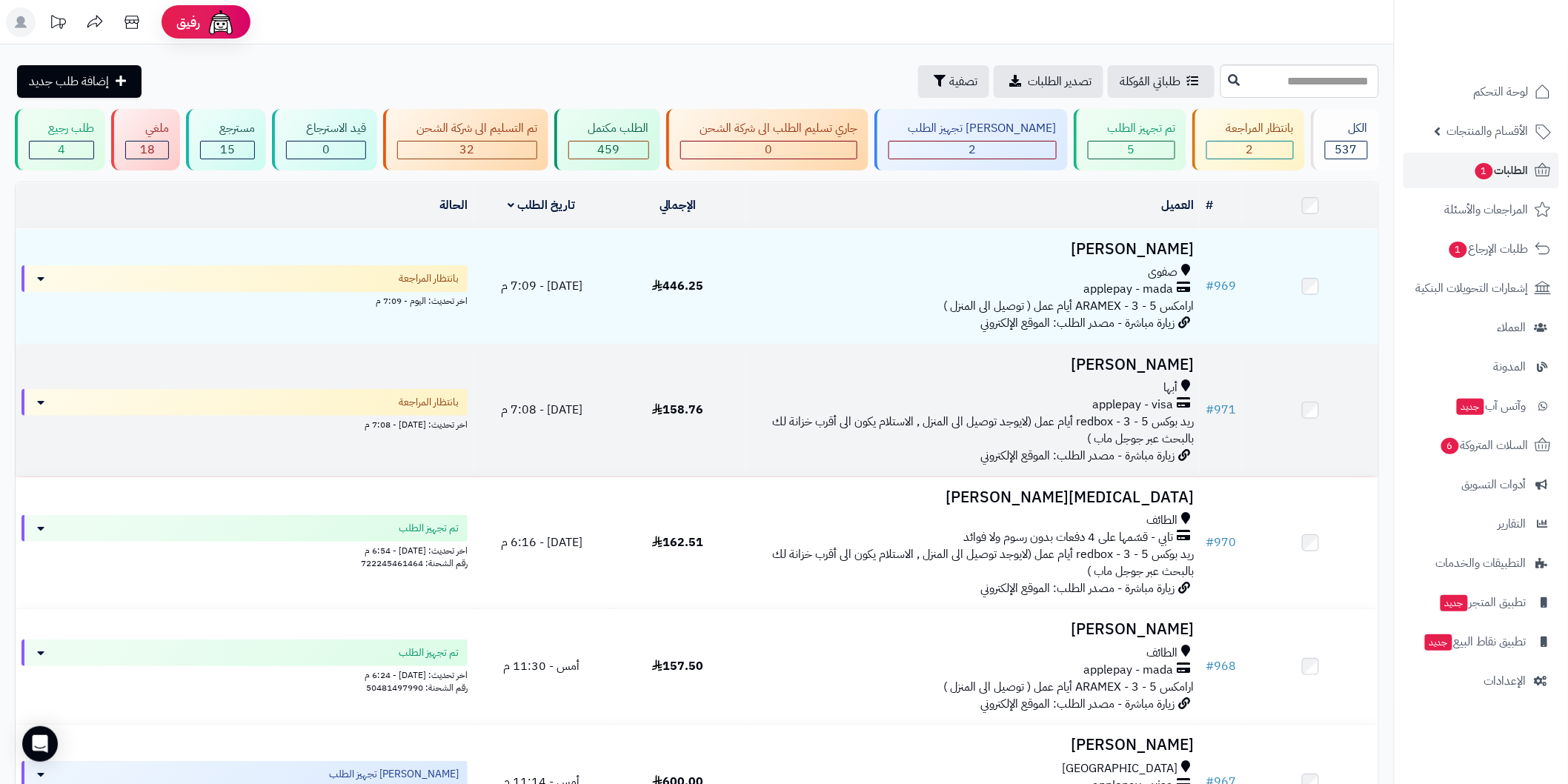
click at [1141, 358] on h3 "[PERSON_NAME]" at bounding box center [973, 365] width 441 height 17
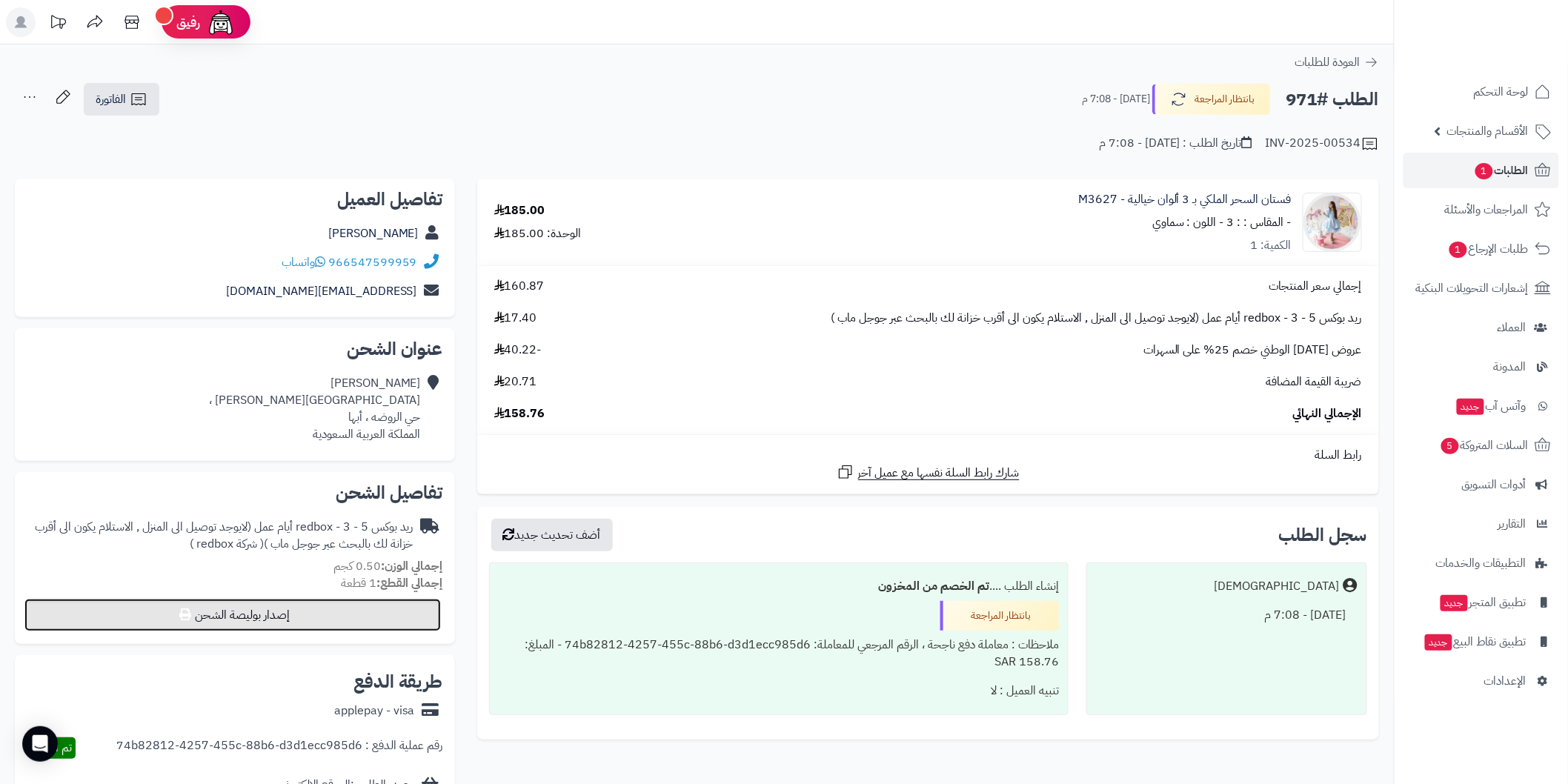
click at [368, 630] on button "إصدار بوليصة الشحن" at bounding box center [232, 615] width 416 height 33
select select "******"
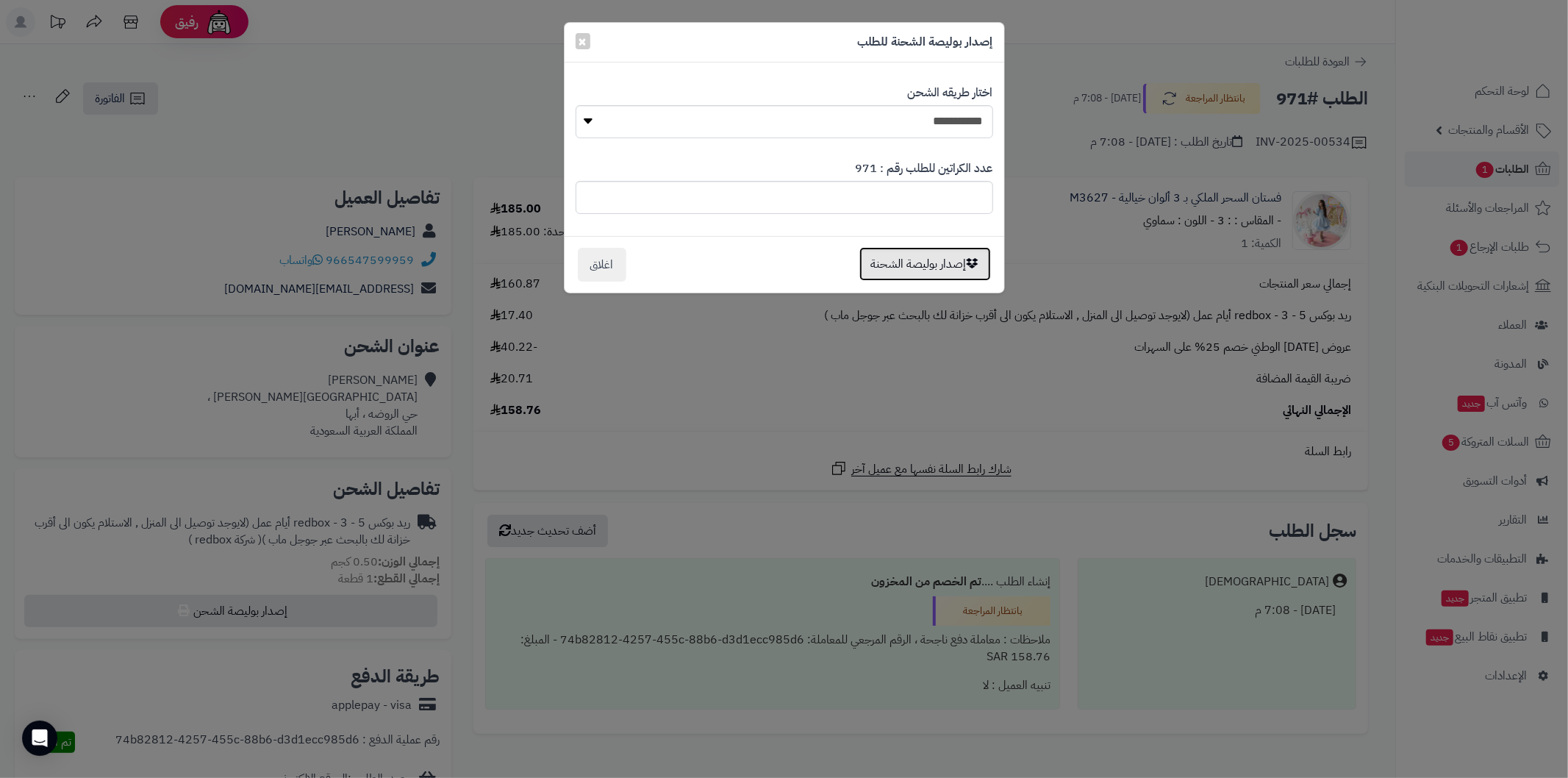
click at [928, 266] on button "إصدار بوليصة الشحنة" at bounding box center [925, 263] width 132 height 33
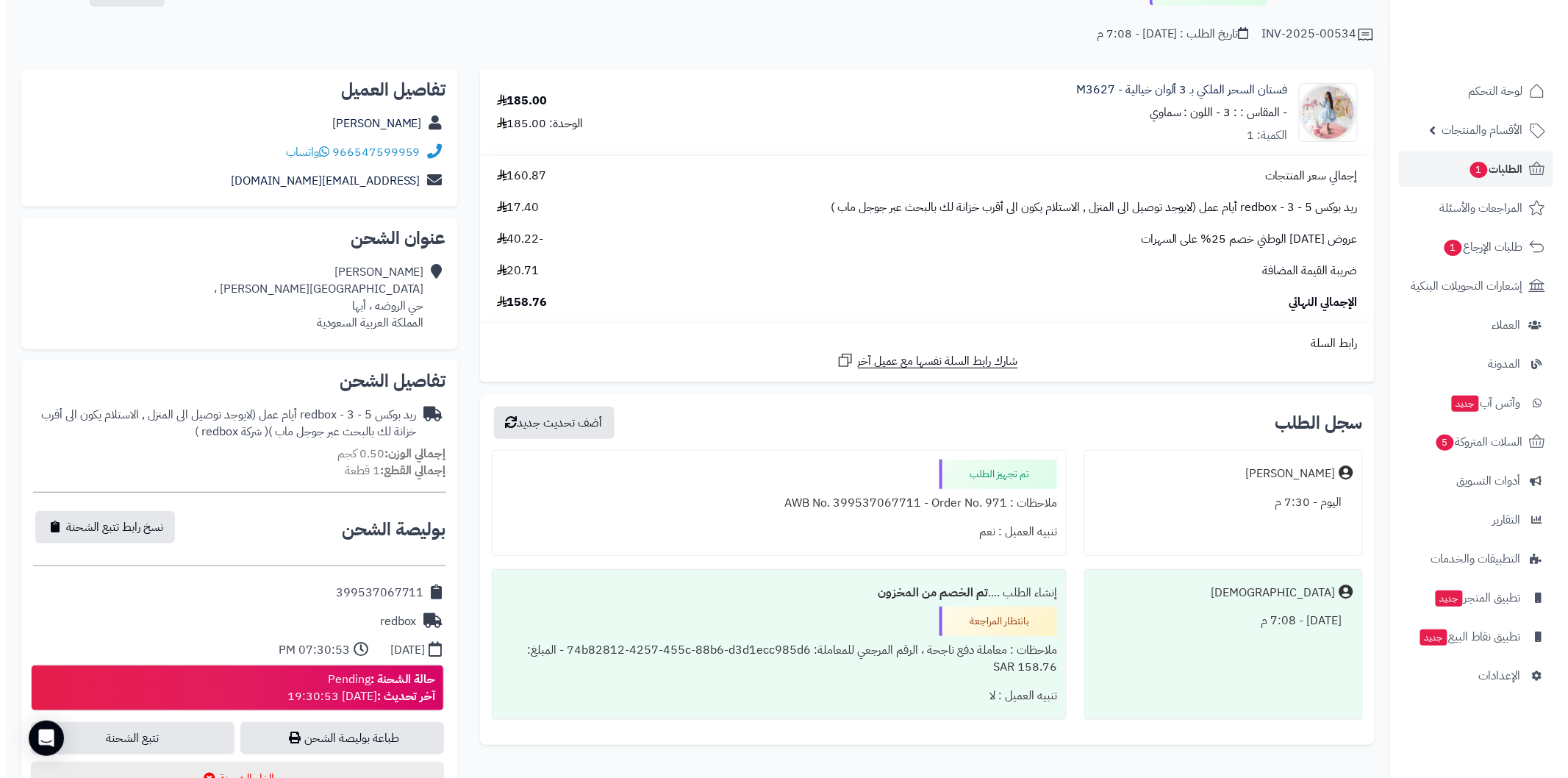
scroll to position [218, 0]
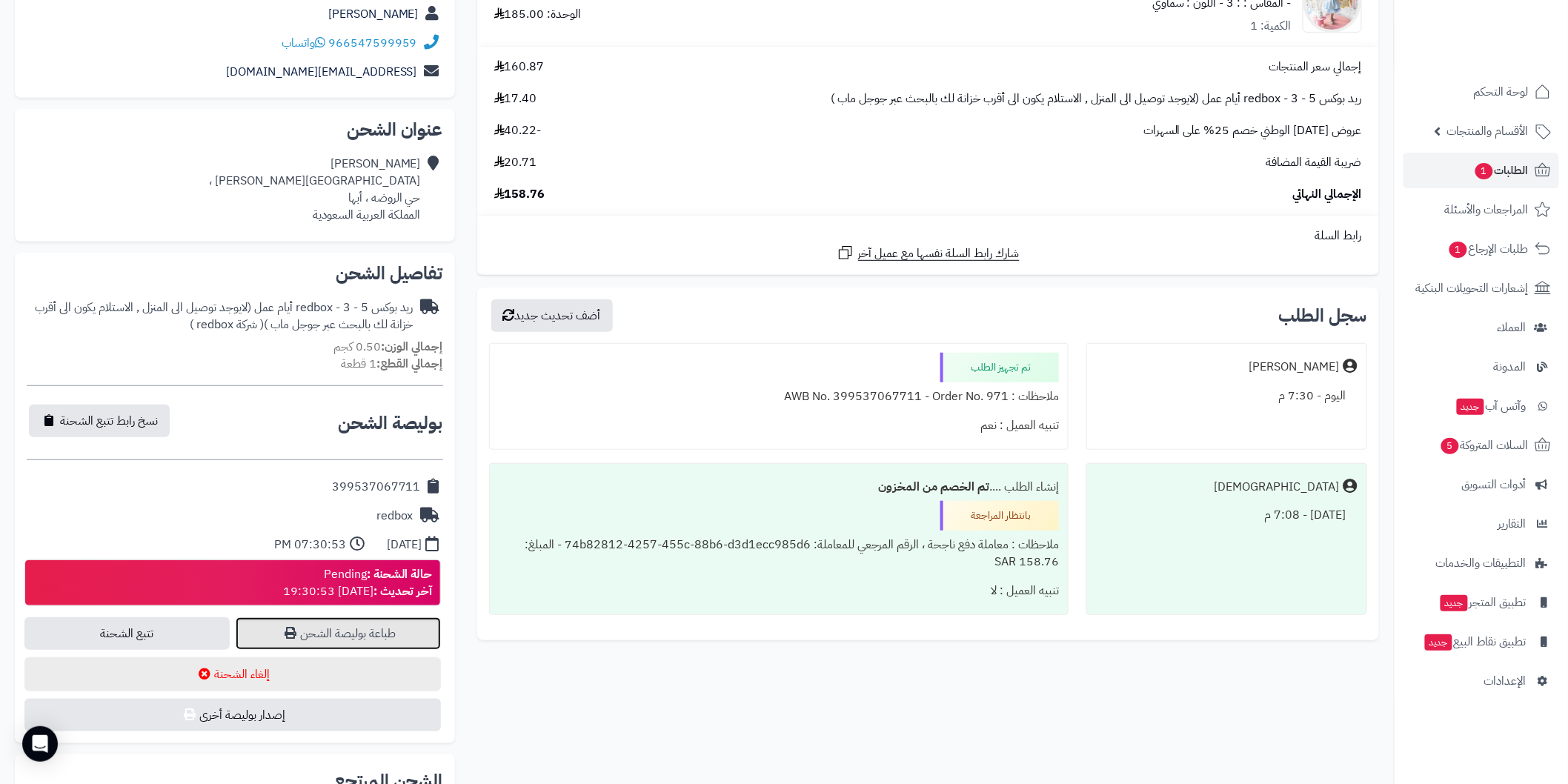
click at [368, 634] on link "طباعة بوليصة الشحن" at bounding box center [338, 634] width 205 height 33
click at [586, 315] on button "أضف تحديث جديد" at bounding box center [552, 315] width 121 height 33
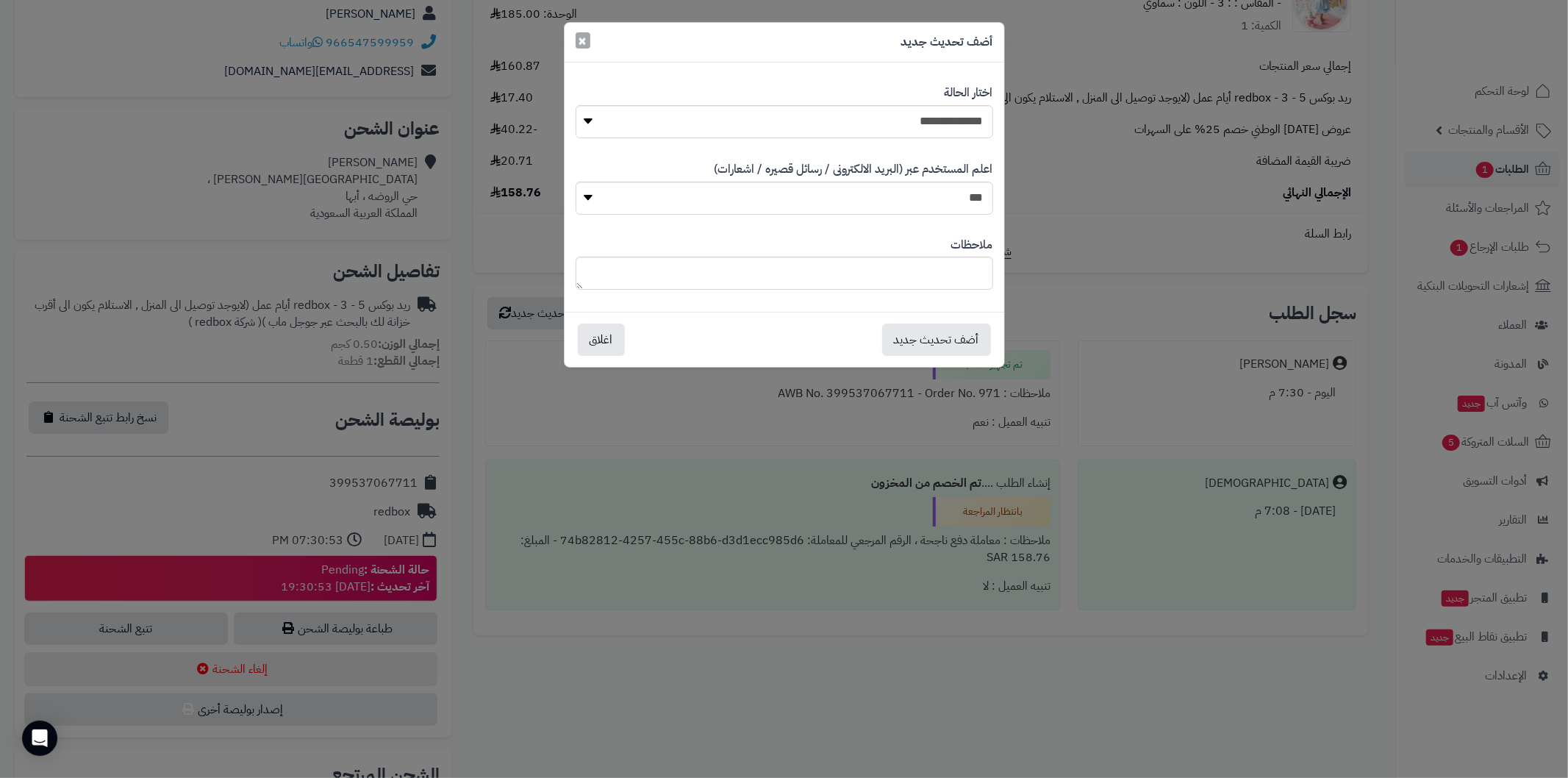
click at [585, 46] on span "×" at bounding box center [582, 40] width 9 height 22
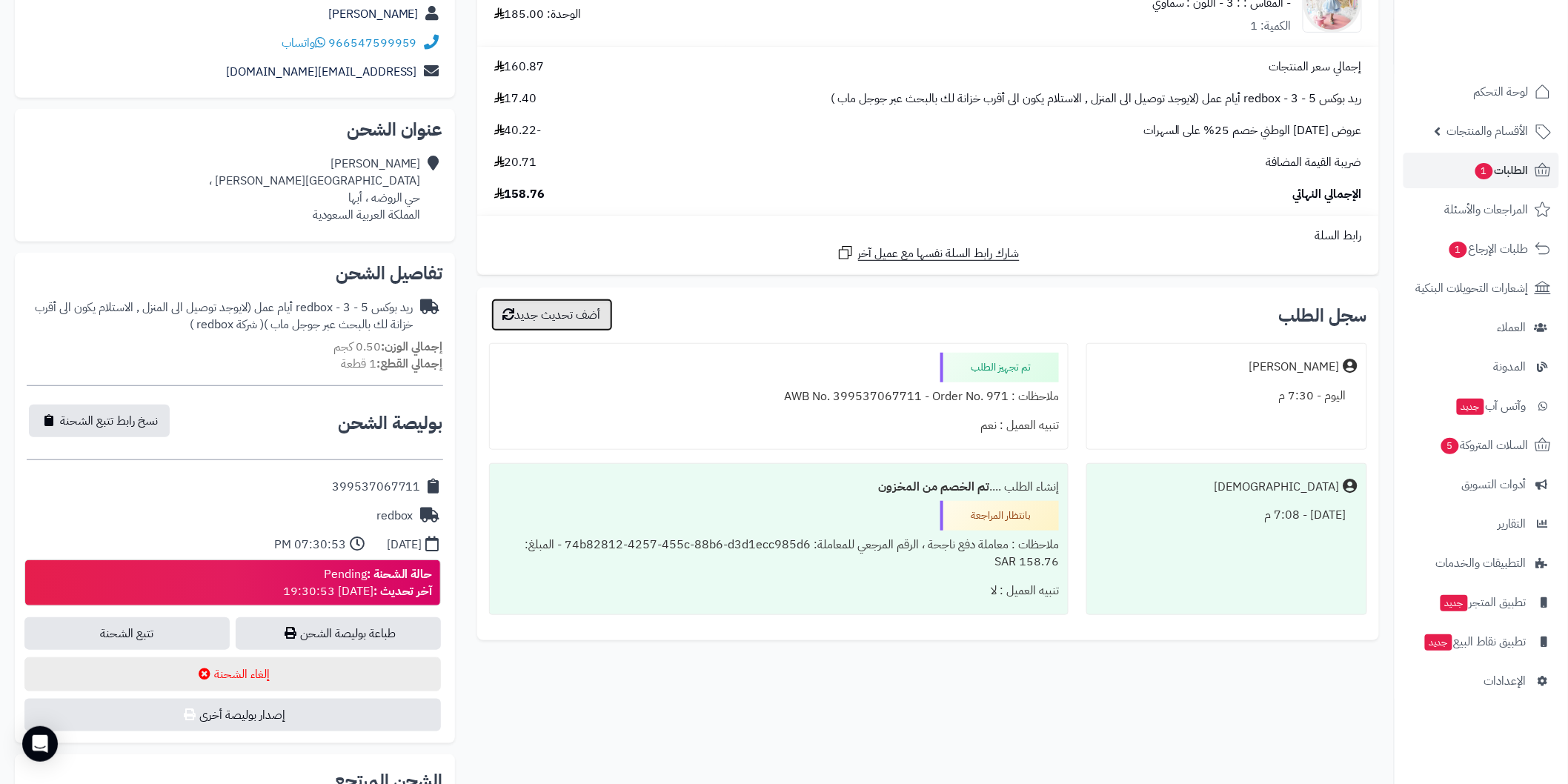
click at [589, 321] on button "أضف تحديث جديد" at bounding box center [552, 315] width 121 height 33
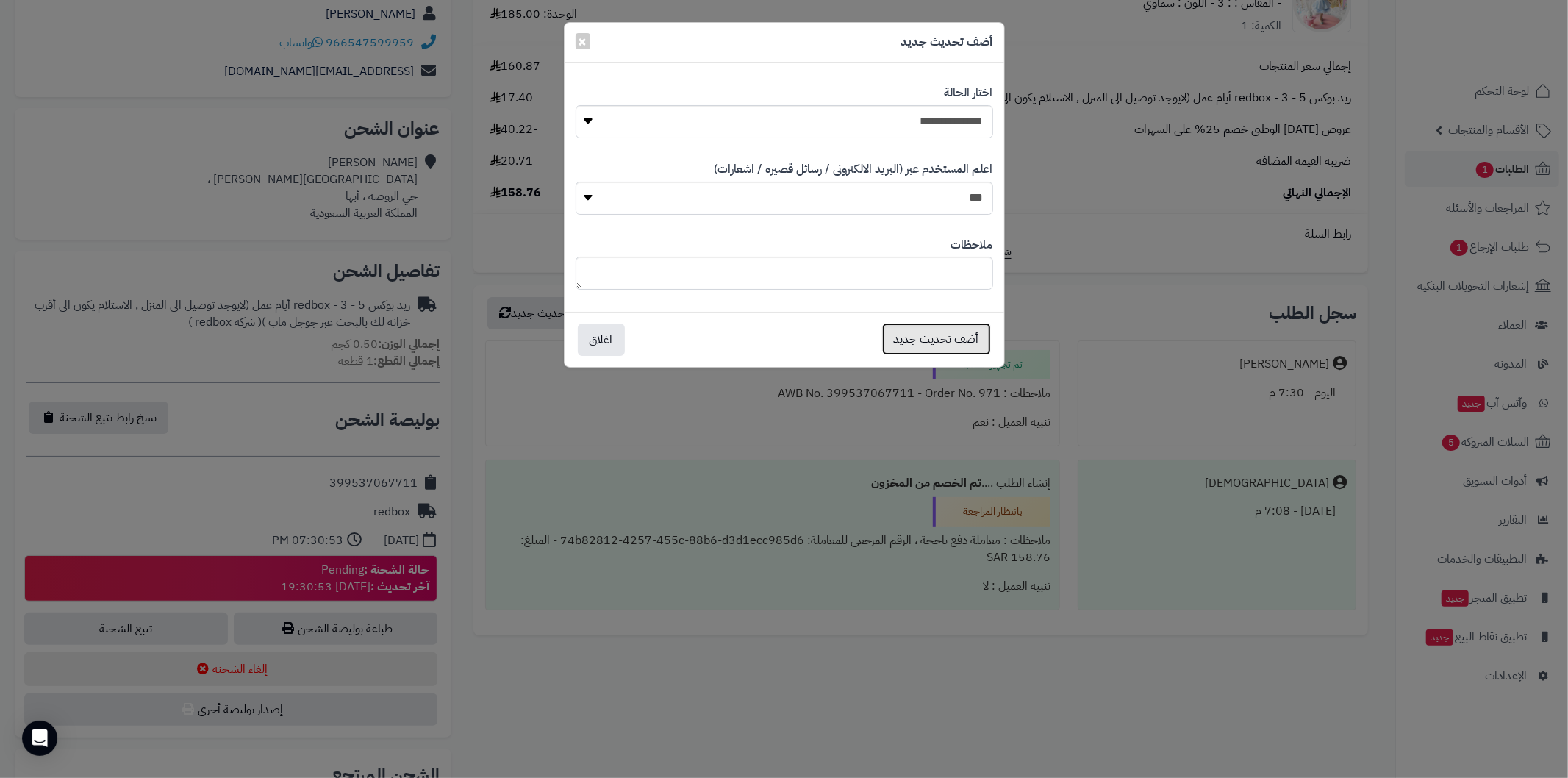
click at [907, 343] on button "أضف تحديث جديد" at bounding box center [936, 339] width 109 height 32
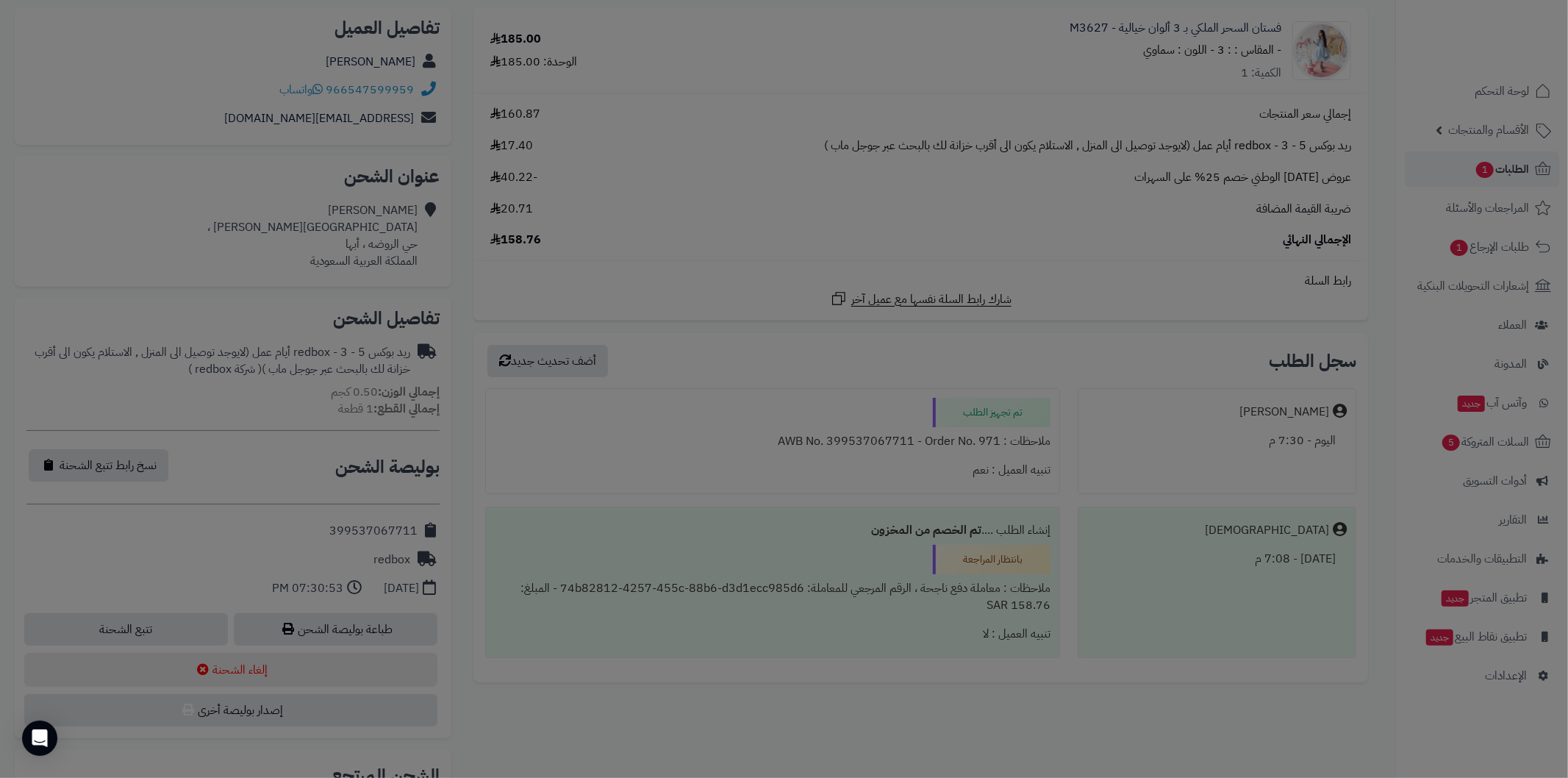
scroll to position [266, 0]
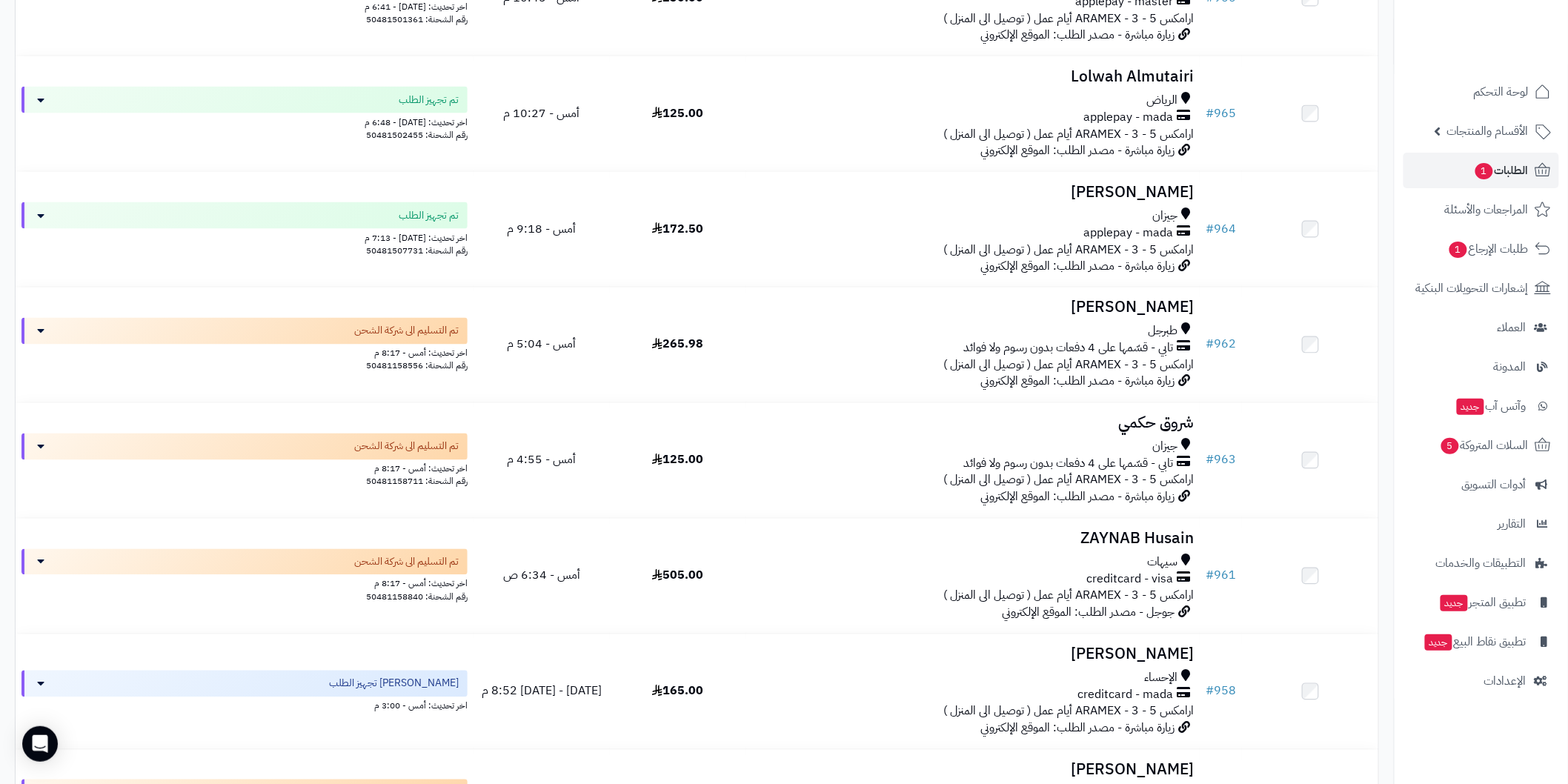
scroll to position [980, 0]
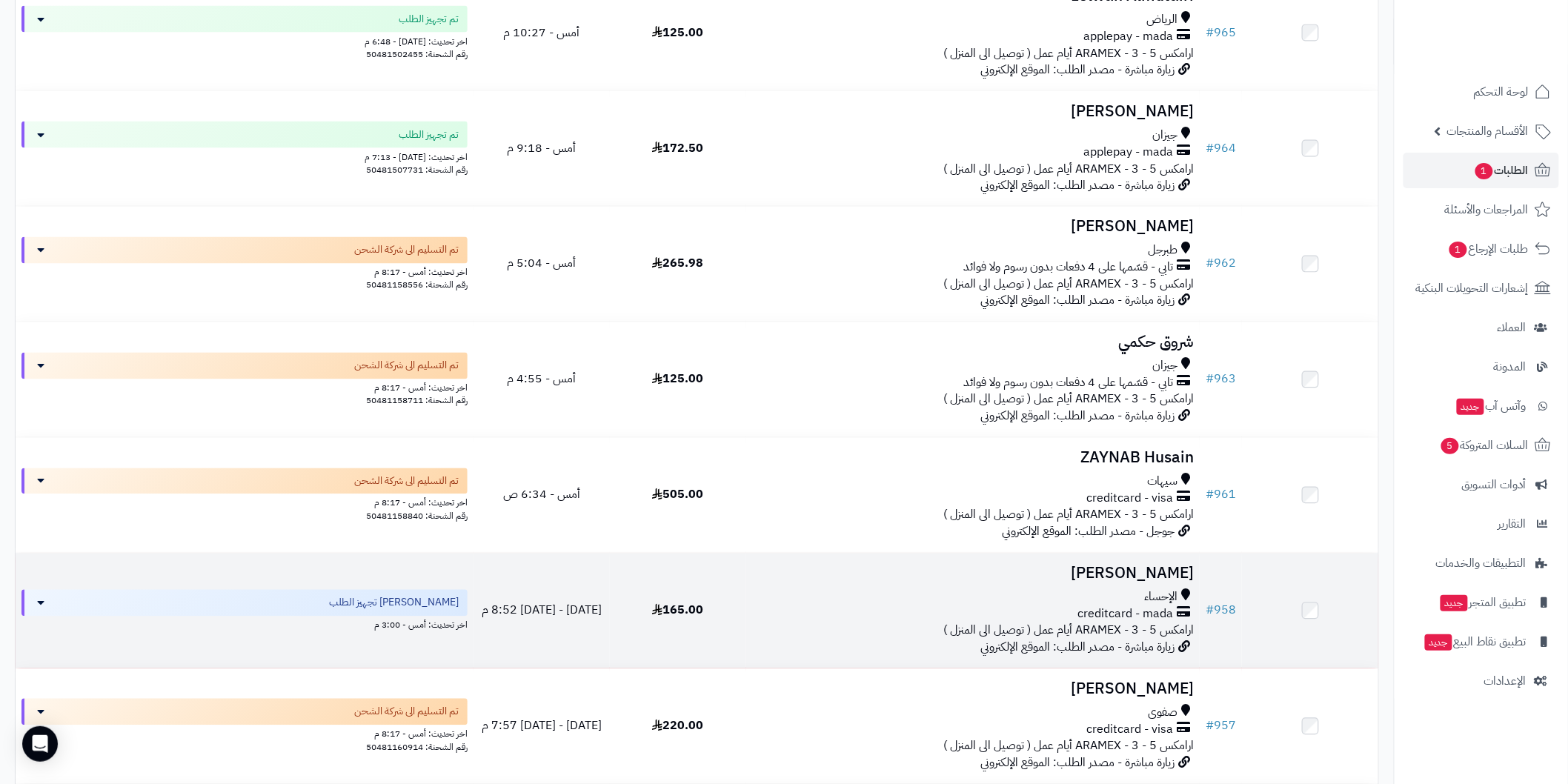
click at [1199, 566] on td "[PERSON_NAME] creditcard - mada ارامكس ARAMEX - 3 - 5 أيام عمل ( توصيل الى المن…" at bounding box center [973, 611] width 454 height 115
click at [1064, 566] on h3 "[PERSON_NAME]" at bounding box center [973, 574] width 441 height 17
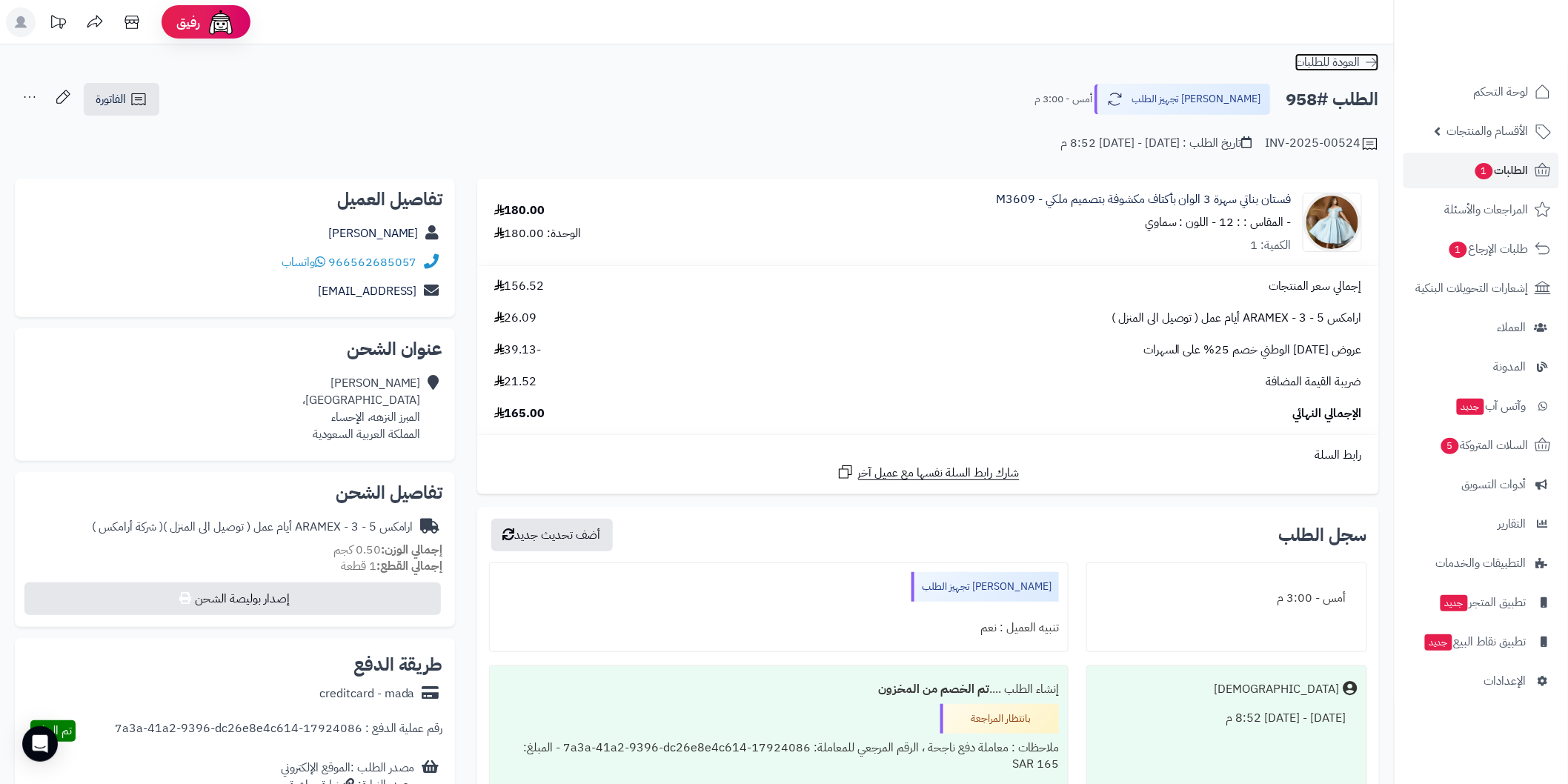
click at [1372, 69] on icon at bounding box center [1371, 62] width 14 height 14
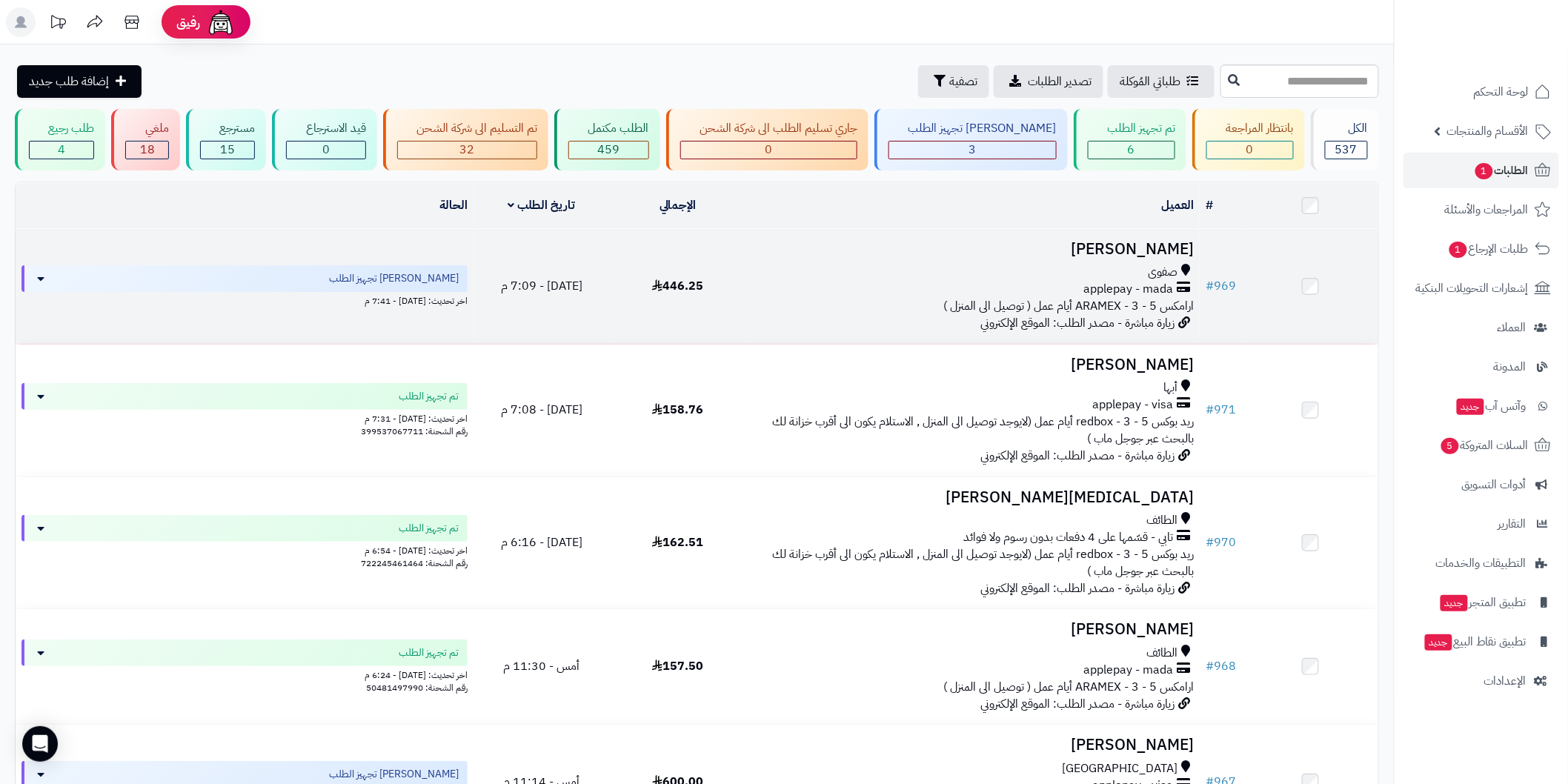
click at [1143, 241] on h3 "[PERSON_NAME]" at bounding box center [973, 249] width 441 height 17
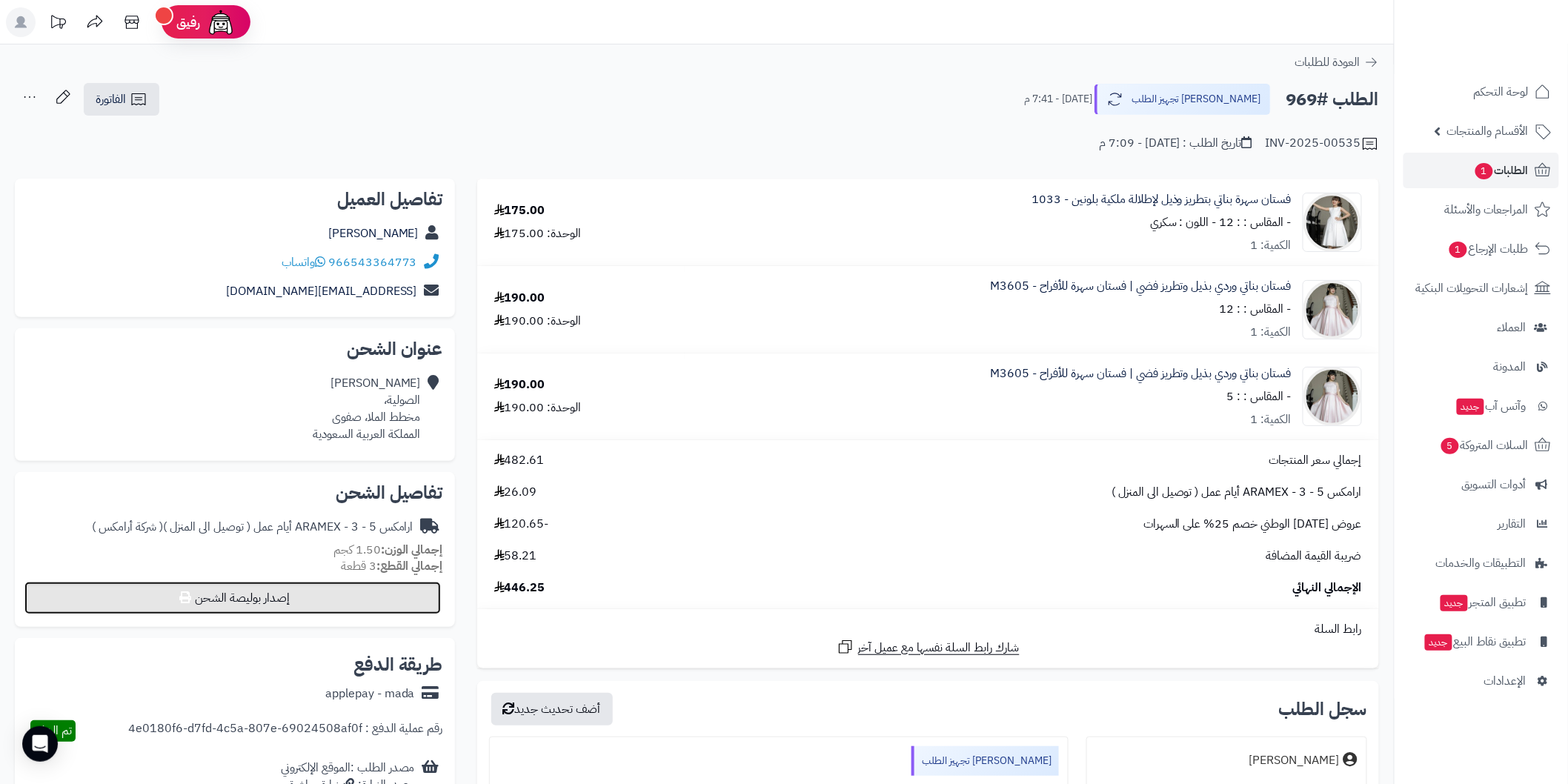
click at [262, 590] on button "إصدار بوليصة الشحن" at bounding box center [232, 598] width 416 height 33
select select "******"
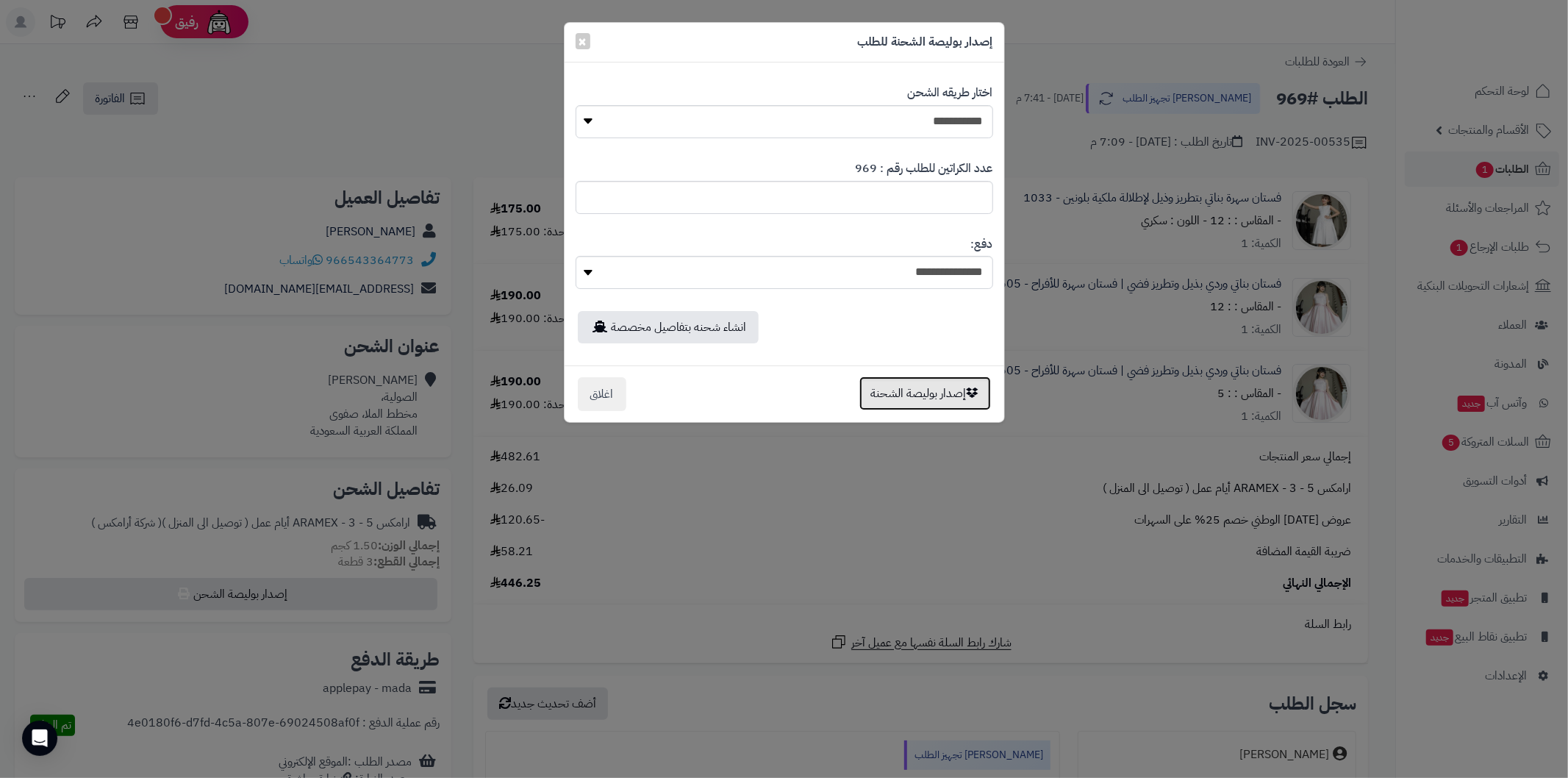
click at [938, 400] on button "إصدار بوليصة الشحنة" at bounding box center [925, 393] width 132 height 33
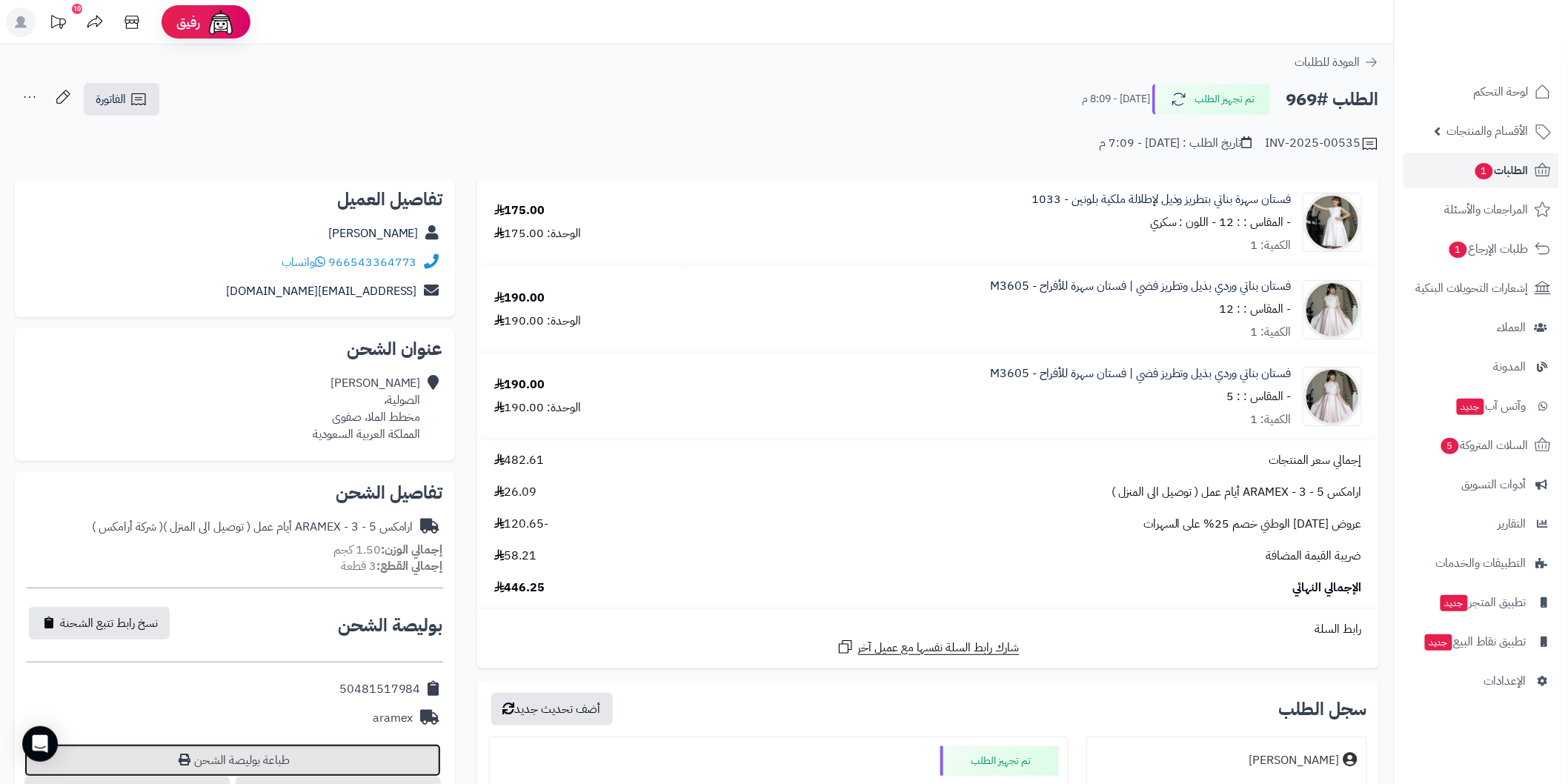
click at [367, 756] on link "طباعة بوليصة الشحن" at bounding box center [232, 760] width 416 height 33
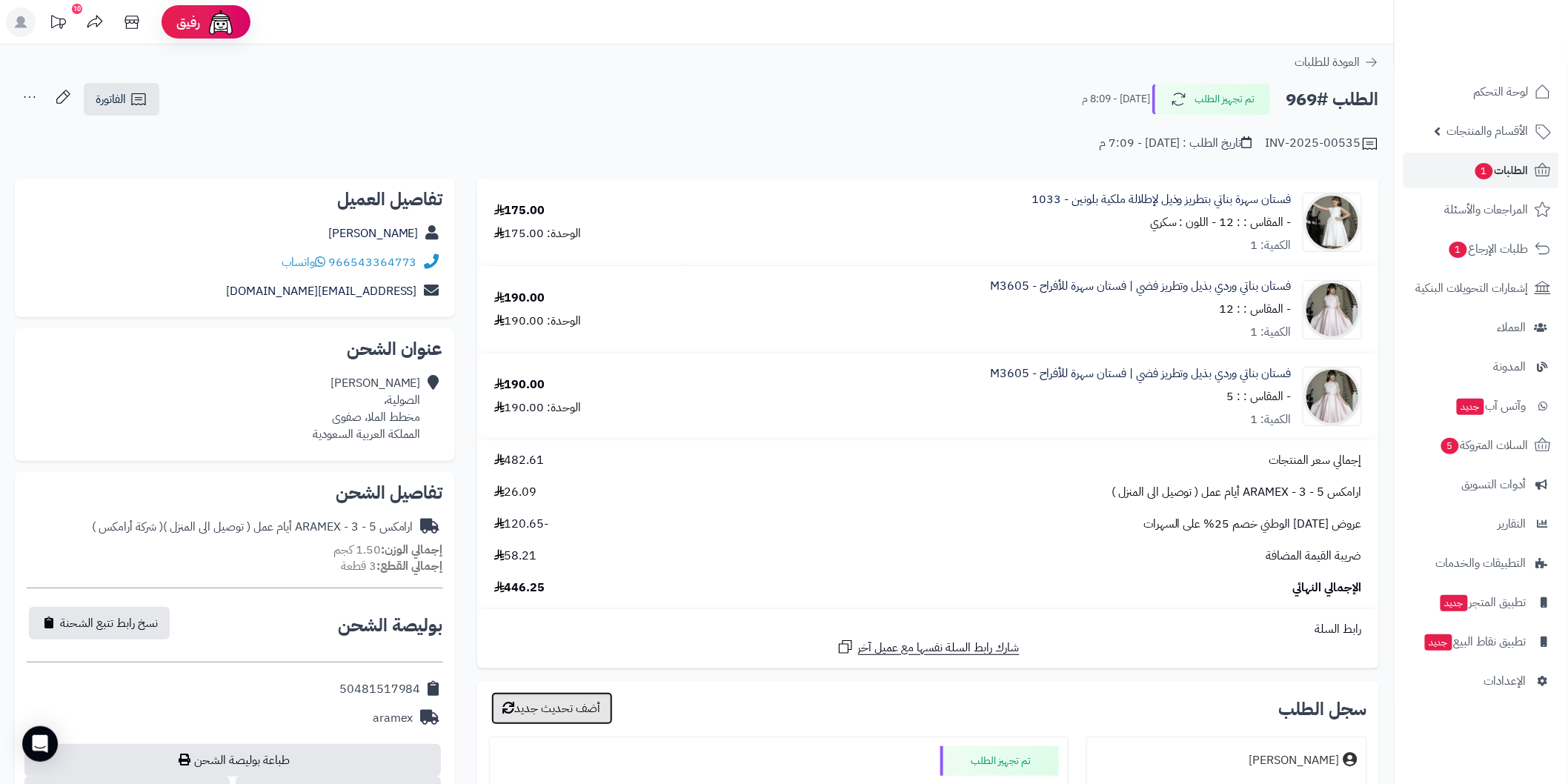
click at [573, 706] on button "أضف تحديث جديد" at bounding box center [552, 708] width 121 height 33
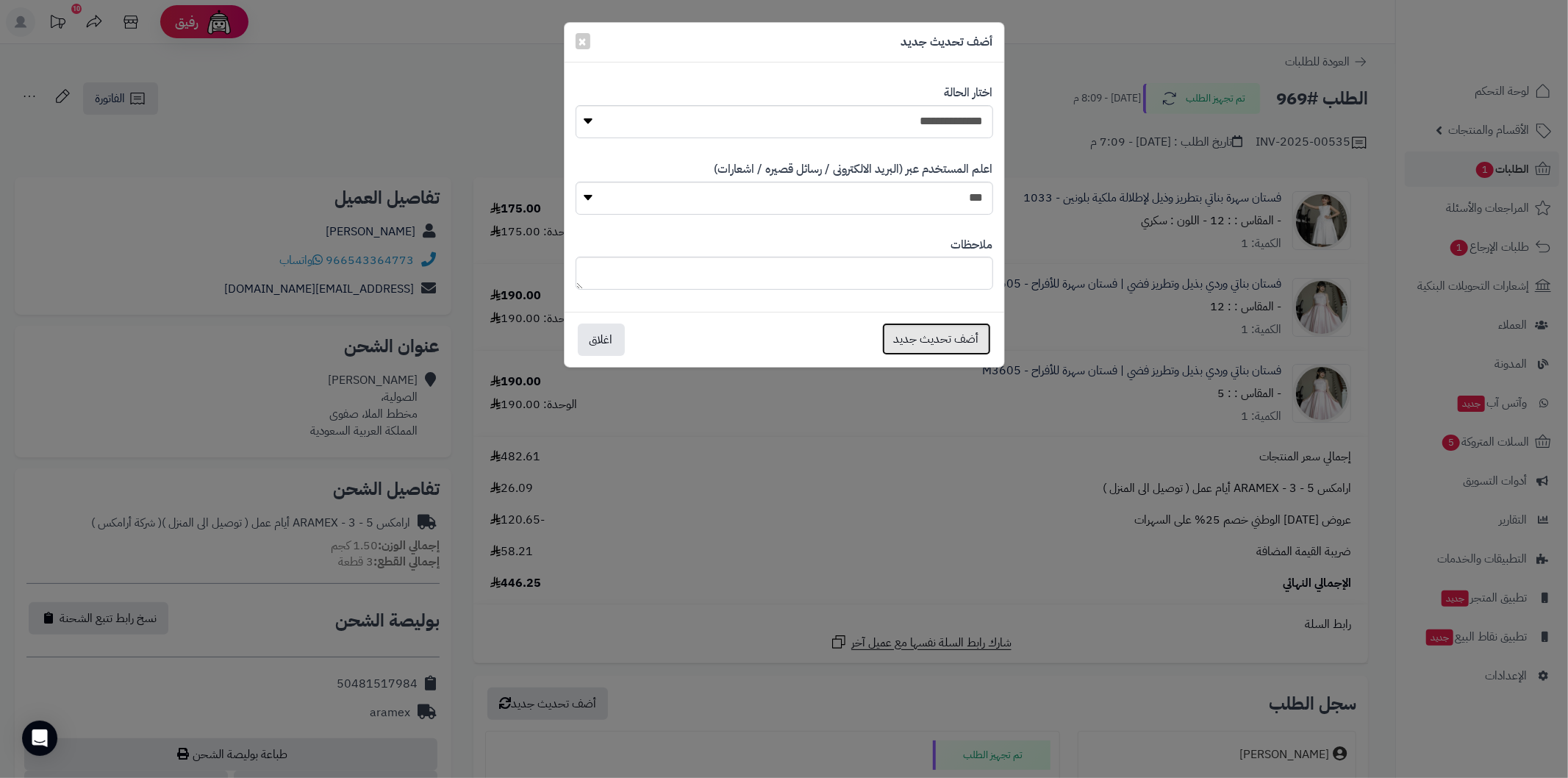
click at [924, 339] on button "أضف تحديث جديد" at bounding box center [936, 339] width 109 height 32
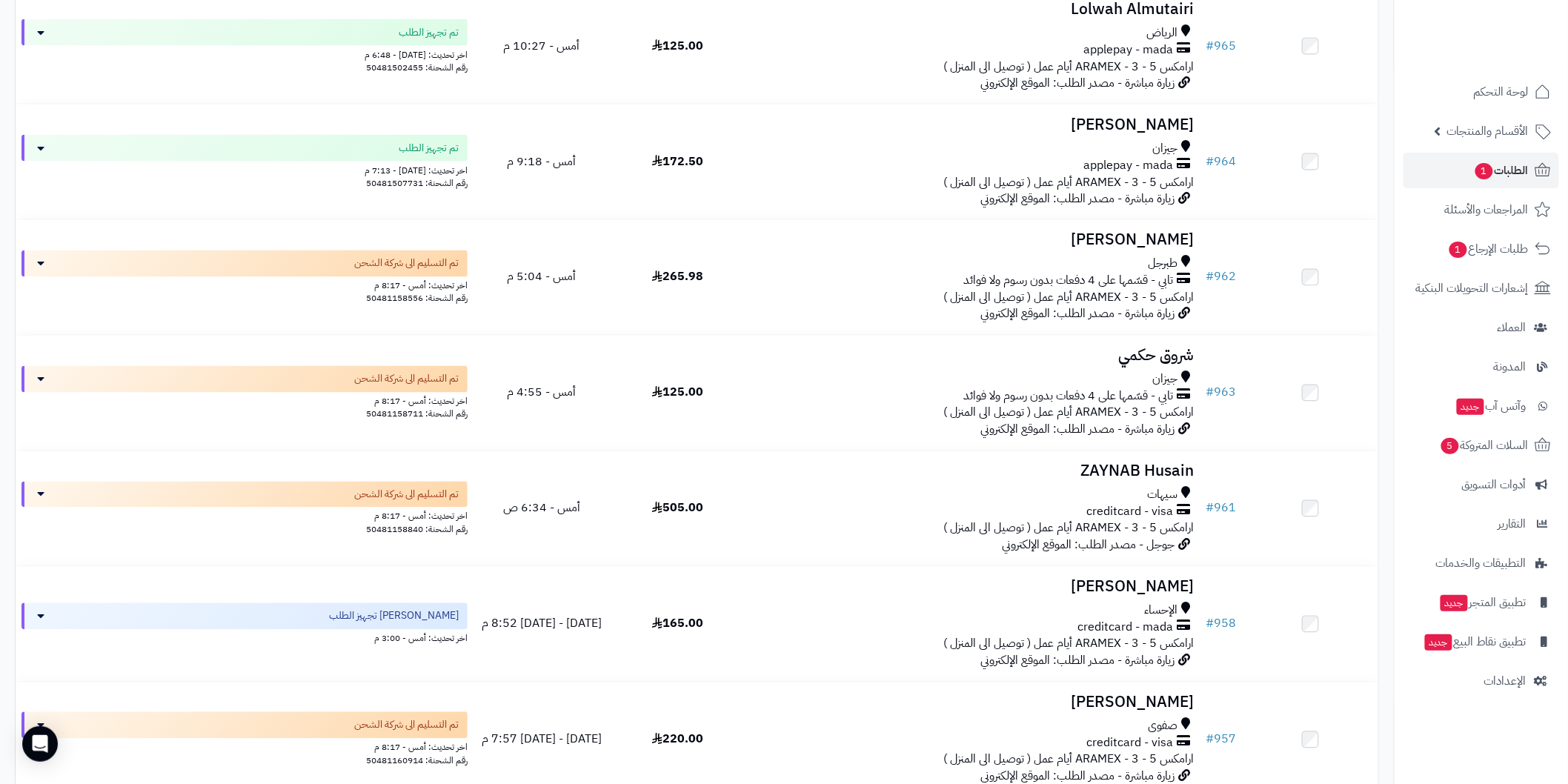
scroll to position [1048, 0]
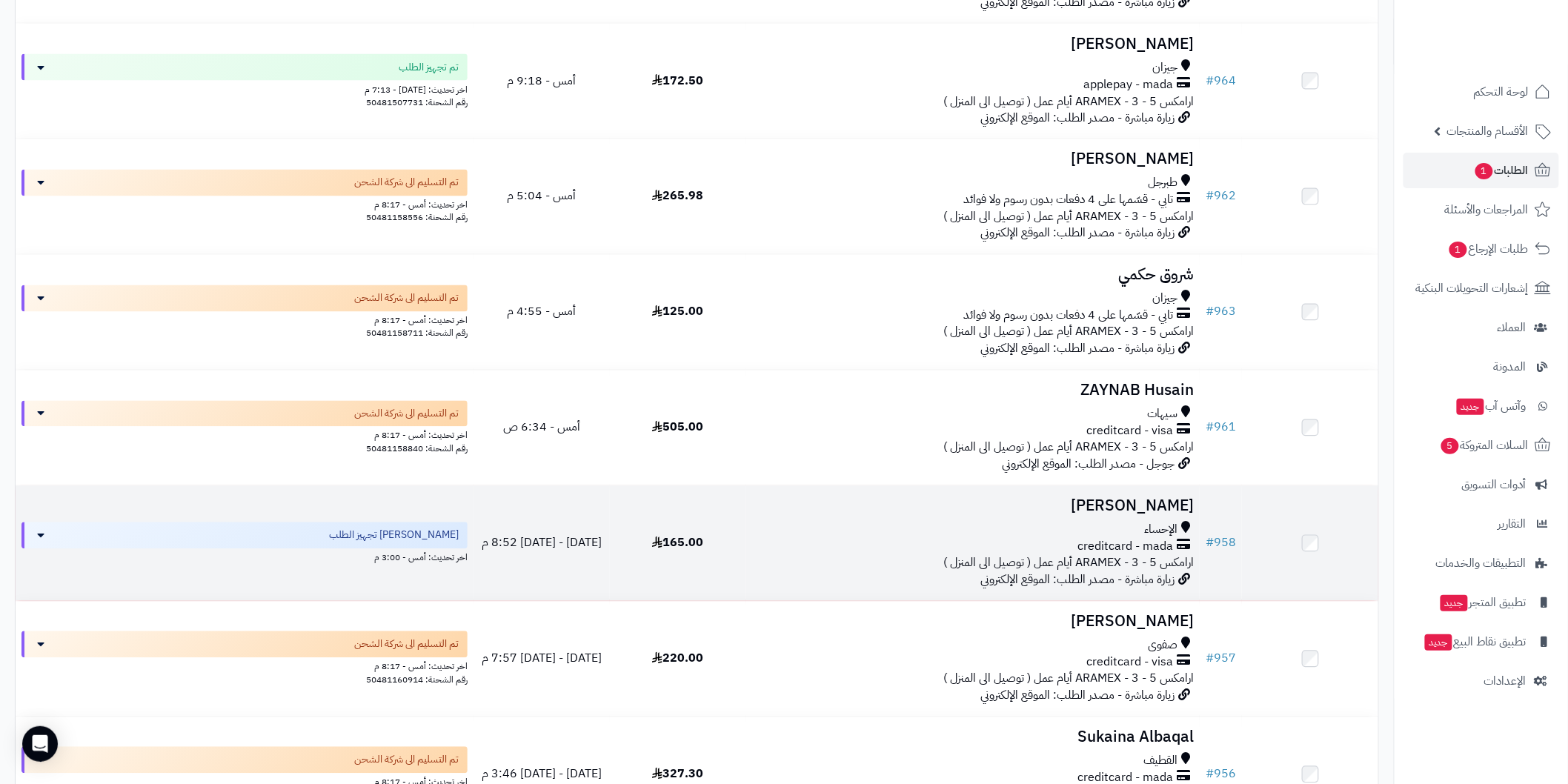
click at [1125, 499] on h3 "[PERSON_NAME]" at bounding box center [973, 507] width 441 height 17
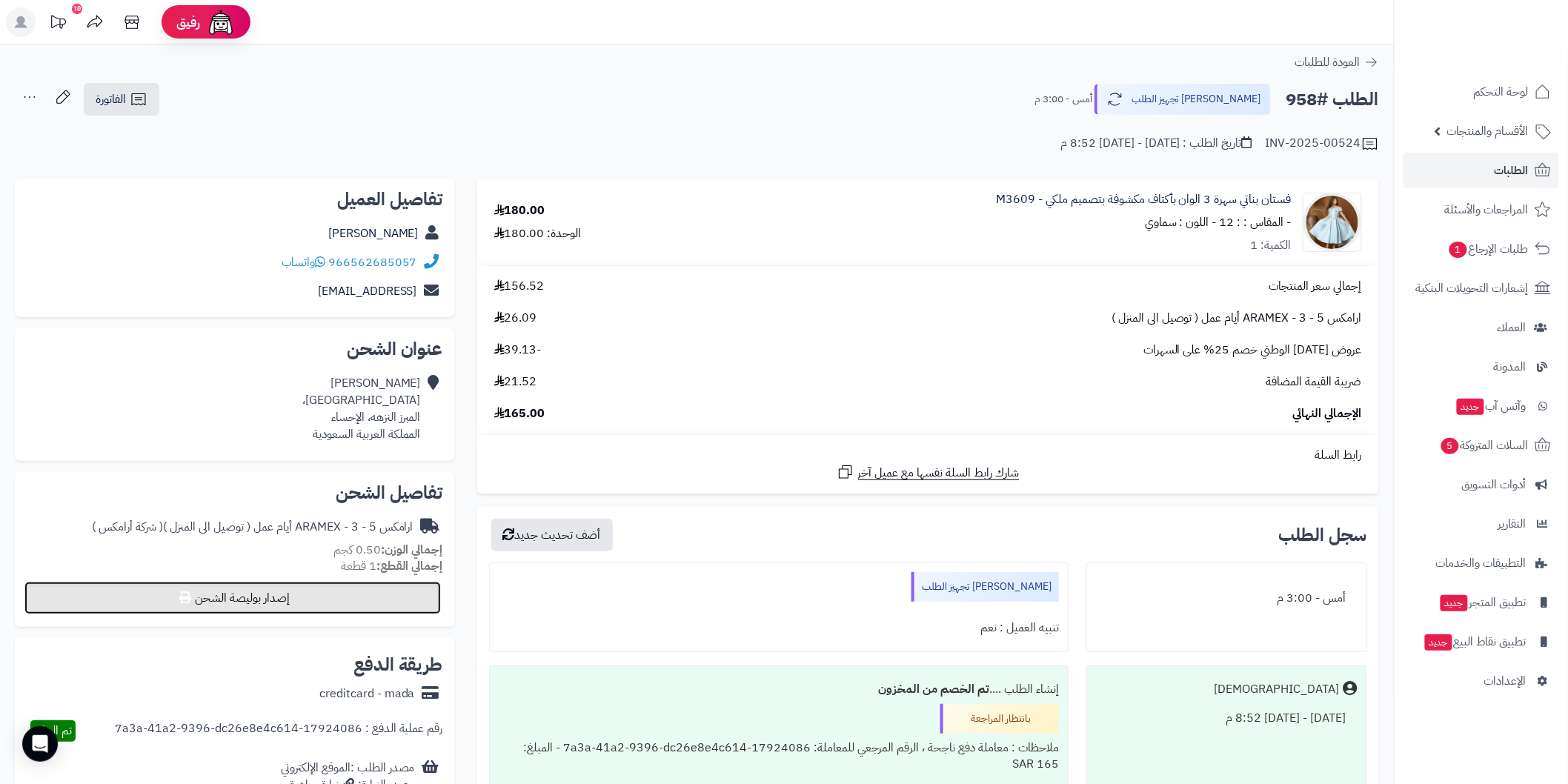
click at [389, 605] on button "إصدار بوليصة الشحن" at bounding box center [232, 598] width 416 height 33
select select "******"
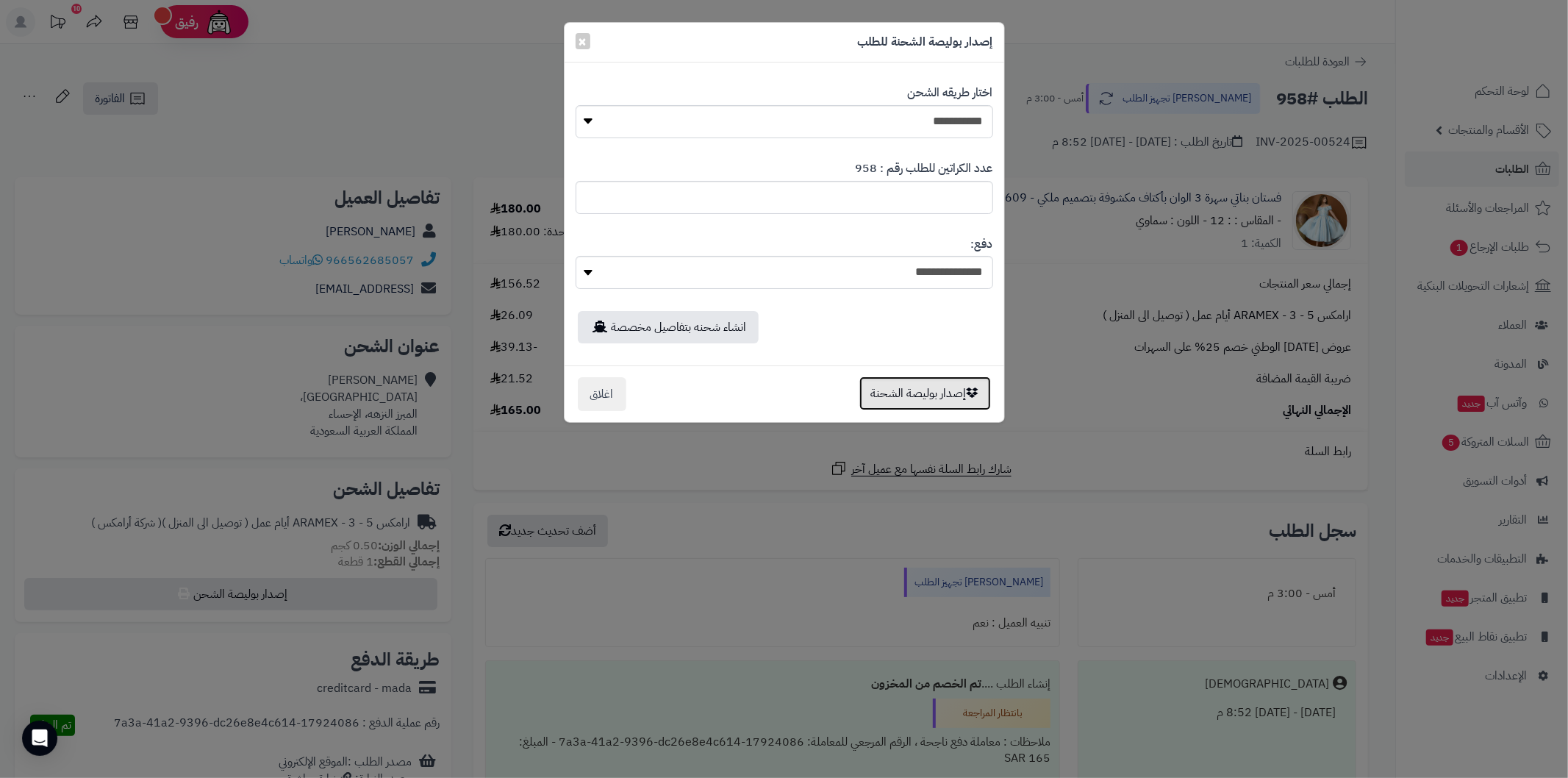
click at [902, 401] on button "إصدار بوليصة الشحنة" at bounding box center [925, 393] width 132 height 33
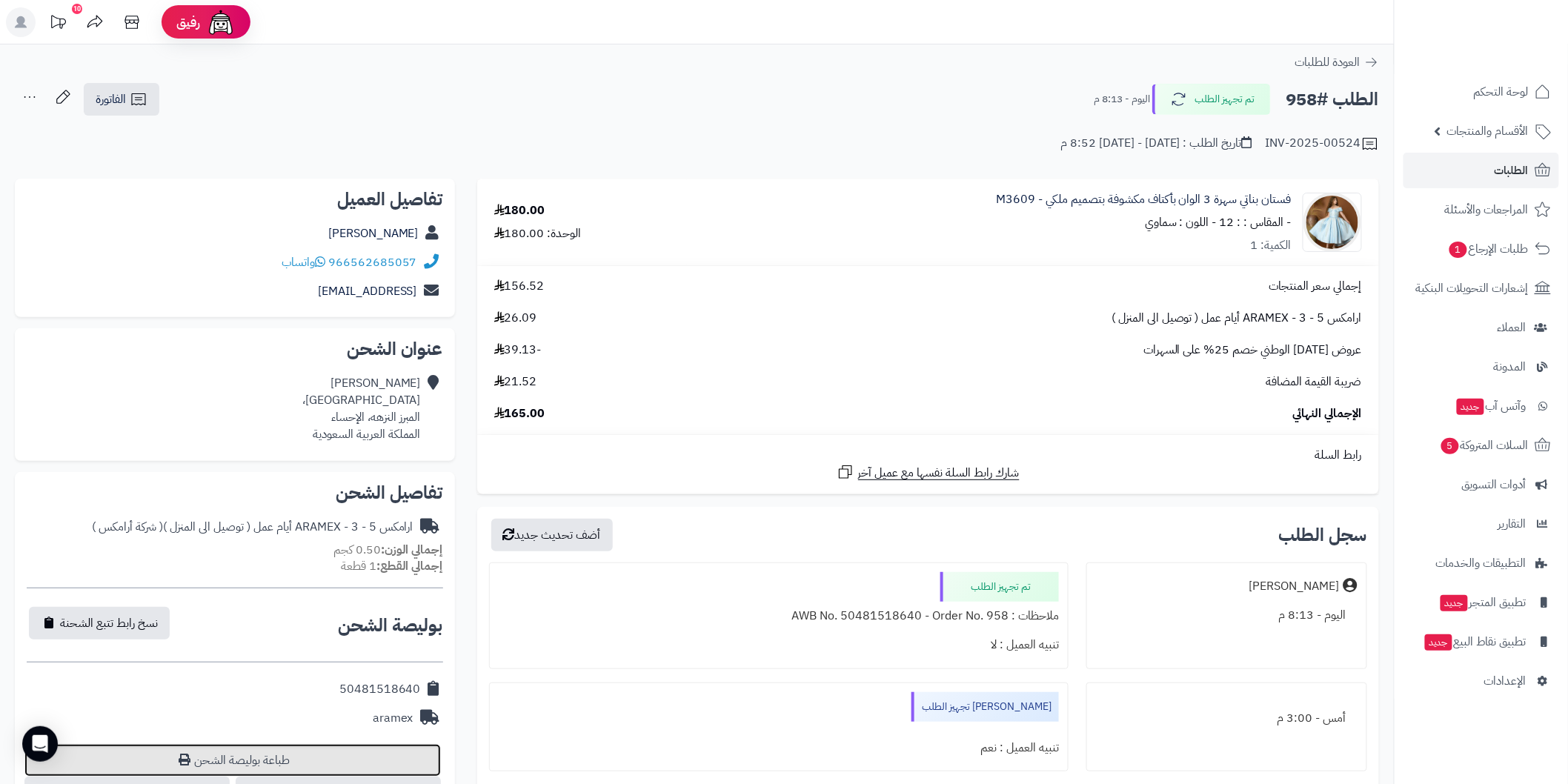
click at [265, 759] on link "طباعة بوليصة الشحن" at bounding box center [232, 760] width 416 height 33
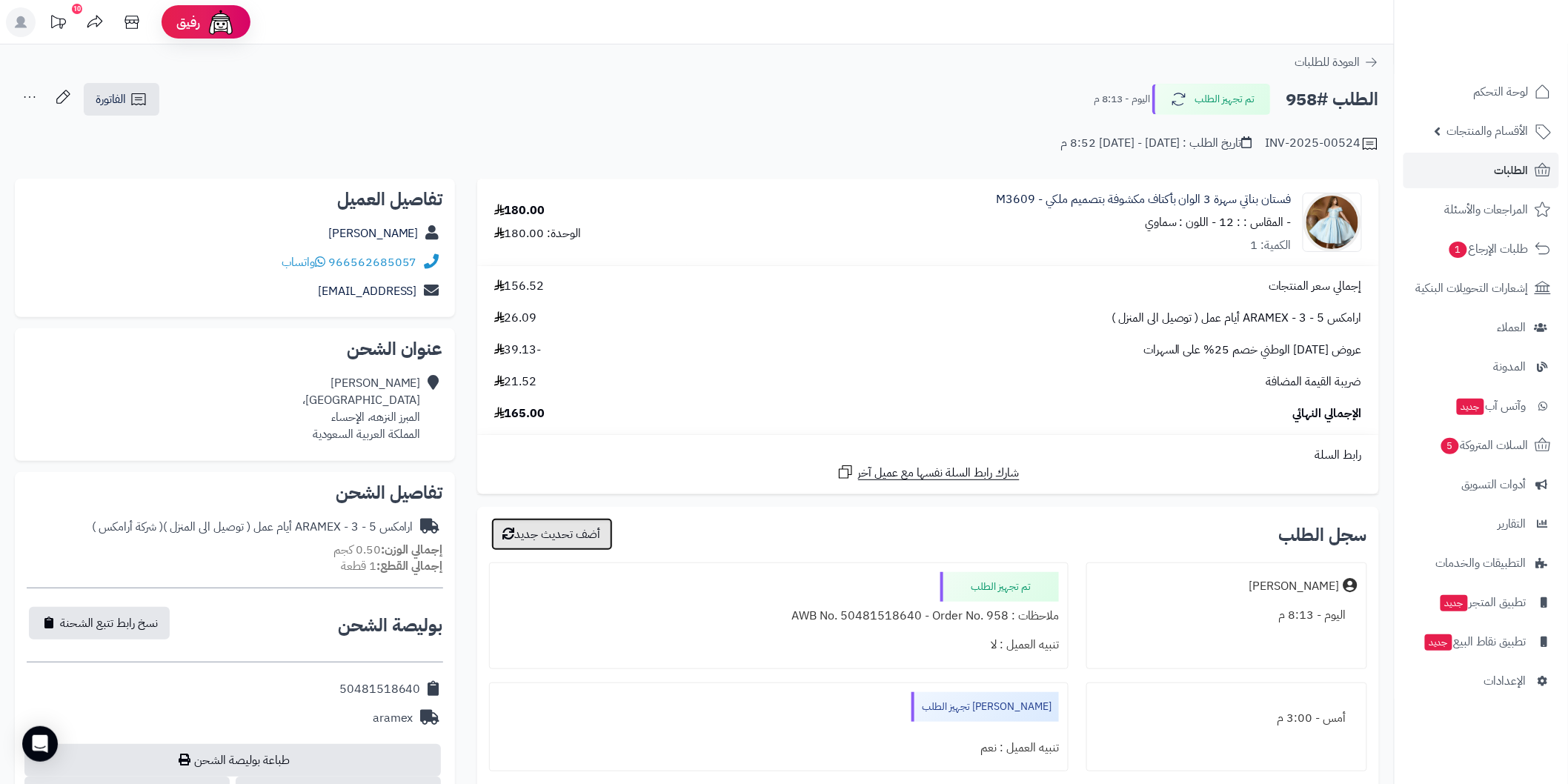
click at [580, 537] on button "أضف تحديث جديد" at bounding box center [552, 535] width 121 height 33
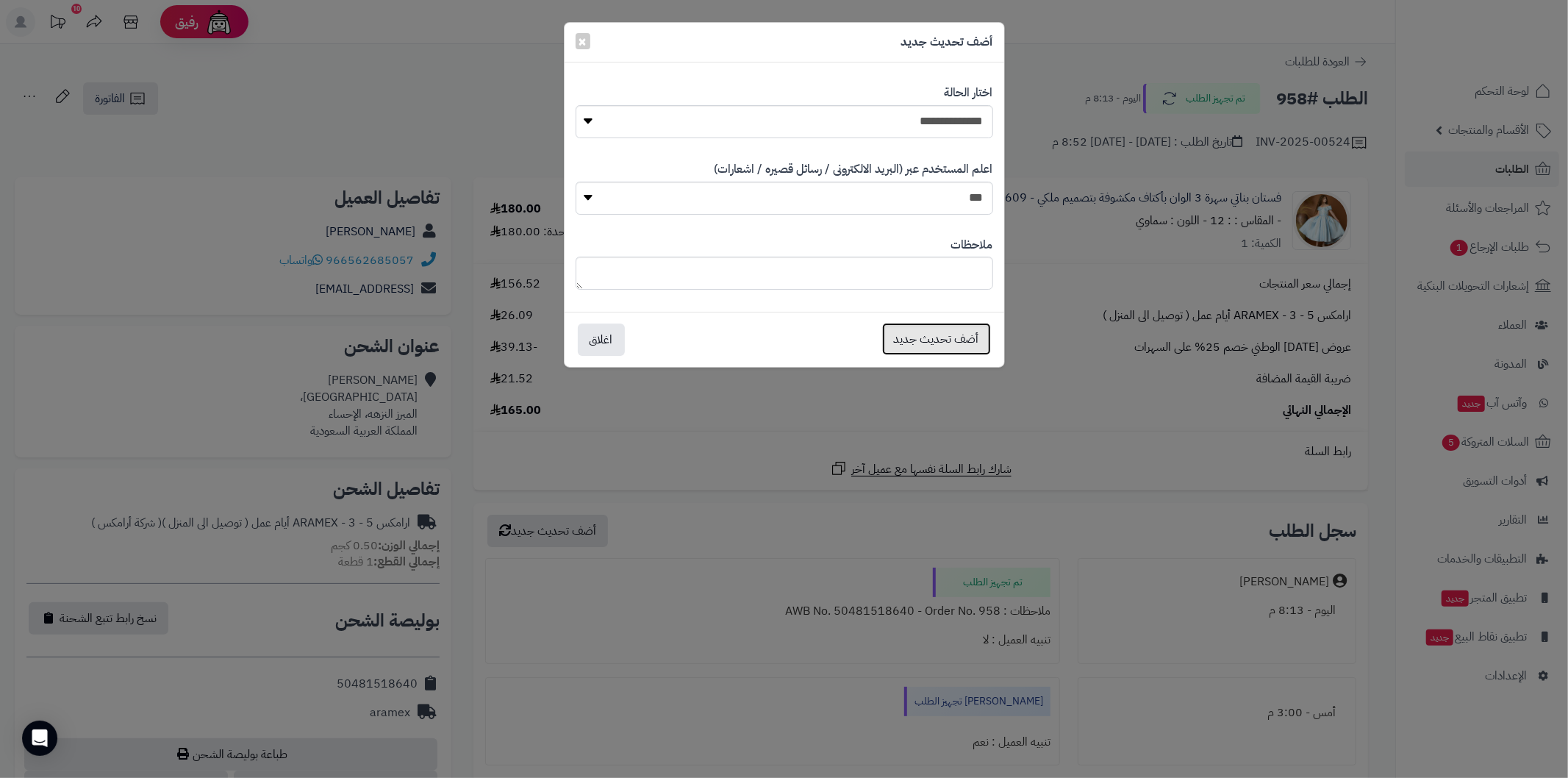
click at [948, 335] on button "أضف تحديث جديد" at bounding box center [936, 339] width 109 height 32
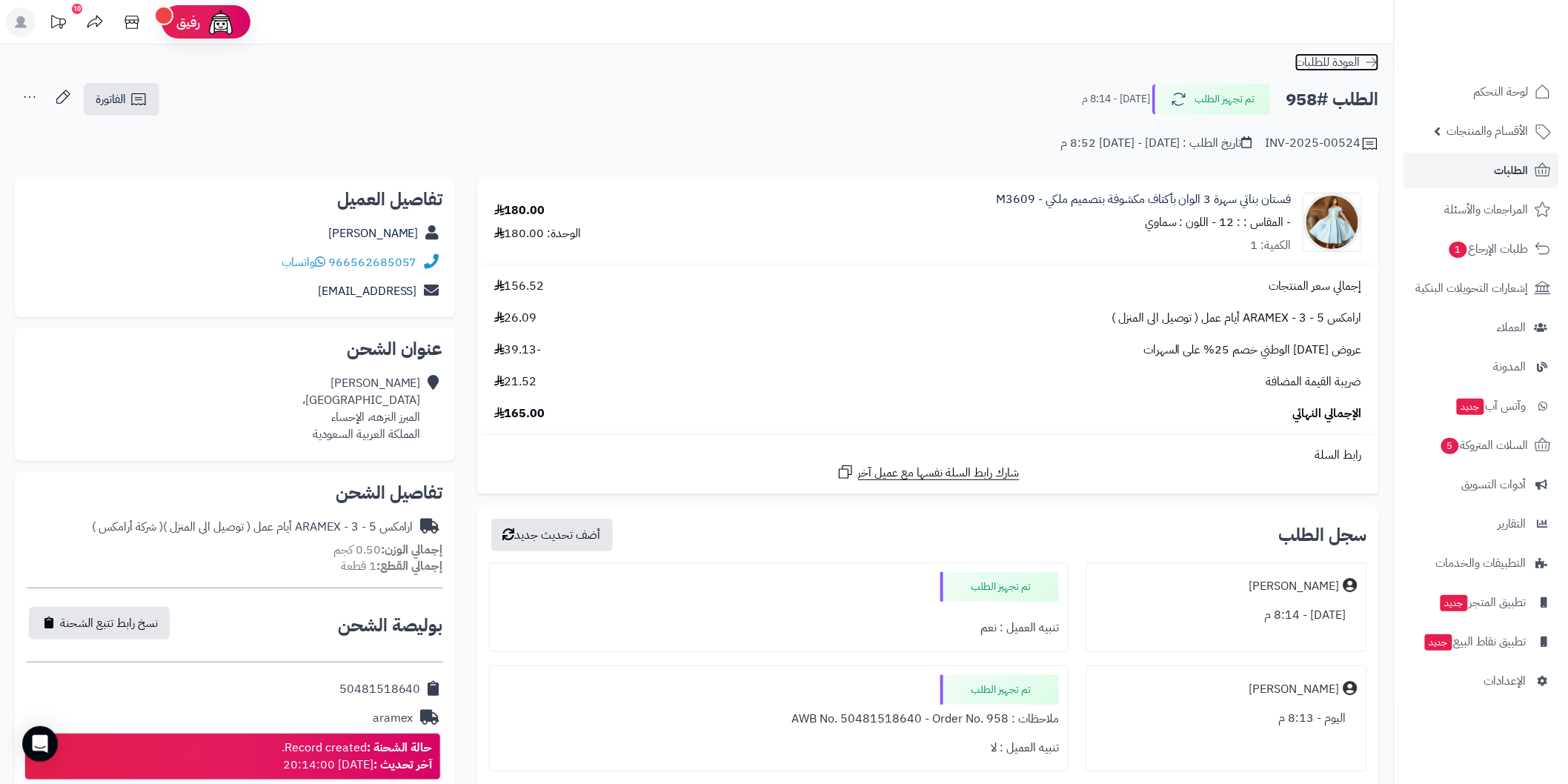
click at [1375, 61] on icon at bounding box center [1372, 62] width 12 height 9
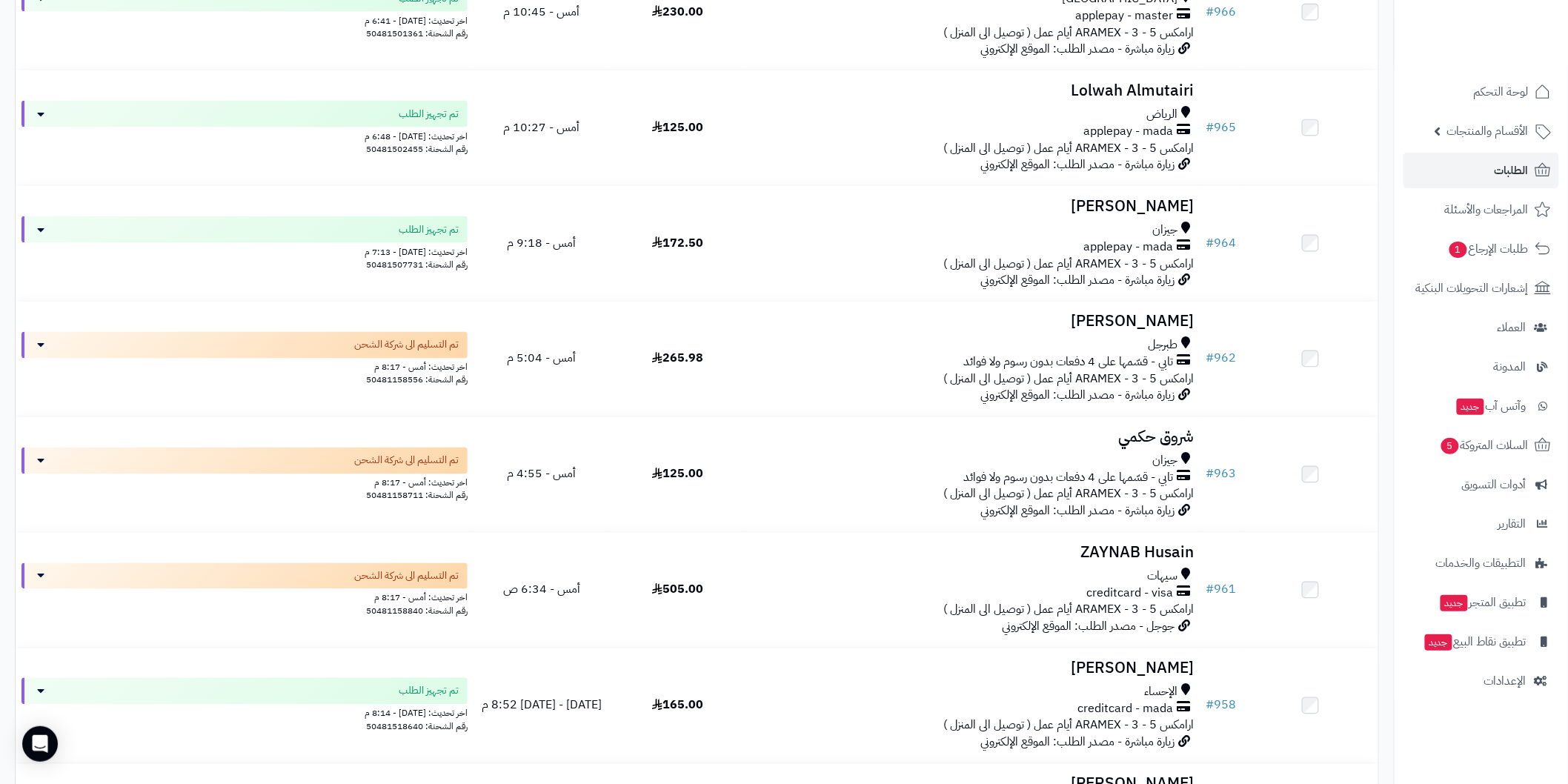
scroll to position [830, 0]
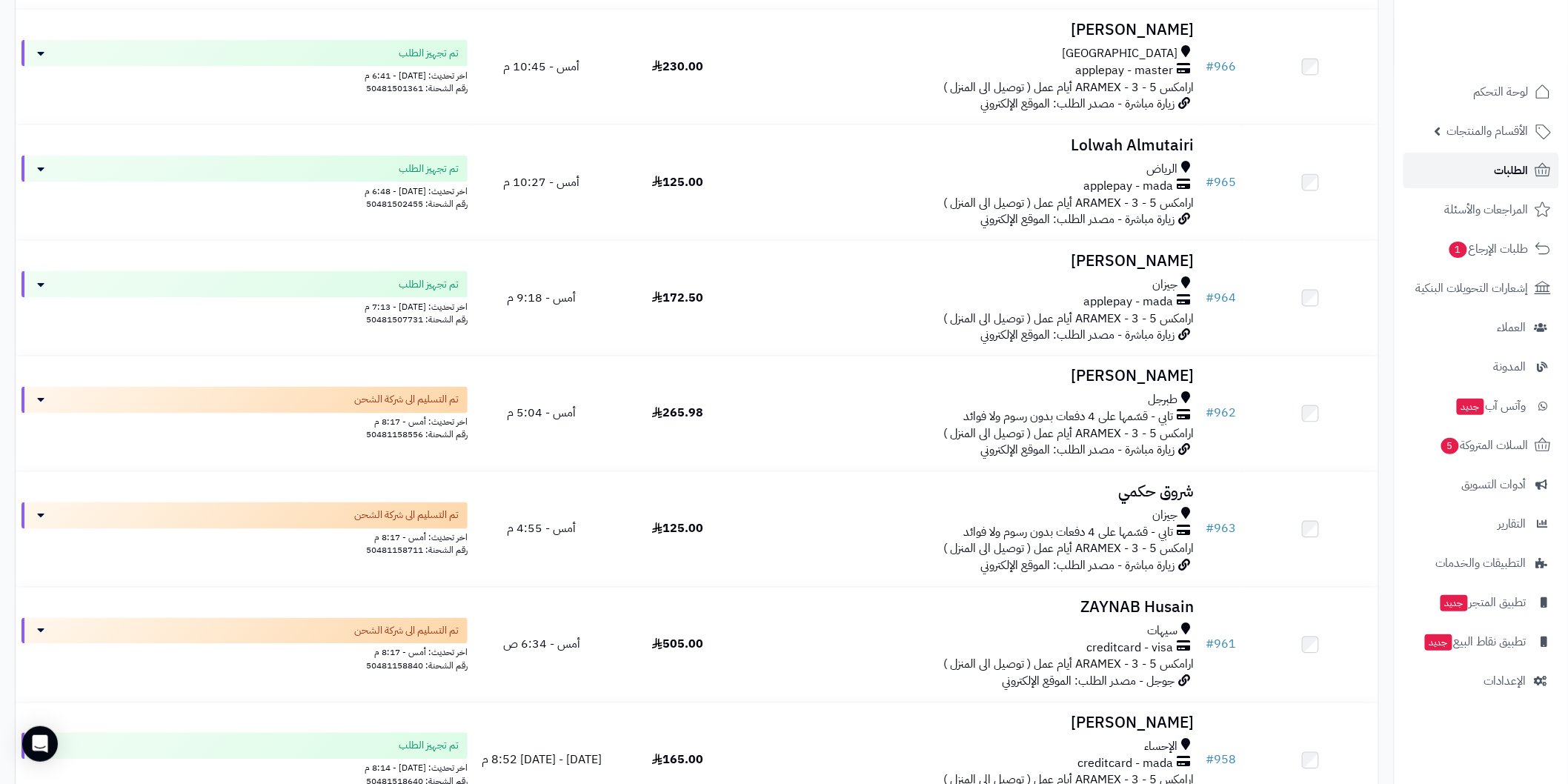
click at [1509, 169] on span "الطلبات" at bounding box center [1511, 170] width 34 height 21
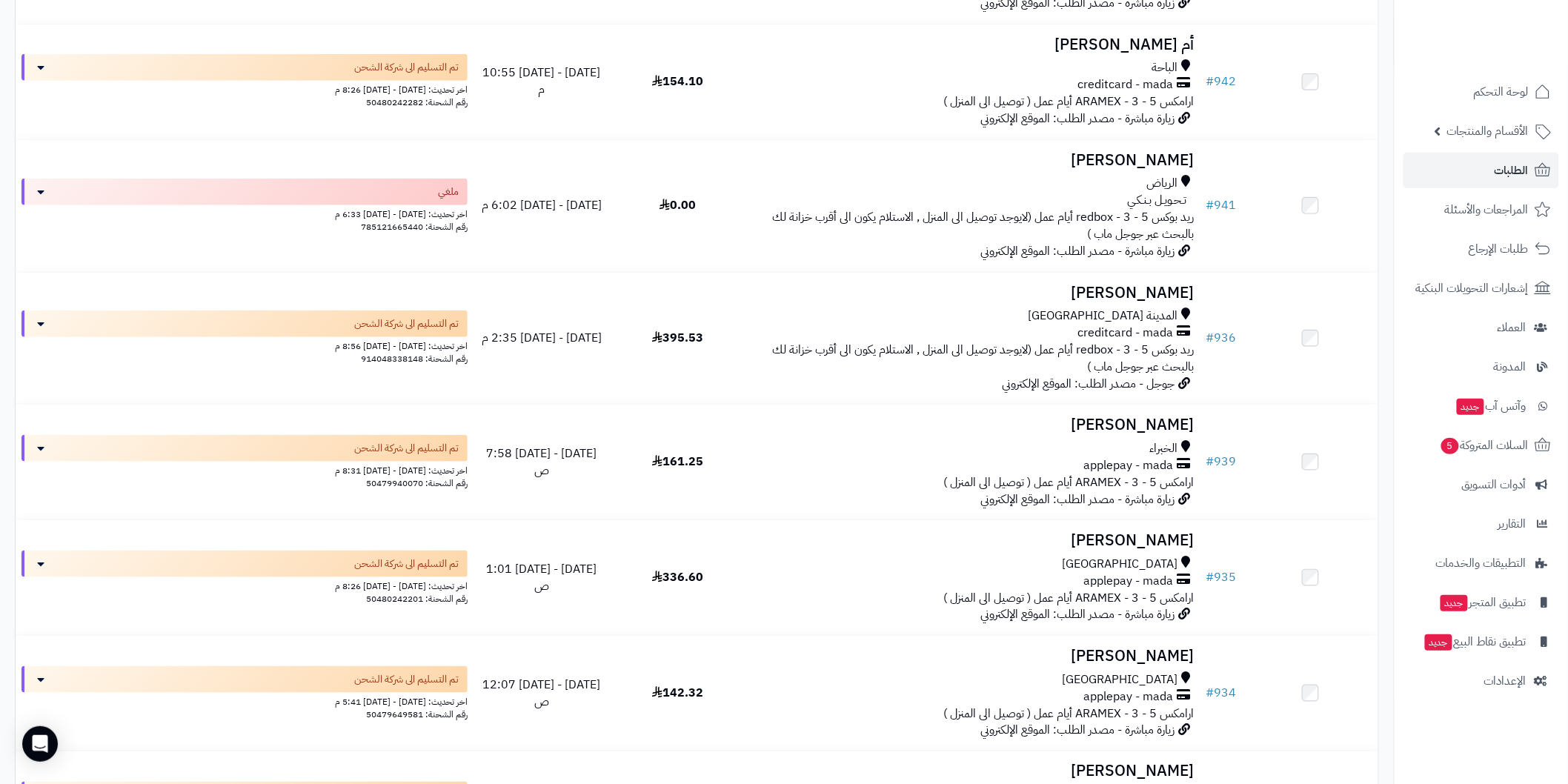
scroll to position [954, 0]
